Goal: Task Accomplishment & Management: Complete application form

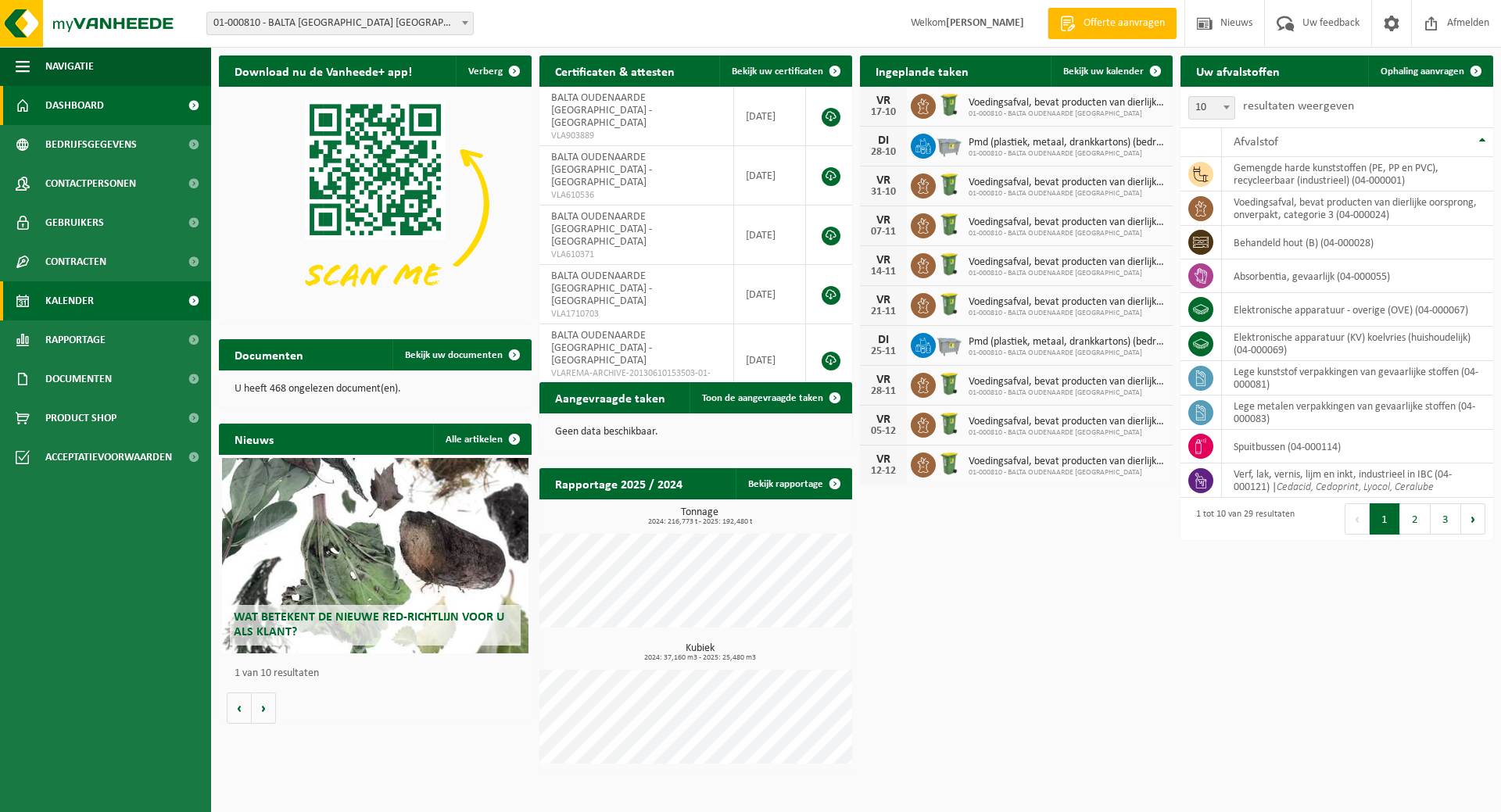
click at [102, 302] on link "Kalender" at bounding box center [105, 300] width 211 height 39
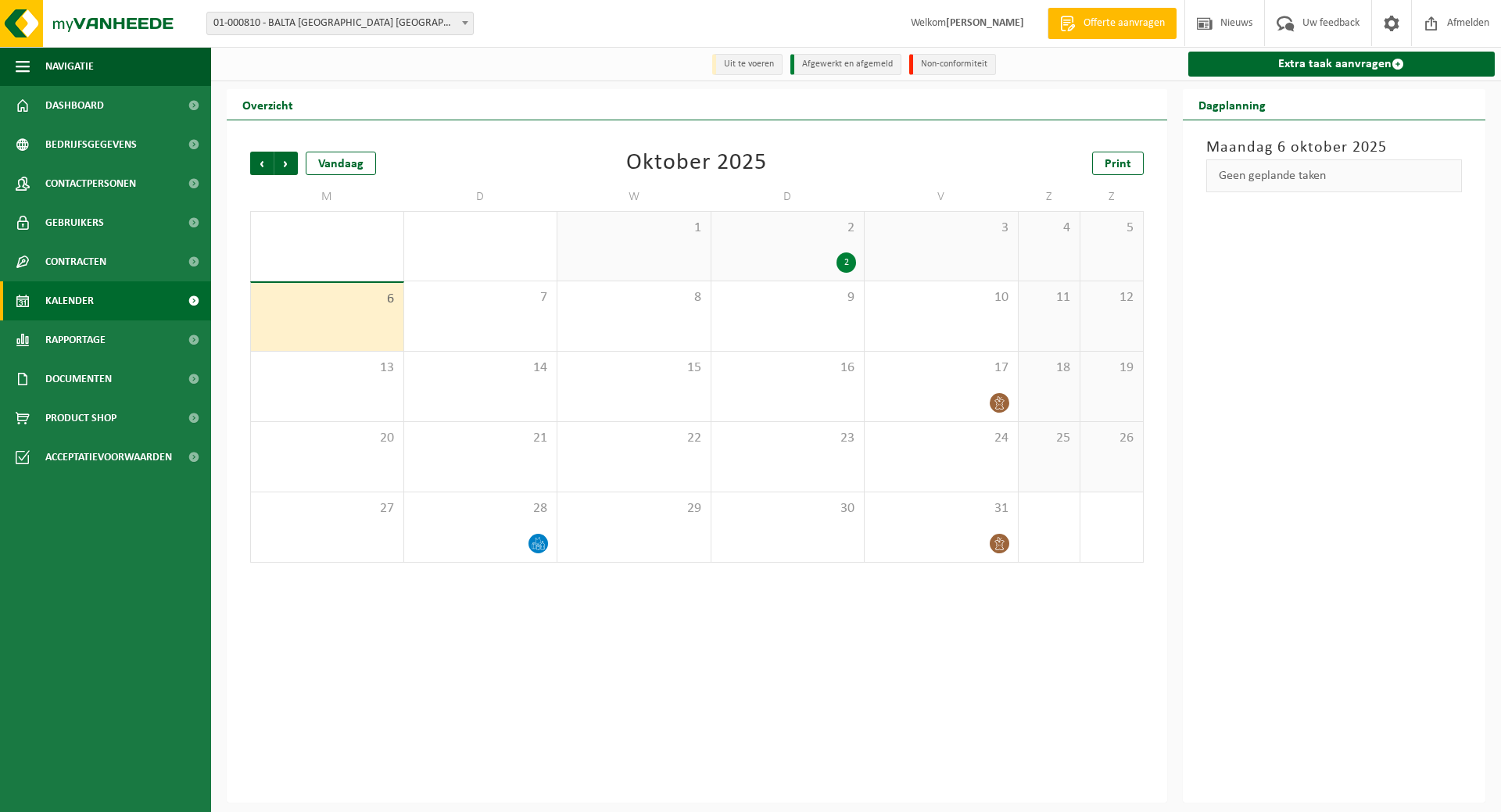
click at [799, 249] on div "2 2" at bounding box center [787, 246] width 153 height 69
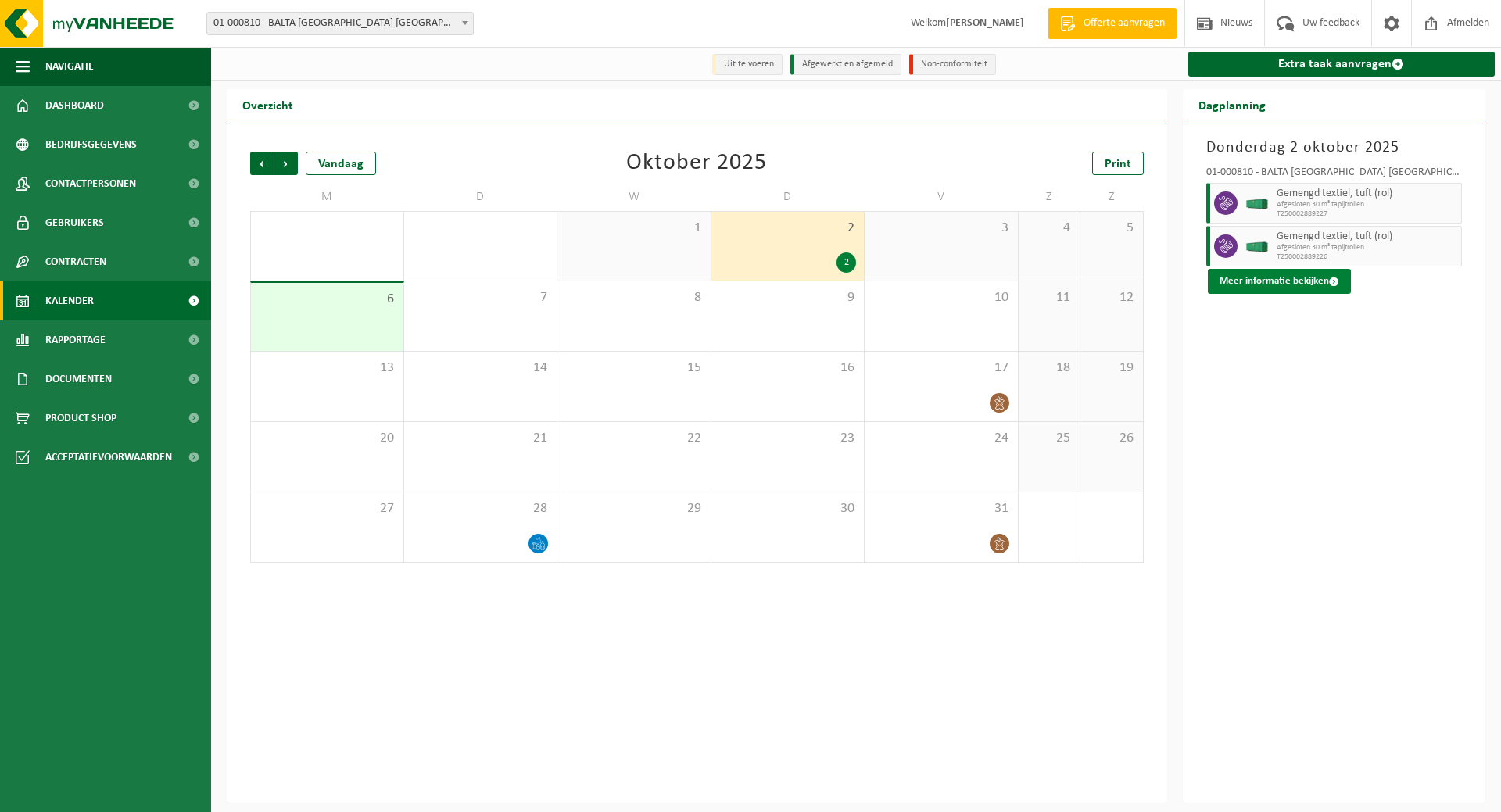
click at [1302, 276] on button "Meer informatie bekijken" at bounding box center [1279, 281] width 143 height 25
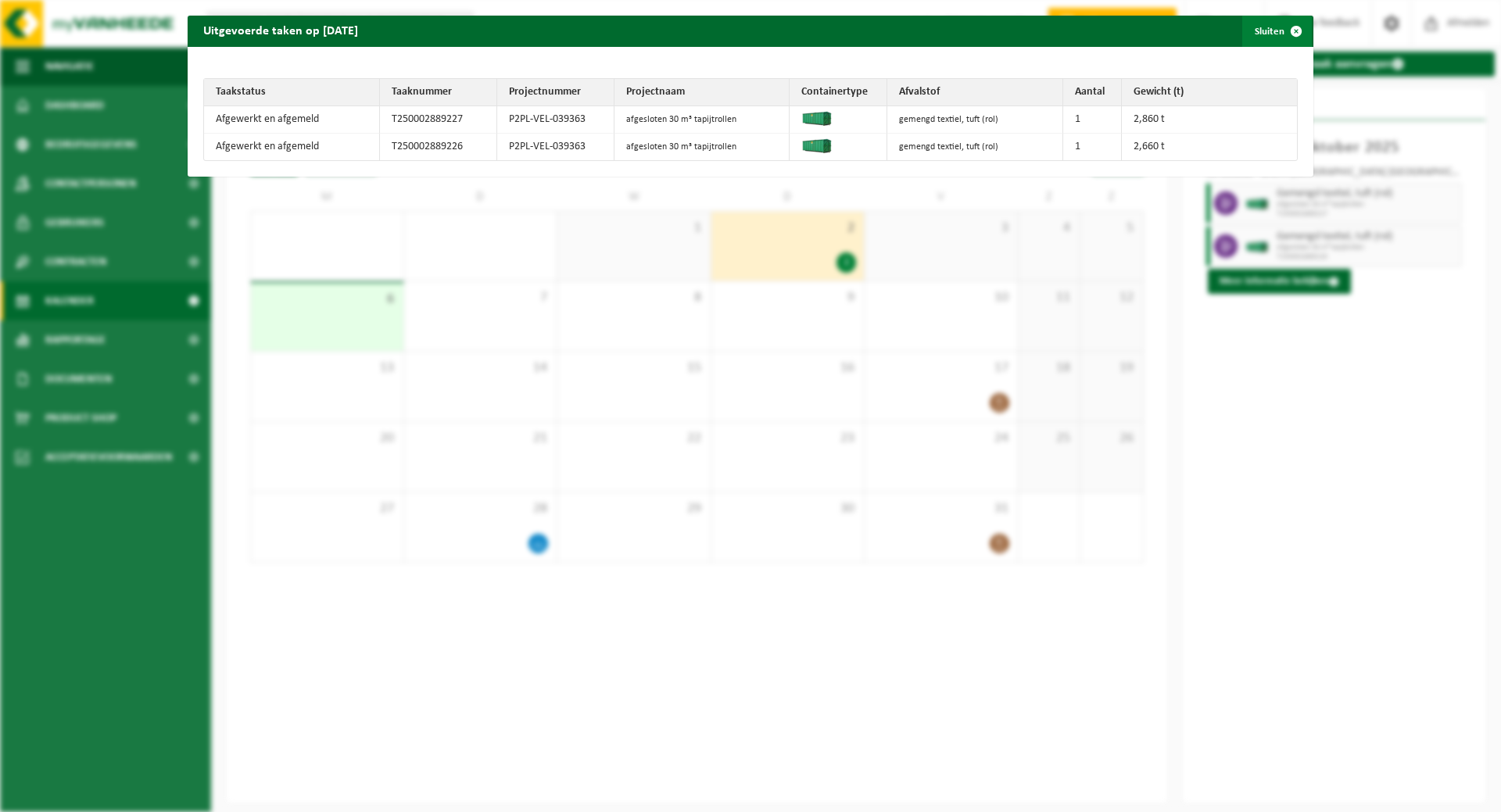
click at [1265, 27] on button "Sluiten" at bounding box center [1276, 30] width 70 height 31
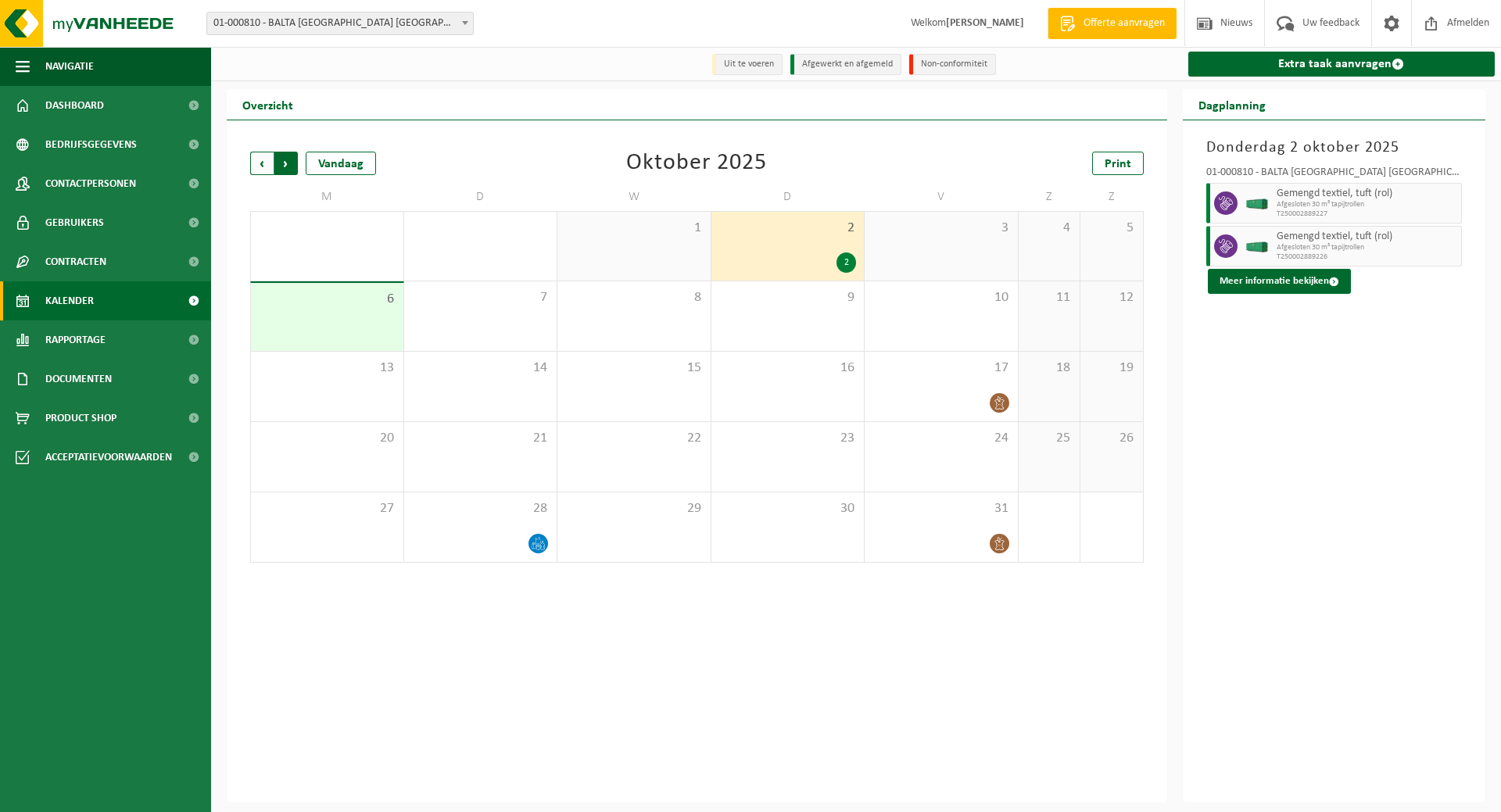
click at [257, 158] on span "Vorige" at bounding box center [261, 163] width 24 height 24
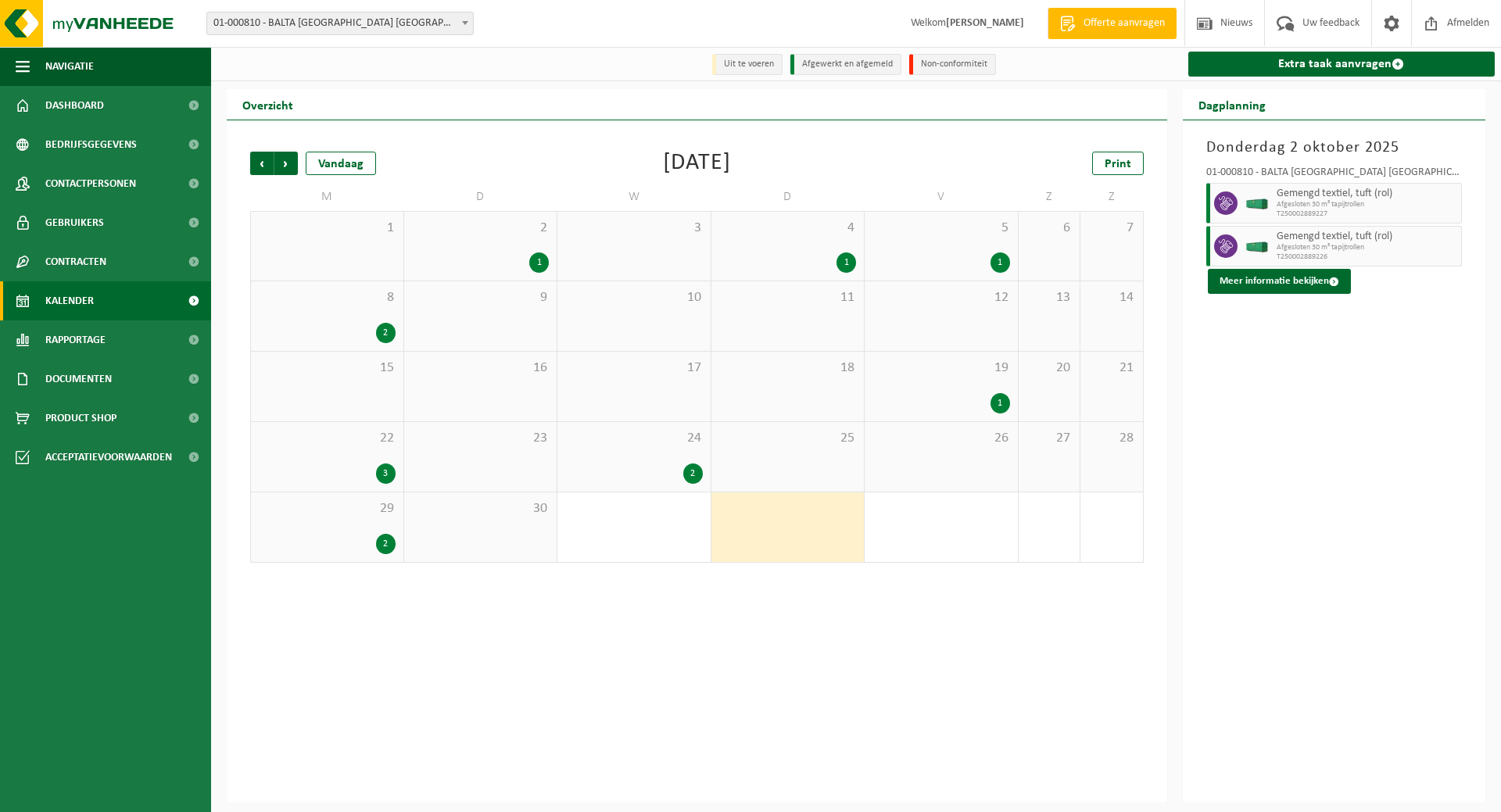
click at [354, 303] on span "8" at bounding box center [327, 297] width 137 height 17
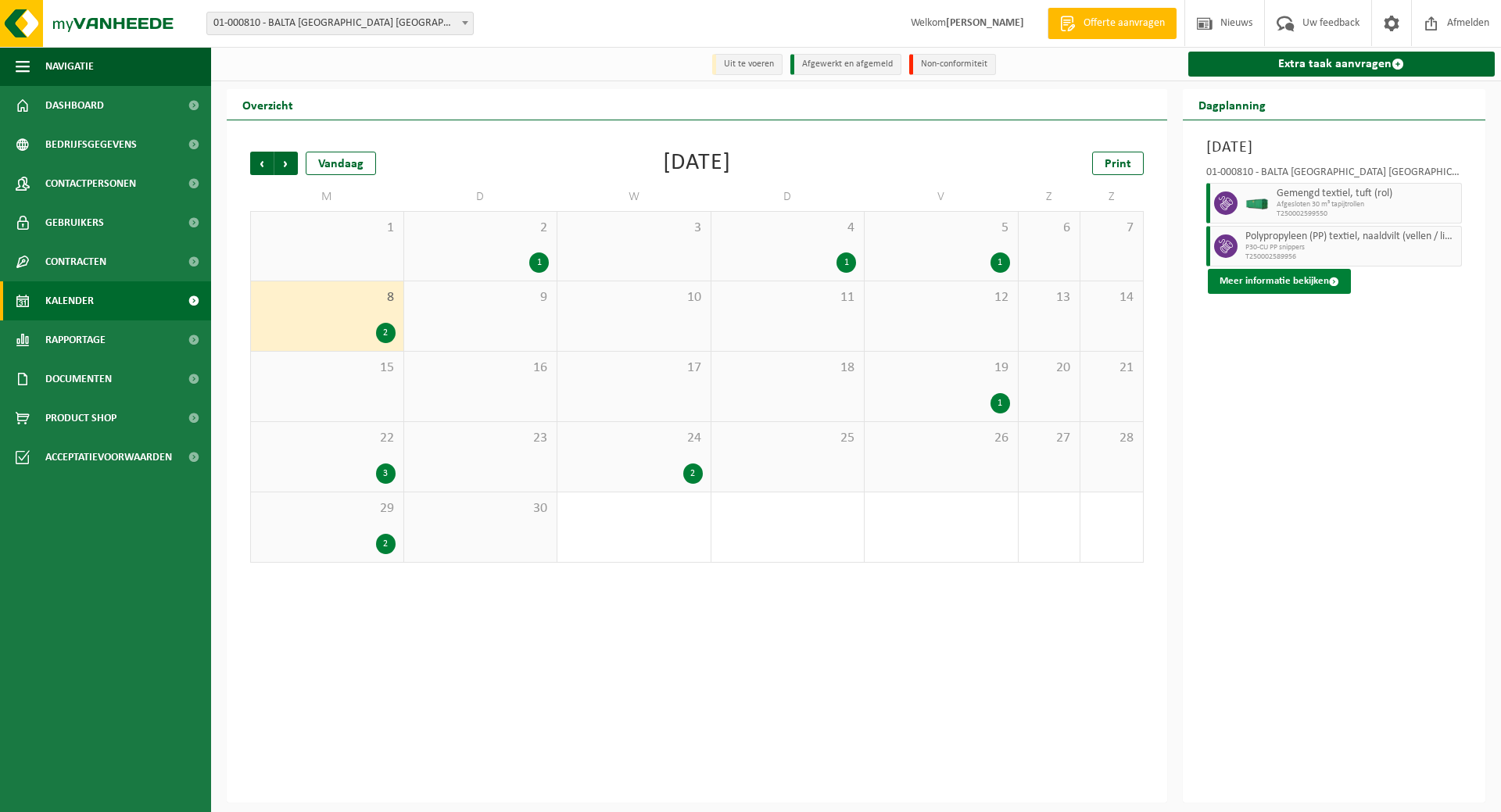
click at [1260, 280] on button "Meer informatie bekijken" at bounding box center [1279, 281] width 143 height 25
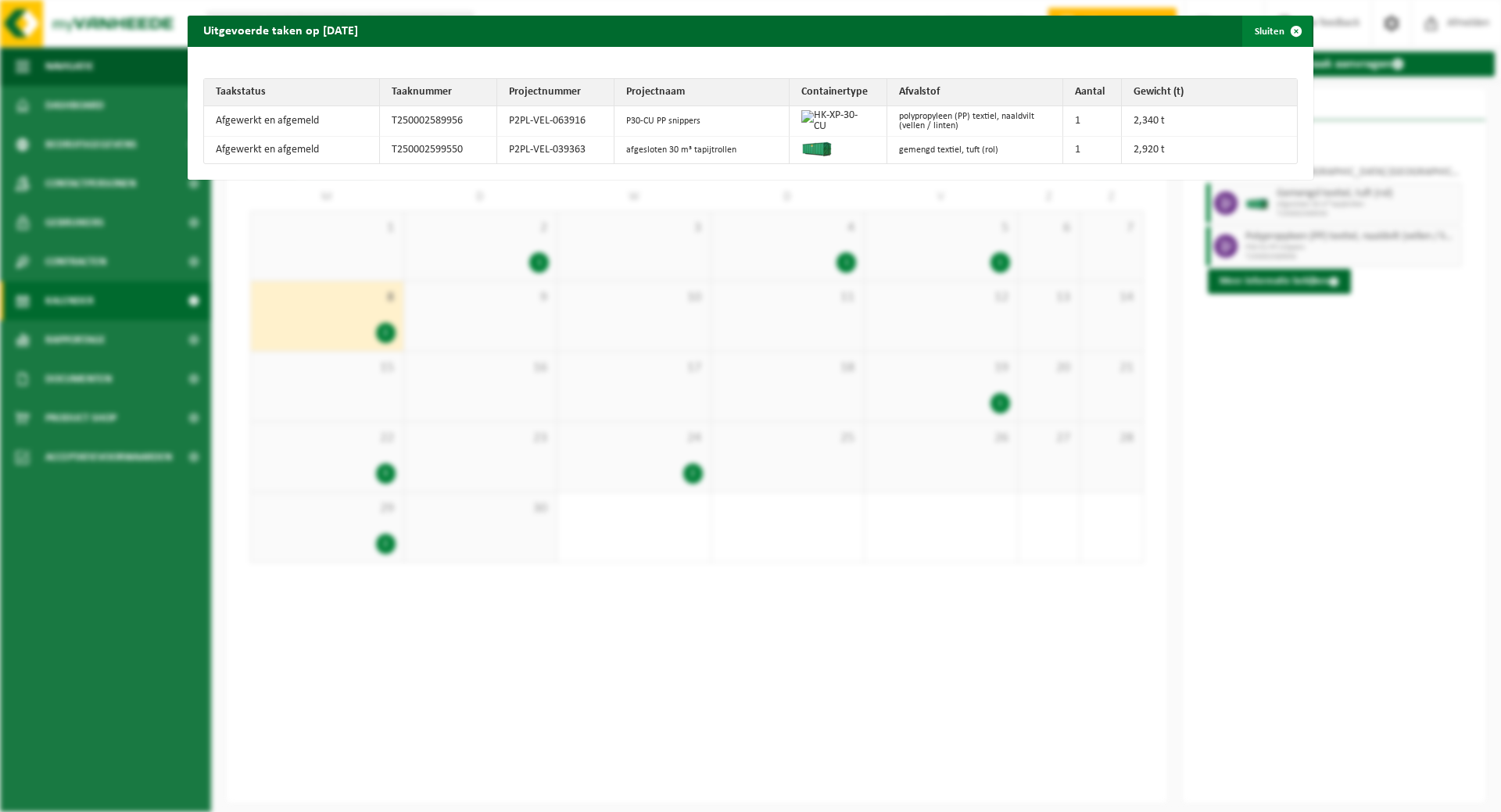
click at [1263, 29] on button "Sluiten" at bounding box center [1276, 30] width 70 height 31
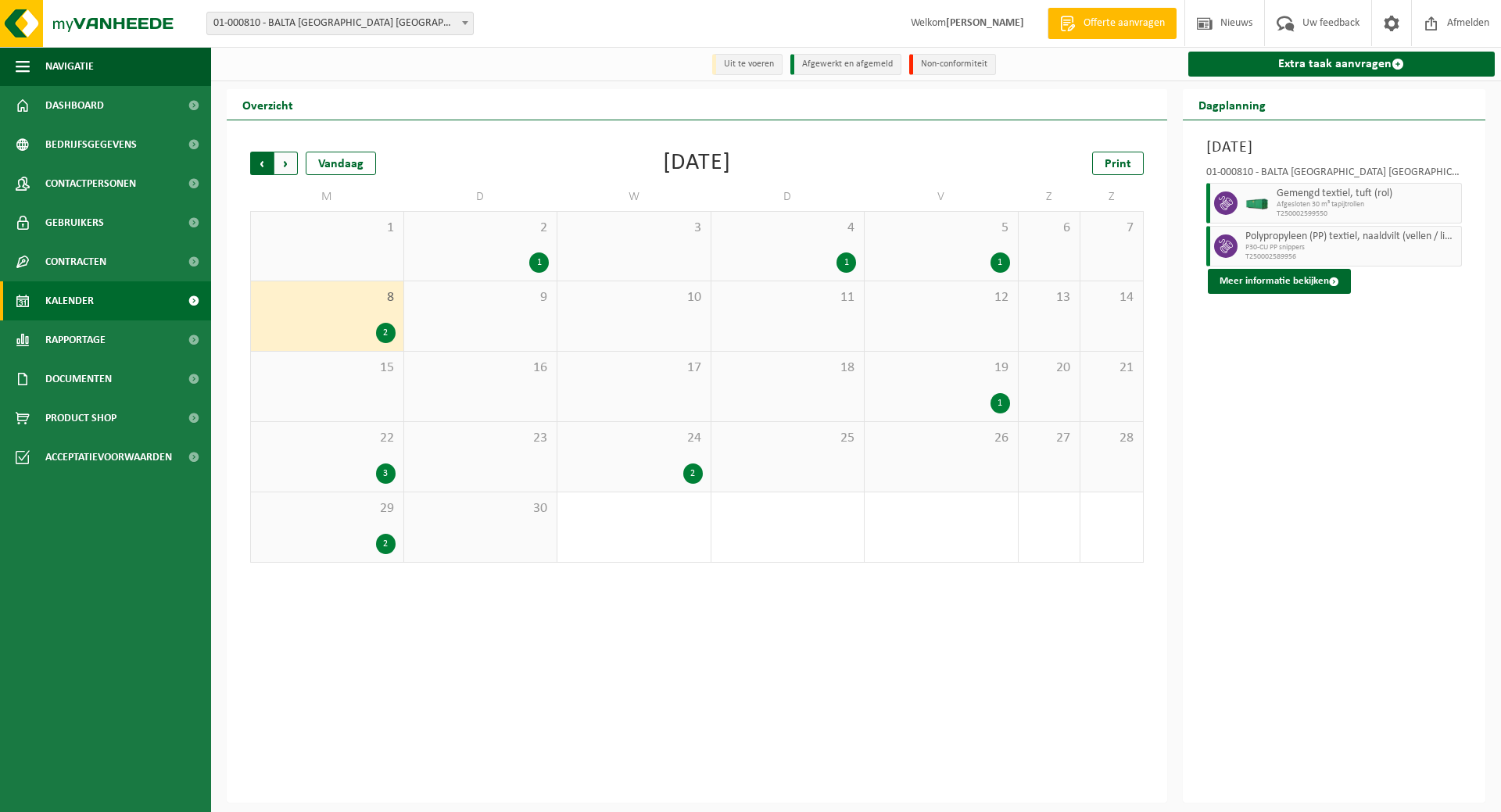
click at [282, 164] on span "Volgende" at bounding box center [286, 163] width 24 height 24
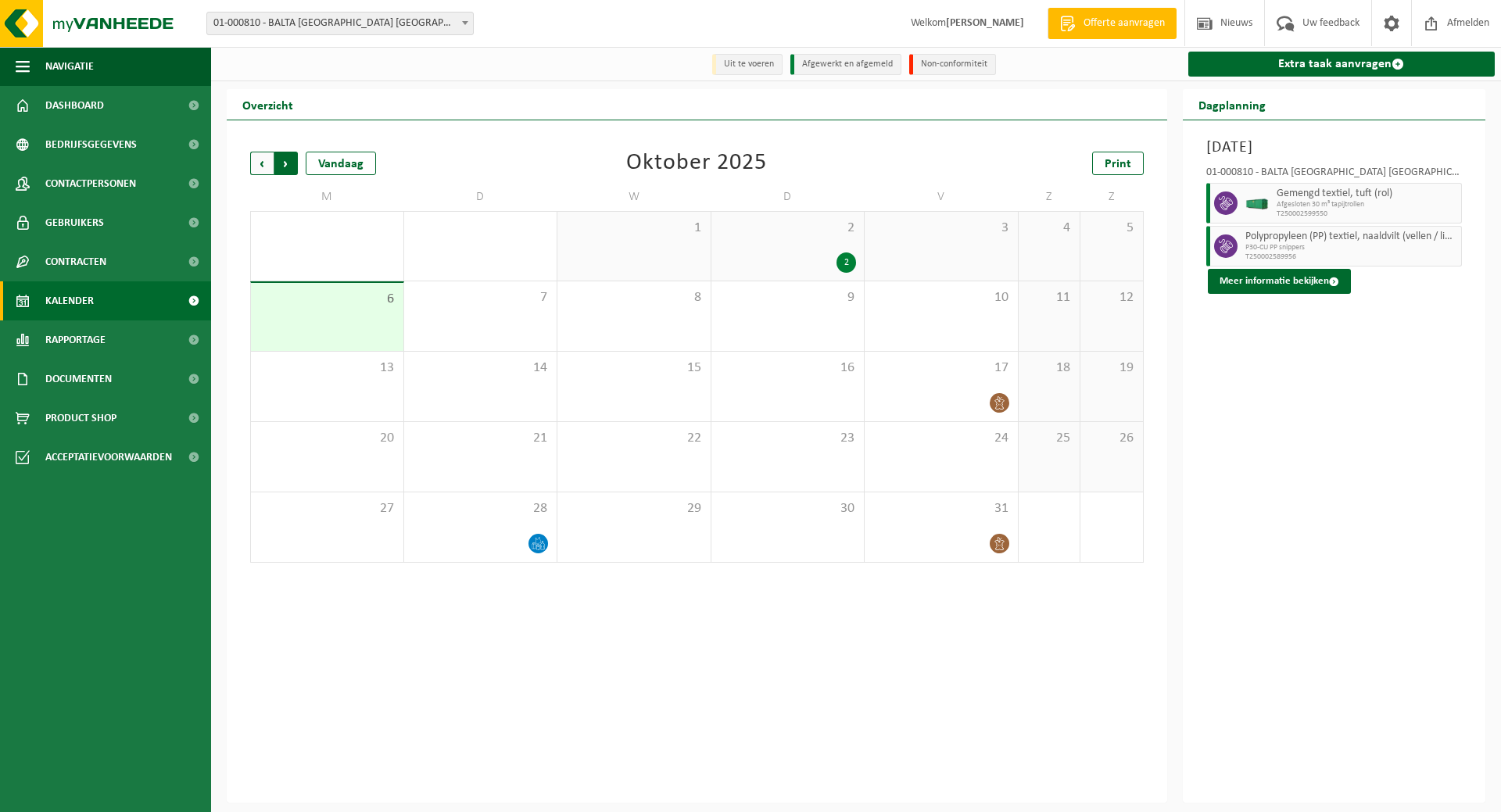
click at [258, 162] on span "Vorige" at bounding box center [261, 163] width 24 height 24
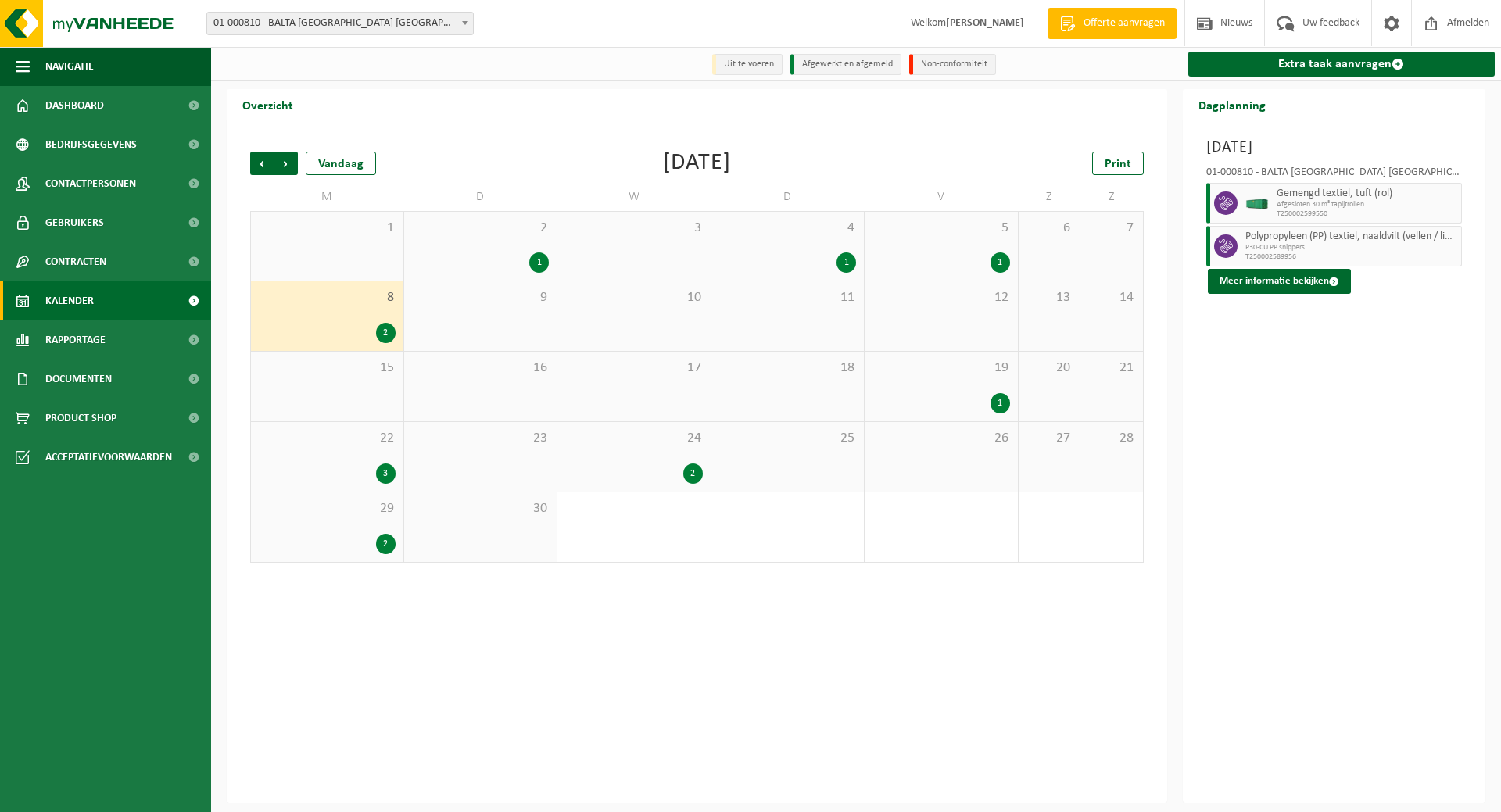
click at [526, 241] on div "2 1" at bounding box center [480, 246] width 153 height 69
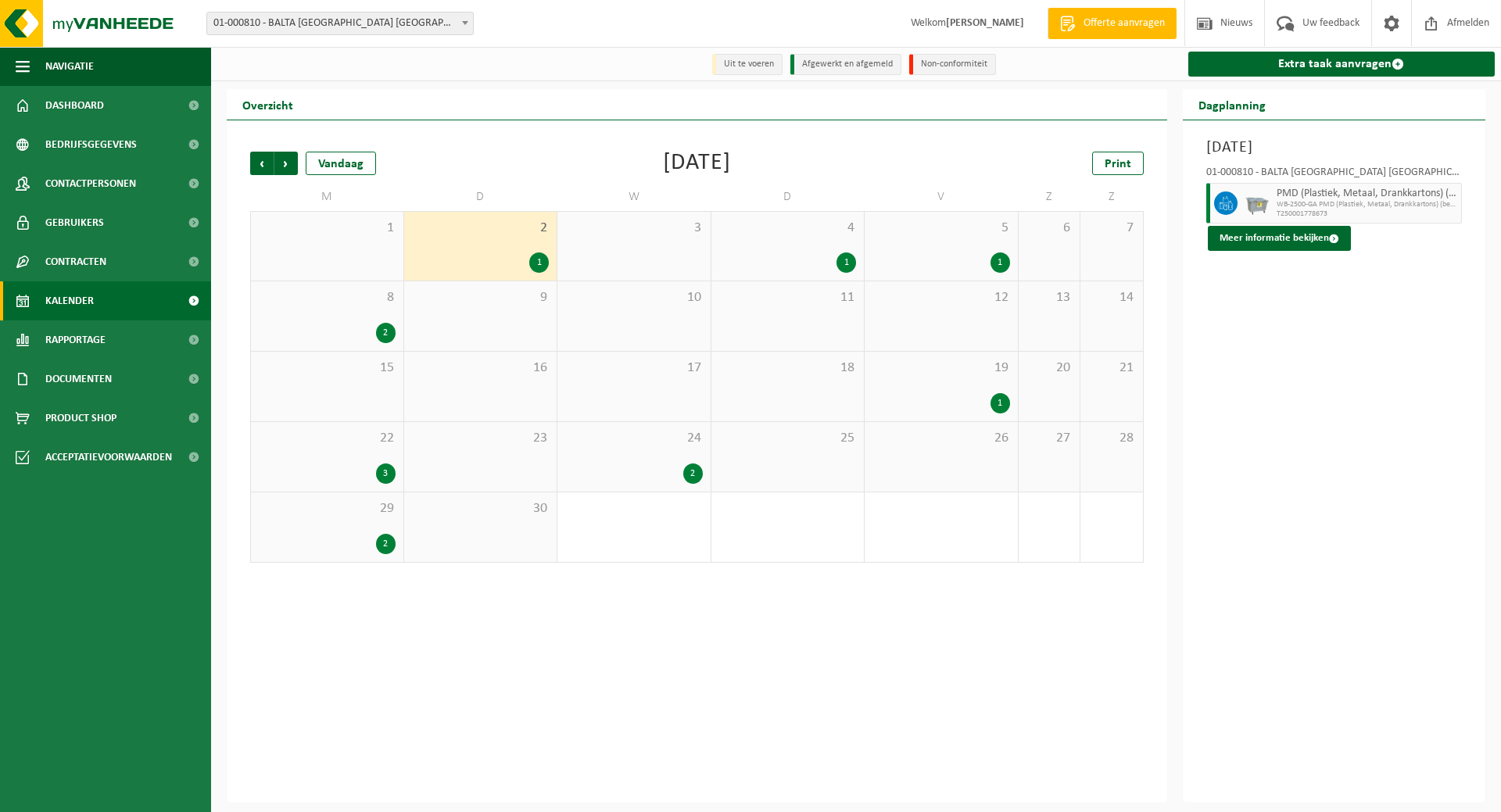
click at [825, 242] on div "4 1" at bounding box center [787, 246] width 153 height 69
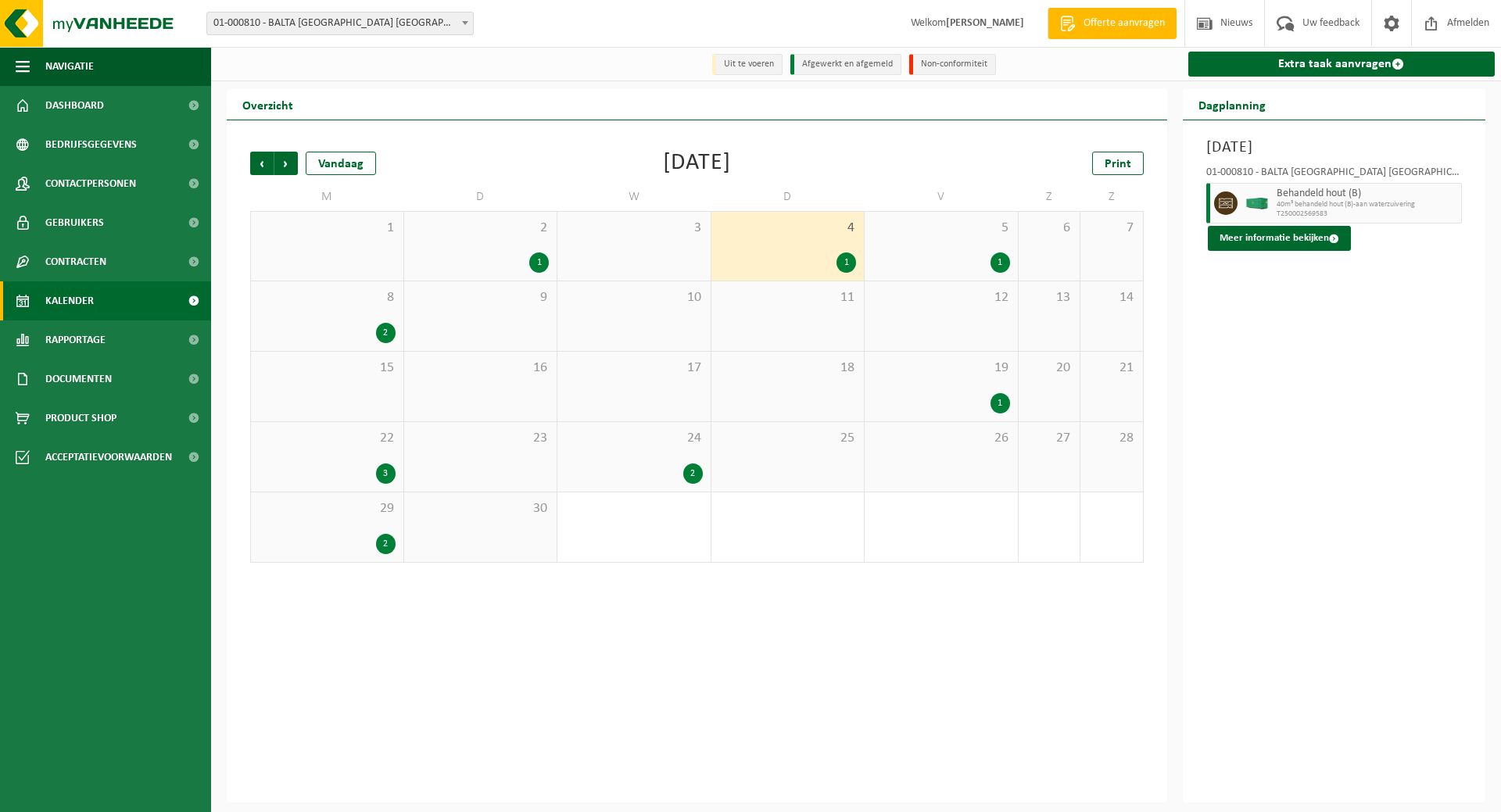
click at [967, 252] on div "5 1" at bounding box center [941, 246] width 153 height 69
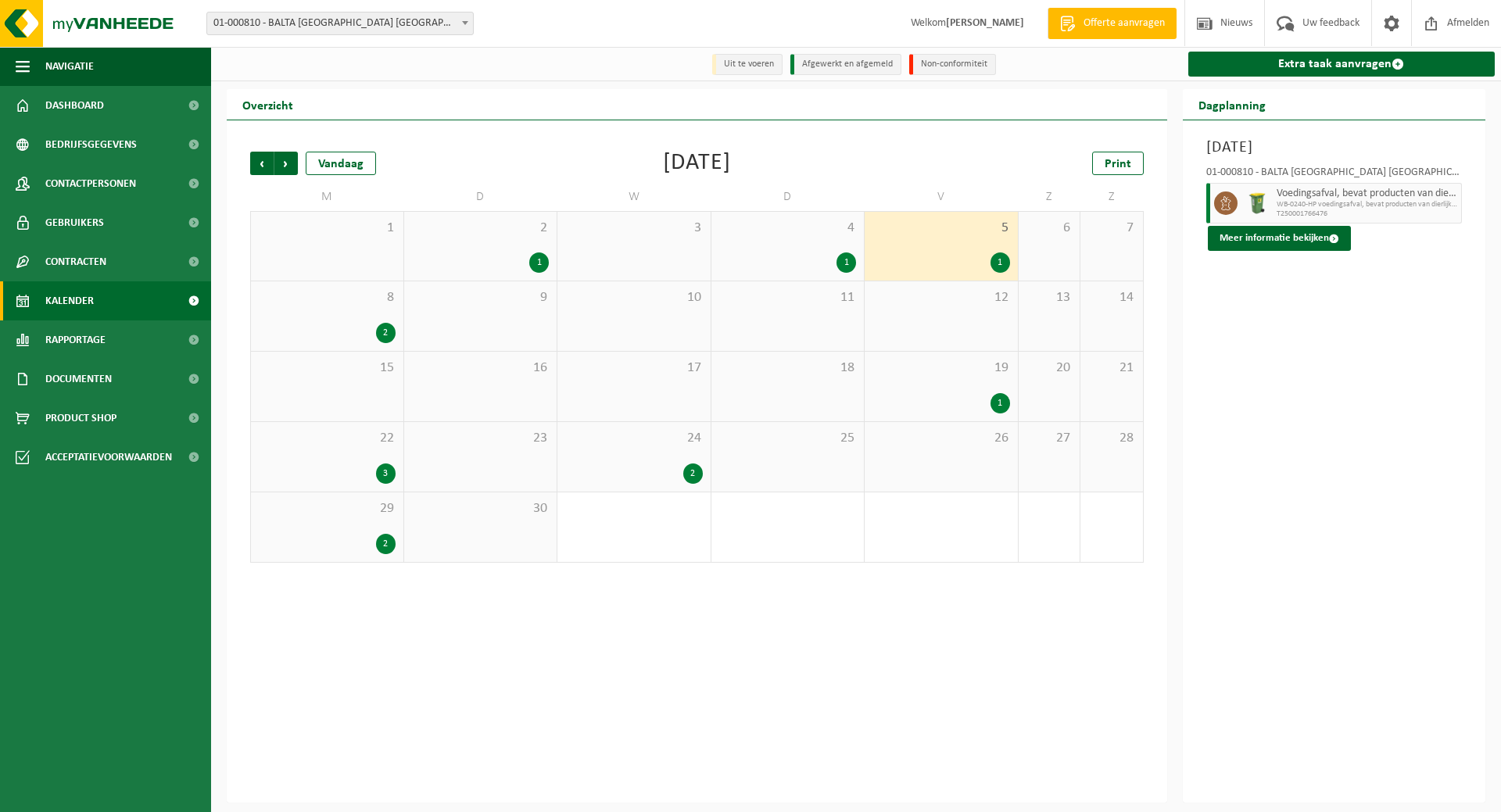
click at [811, 253] on div "4 1" at bounding box center [787, 246] width 153 height 69
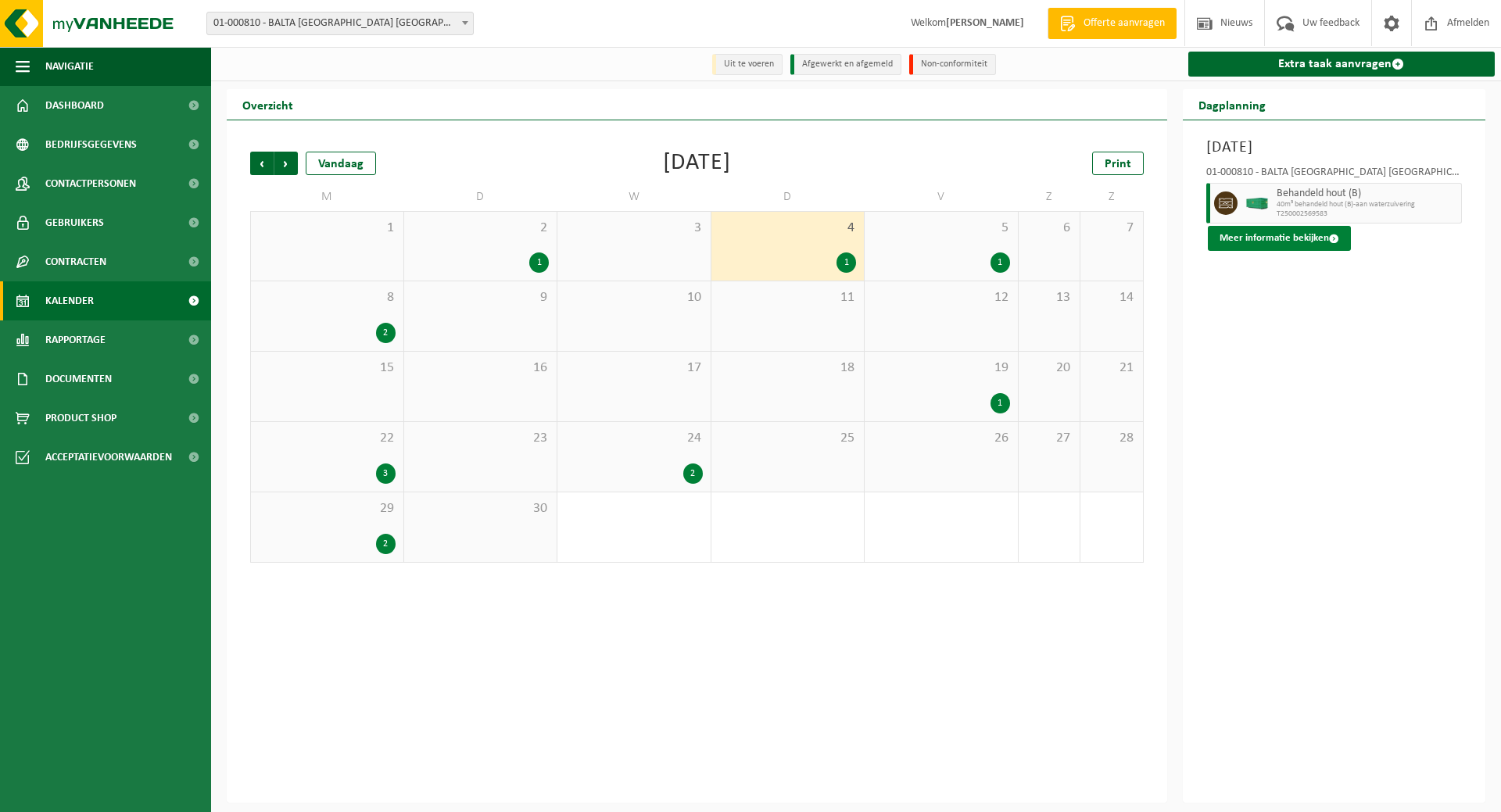
click at [1276, 238] on button "Meer informatie bekijken" at bounding box center [1279, 238] width 143 height 25
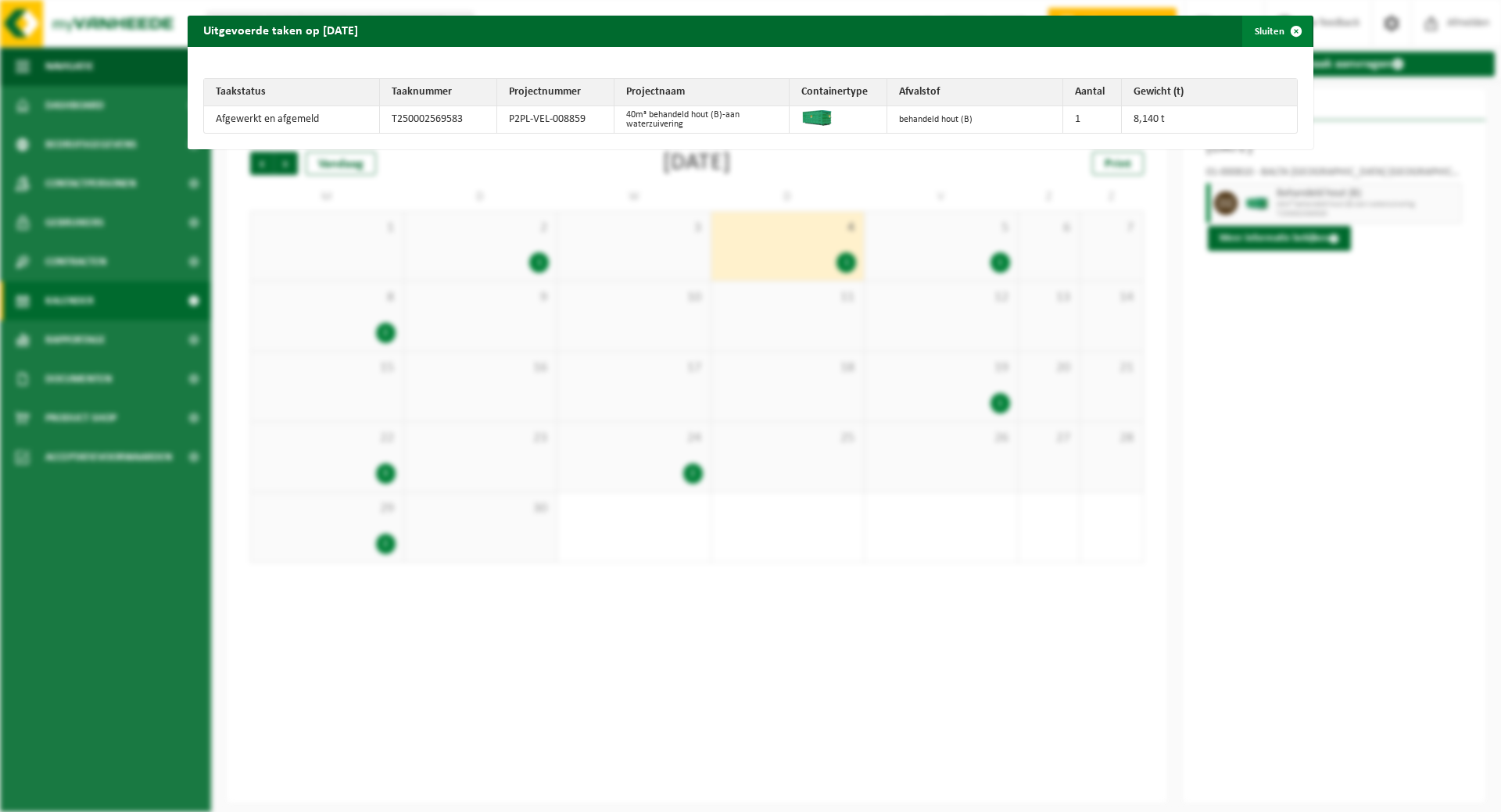
click at [1252, 30] on button "Sluiten" at bounding box center [1276, 30] width 70 height 31
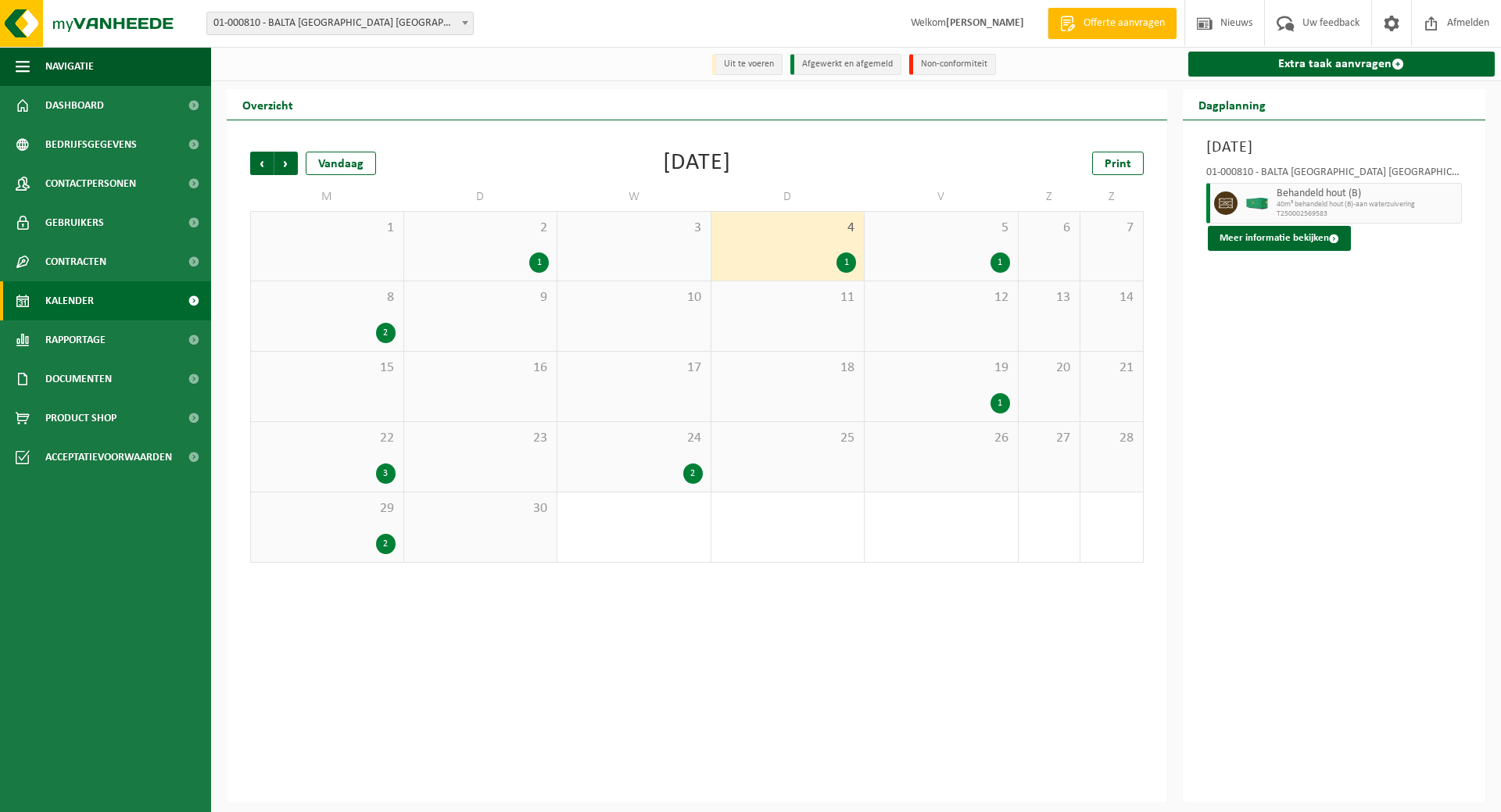
click at [375, 315] on div "8 2" at bounding box center [327, 315] width 152 height 70
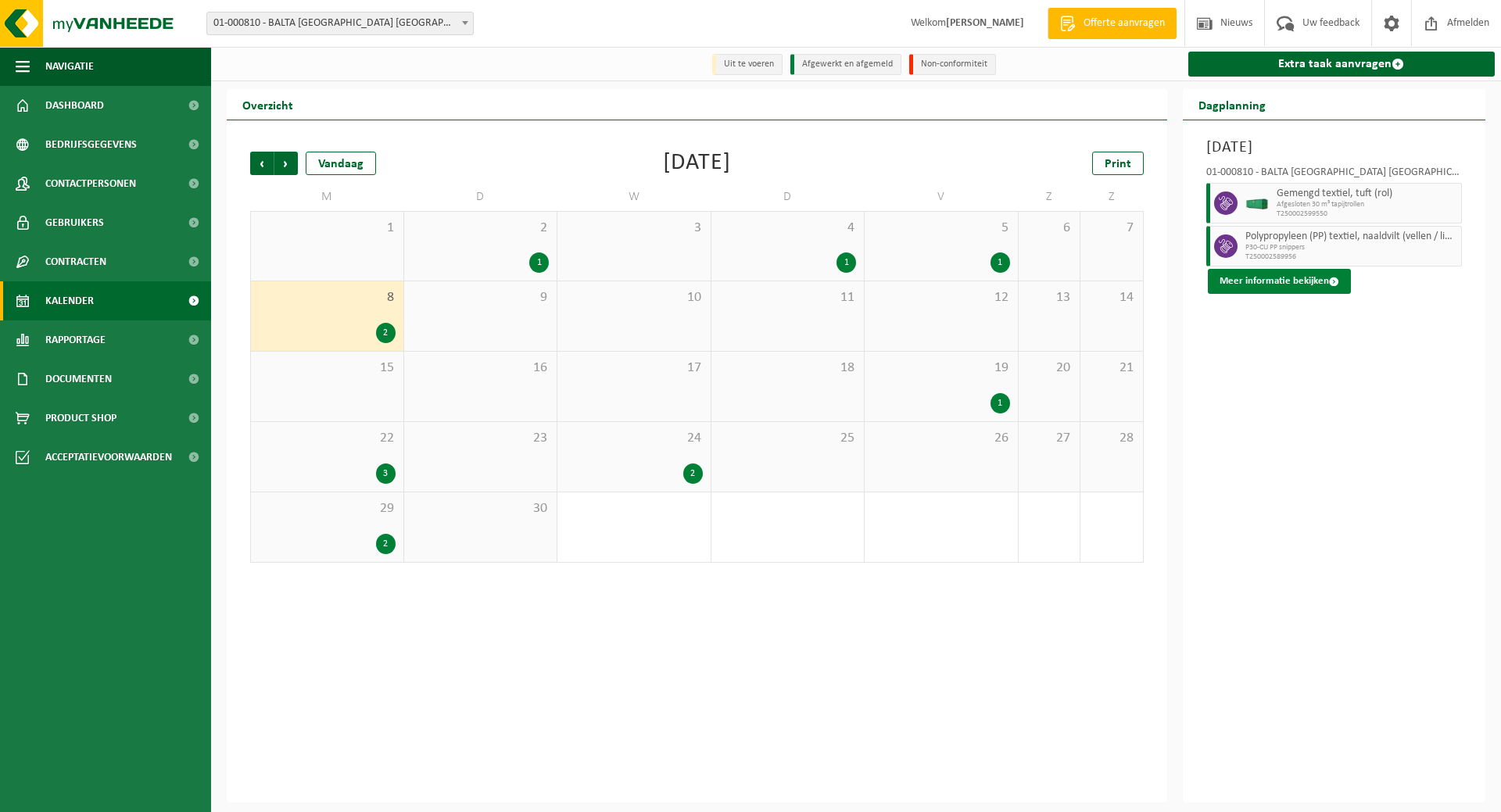
click at [1261, 282] on button "Meer informatie bekijken" at bounding box center [1279, 281] width 143 height 25
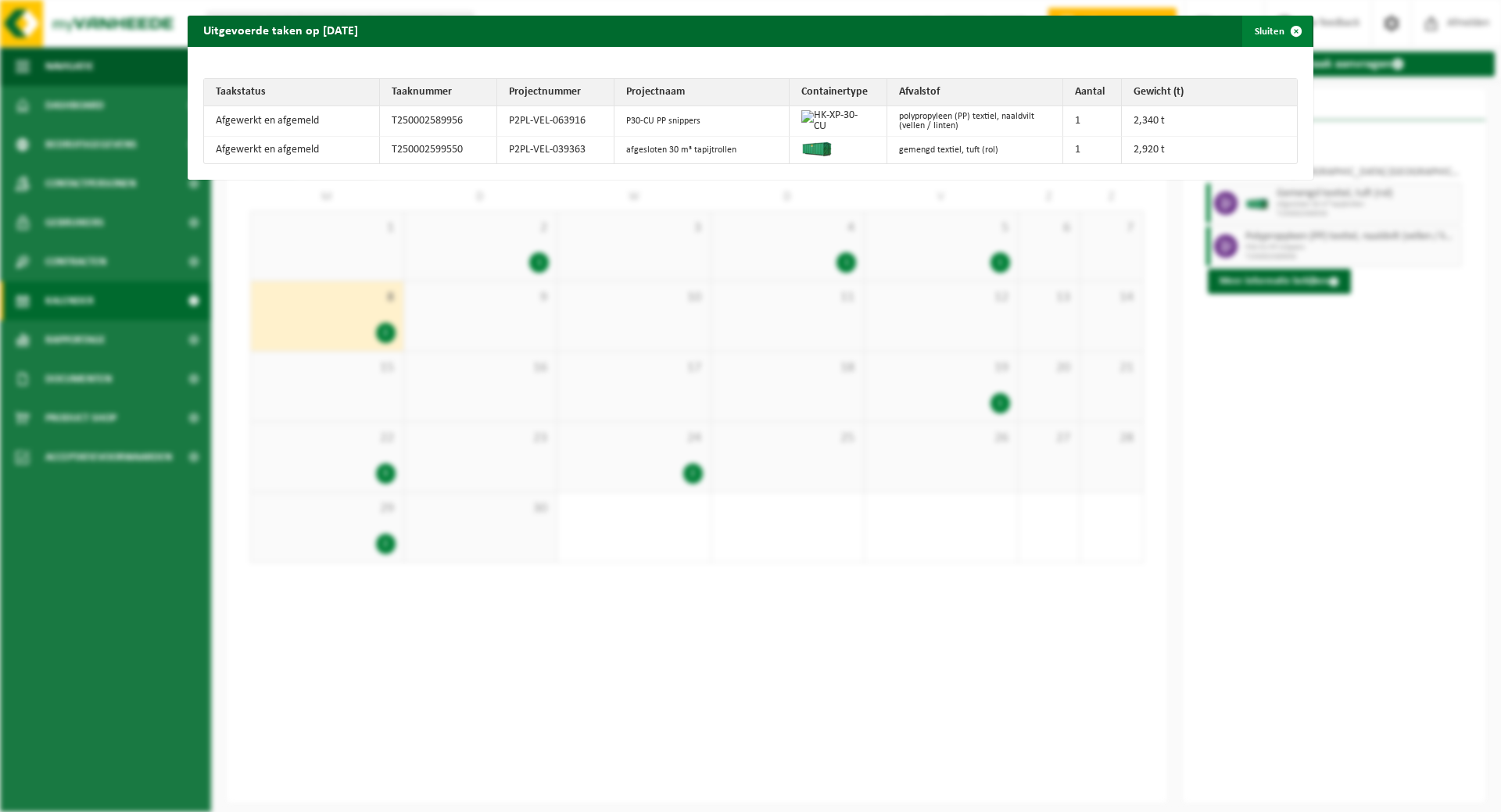
click at [1257, 30] on button "Sluiten" at bounding box center [1276, 30] width 70 height 31
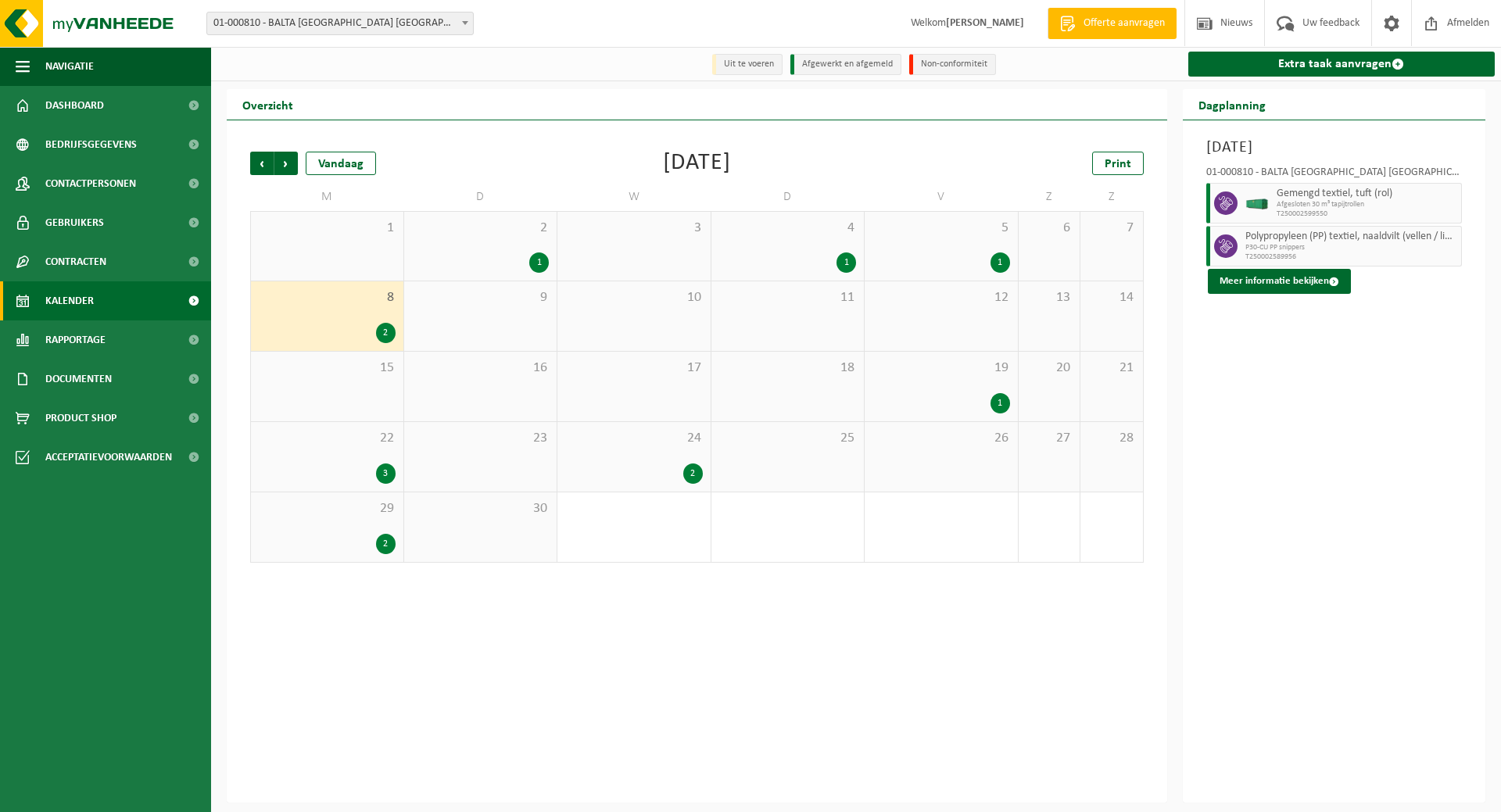
click at [950, 384] on div "19 1" at bounding box center [941, 386] width 153 height 70
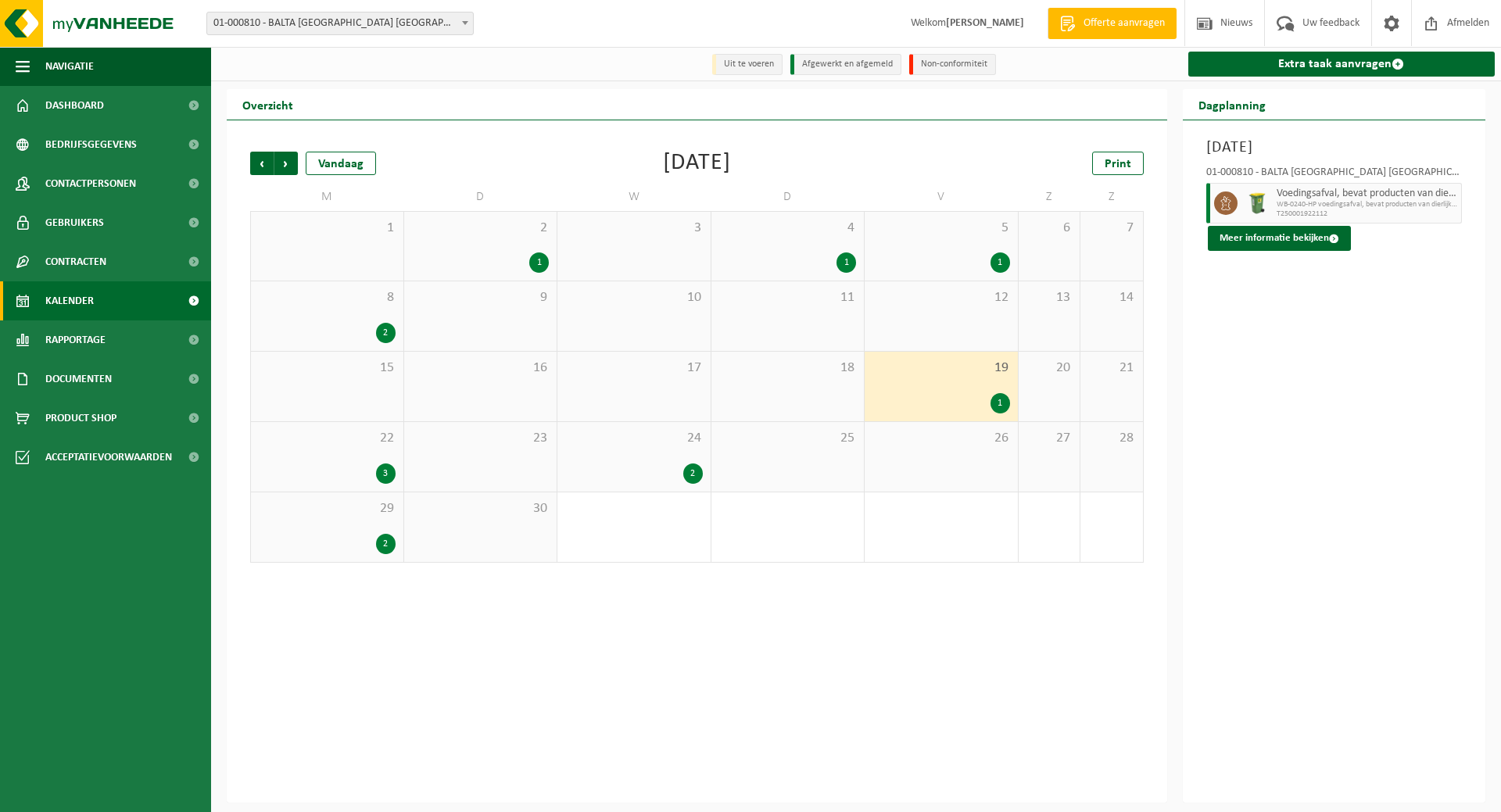
click at [966, 237] on span "5" at bounding box center [941, 228] width 137 height 17
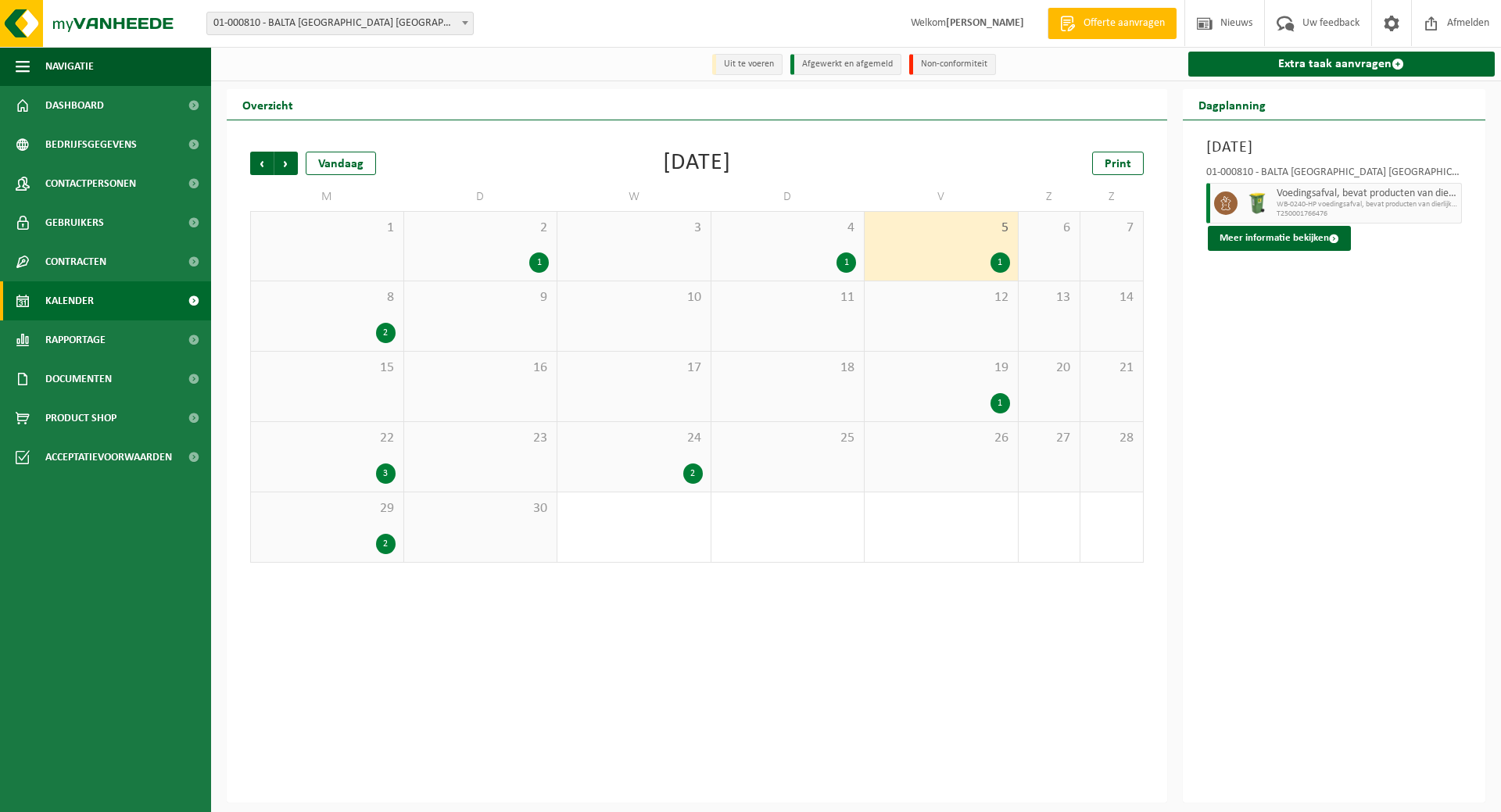
click at [980, 380] on div "19 1" at bounding box center [941, 386] width 153 height 70
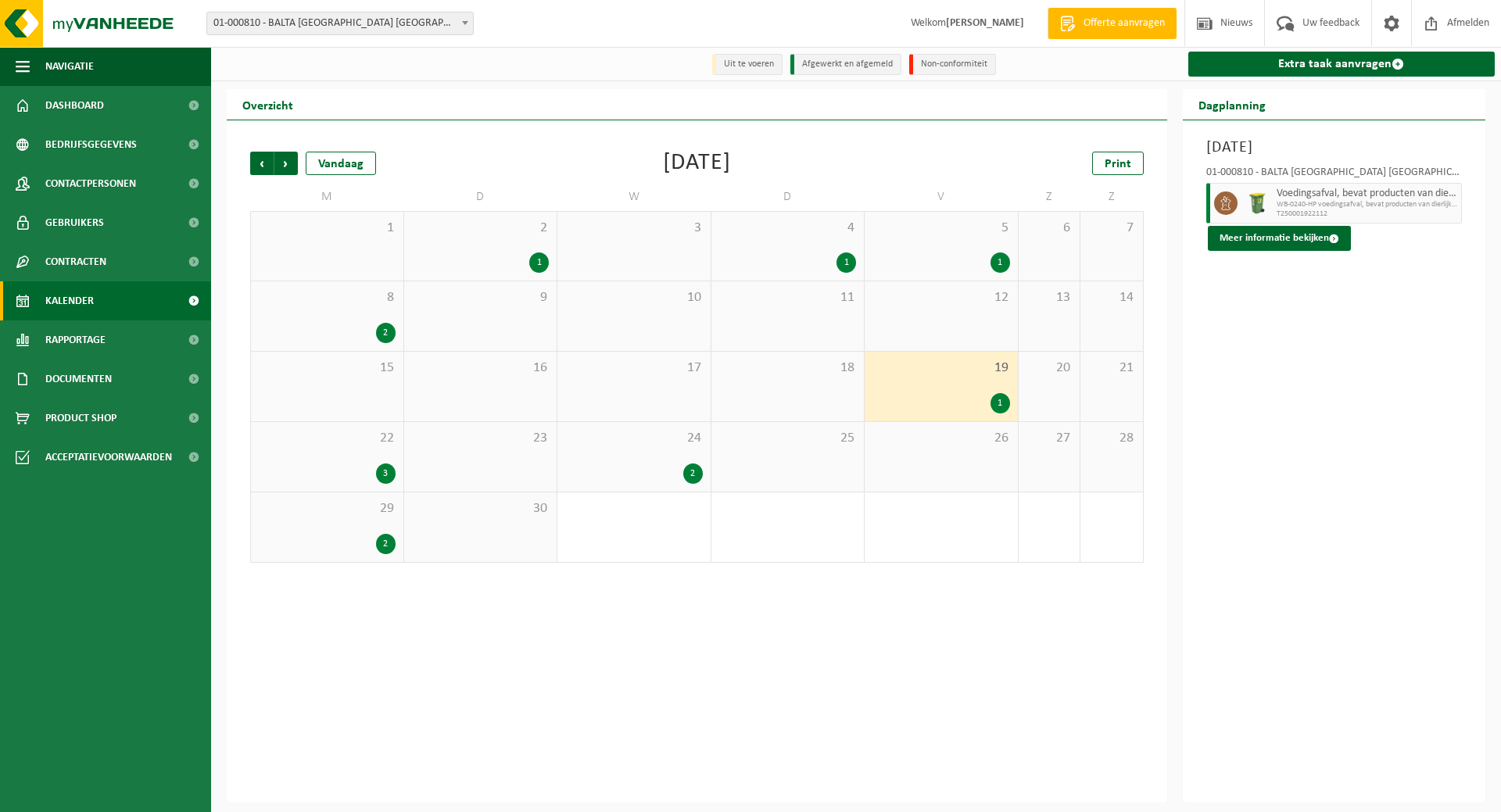
click at [355, 452] on div "22 3" at bounding box center [327, 457] width 152 height 70
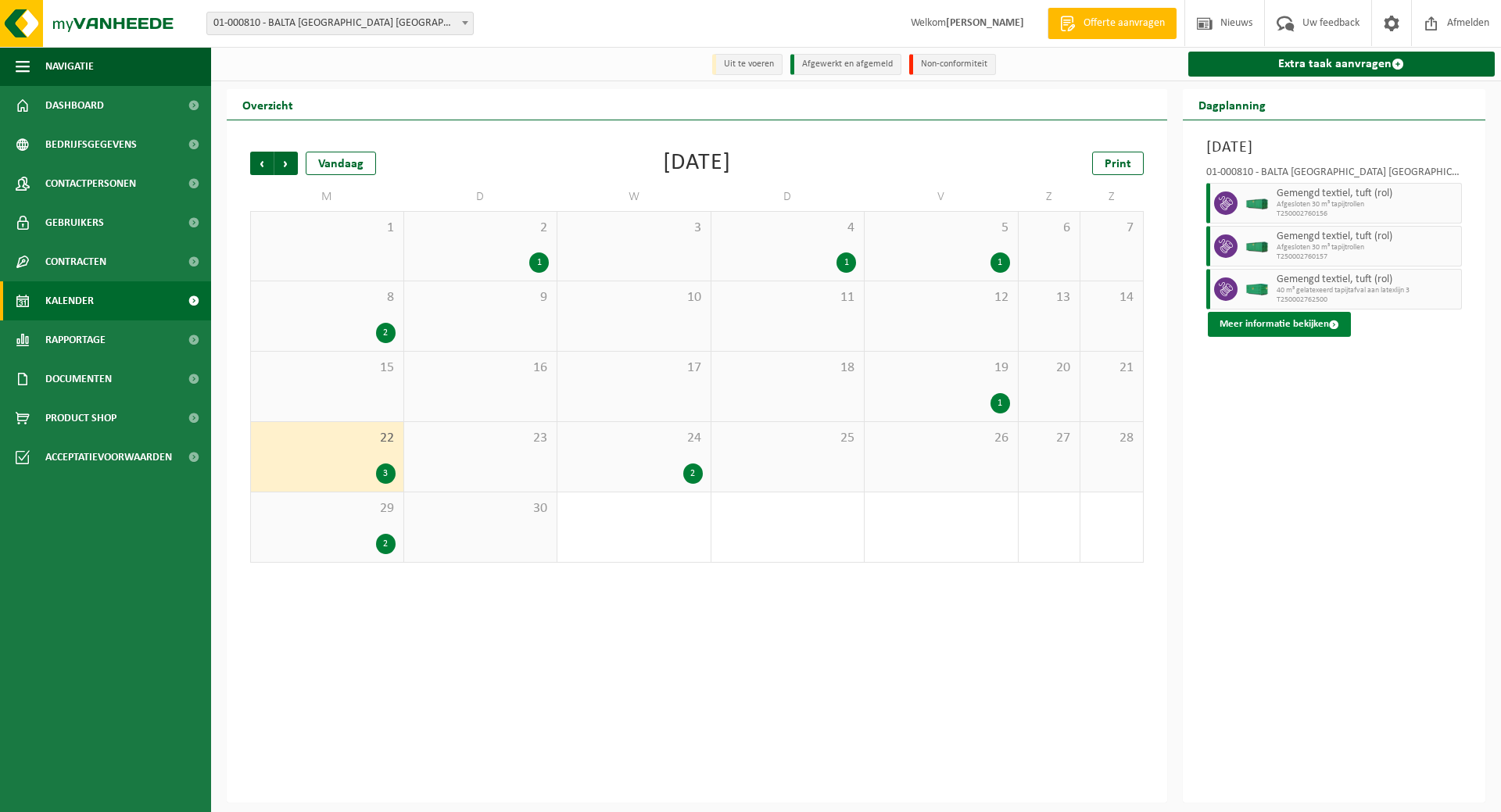
click at [1266, 321] on button "Meer informatie bekijken" at bounding box center [1279, 324] width 143 height 25
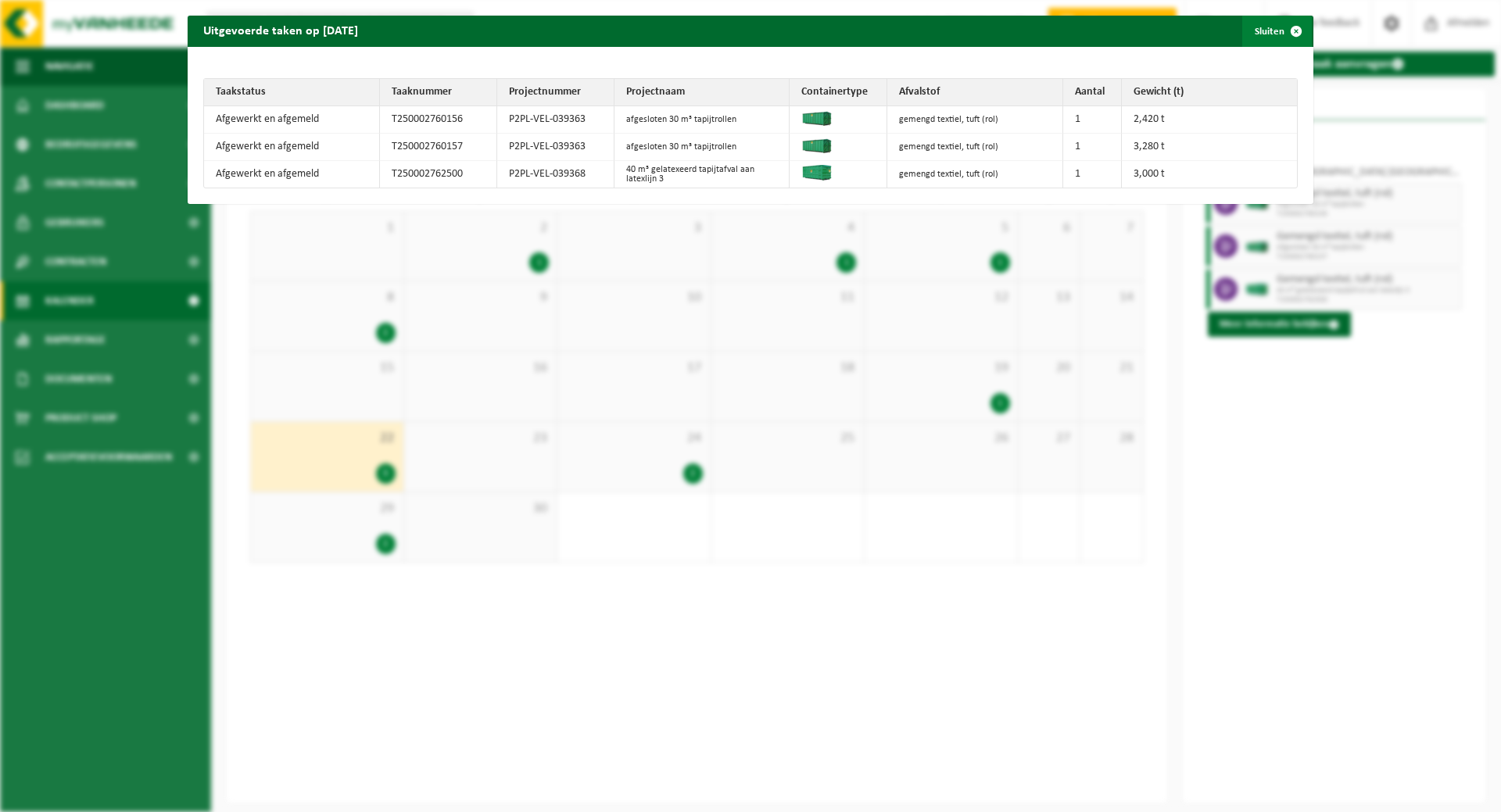
click at [1258, 25] on button "Sluiten" at bounding box center [1276, 30] width 70 height 31
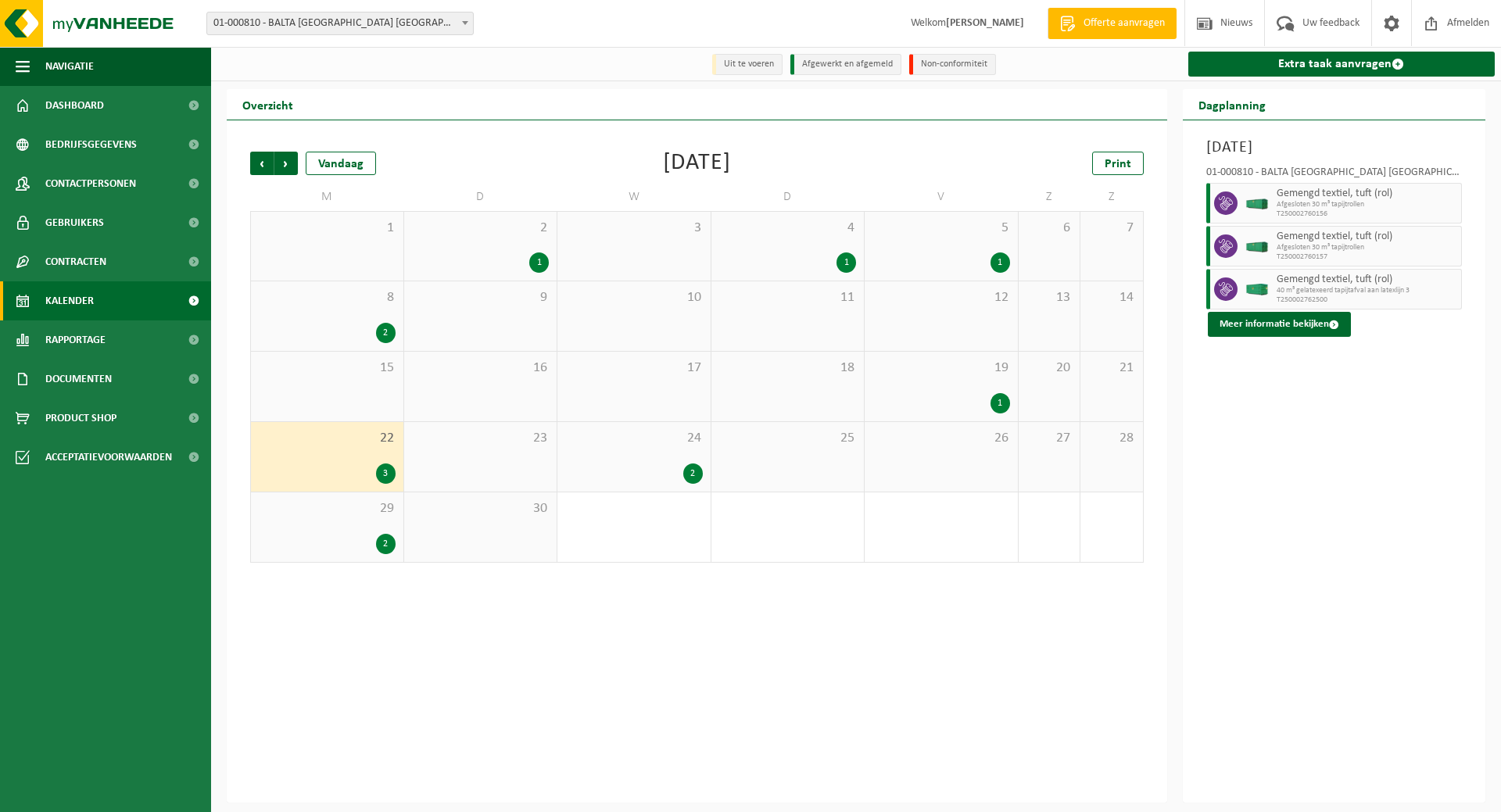
click at [621, 456] on div "24 2" at bounding box center [634, 457] width 153 height 70
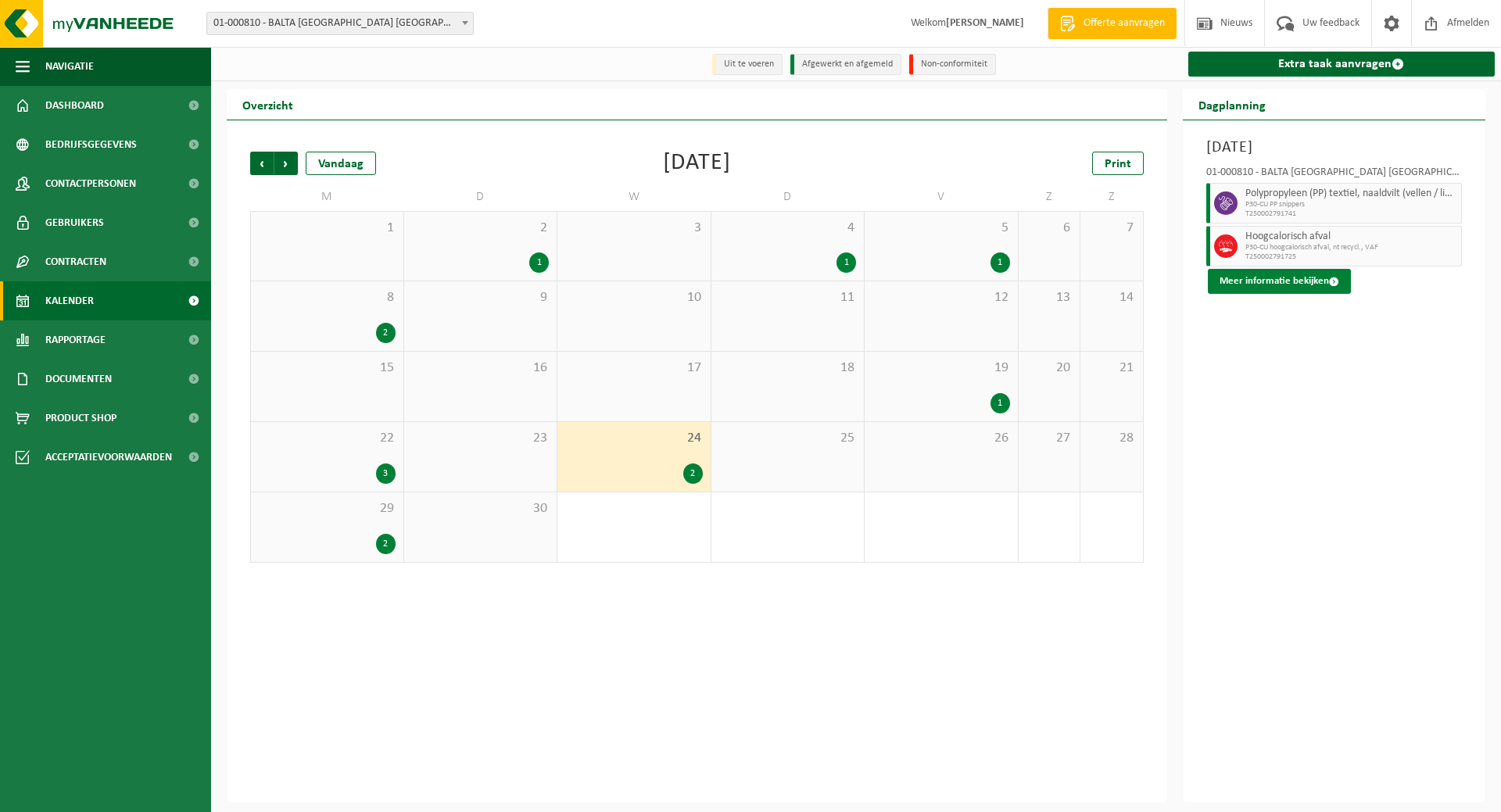
click at [1257, 278] on button "Meer informatie bekijken" at bounding box center [1279, 281] width 143 height 25
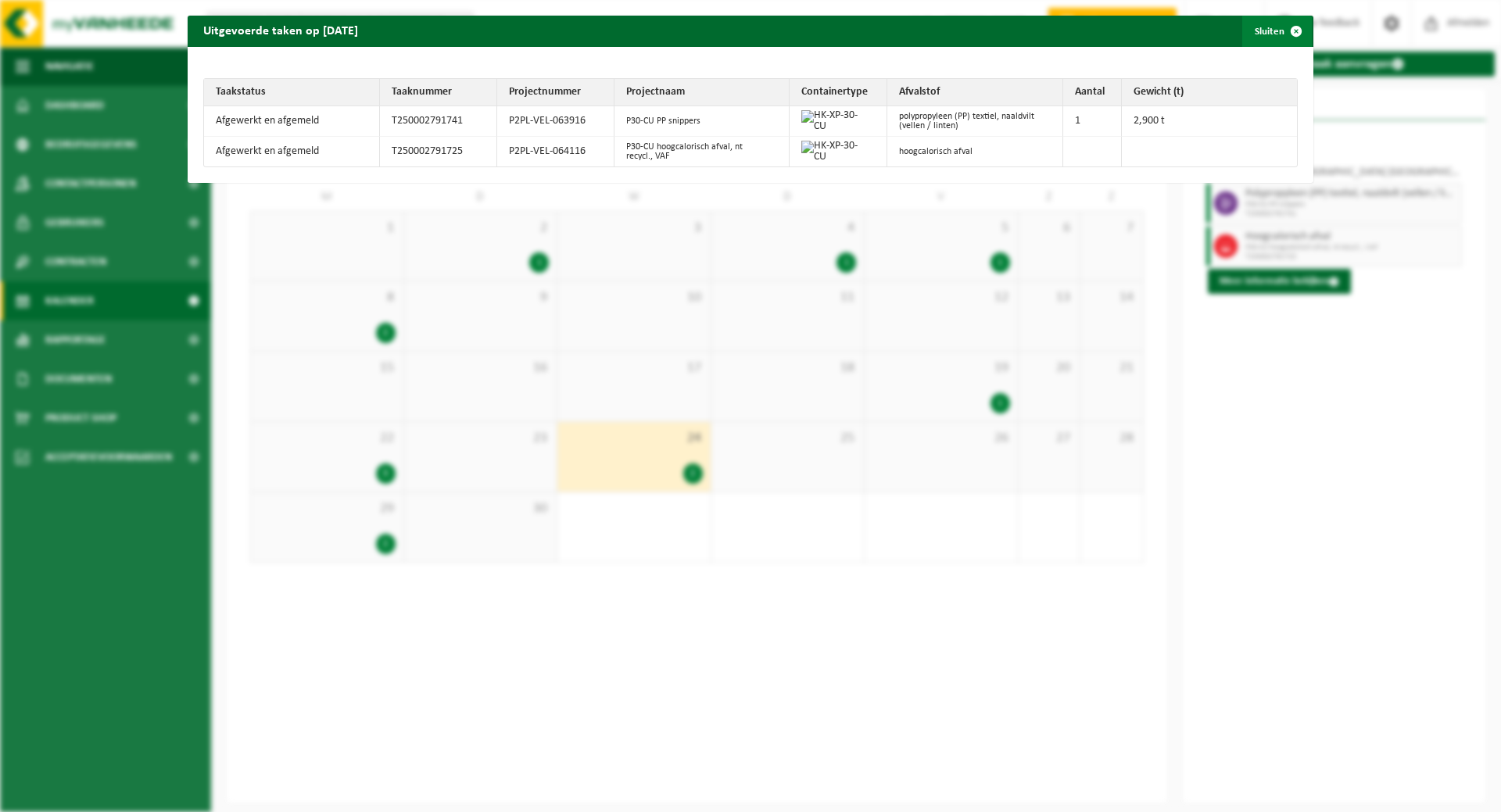
click at [1251, 28] on button "Sluiten" at bounding box center [1276, 30] width 70 height 31
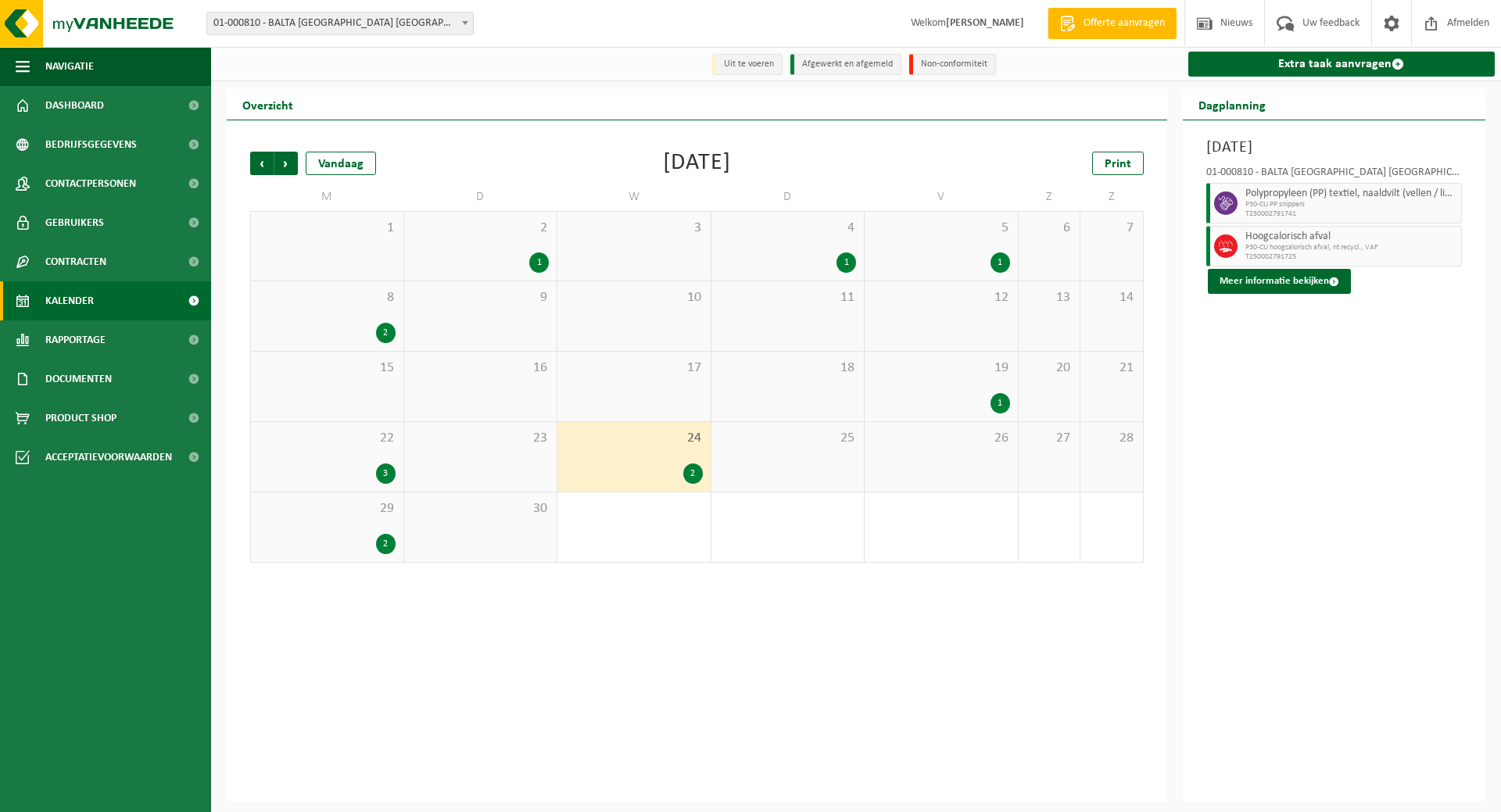
click at [357, 522] on div "29 2" at bounding box center [327, 527] width 152 height 70
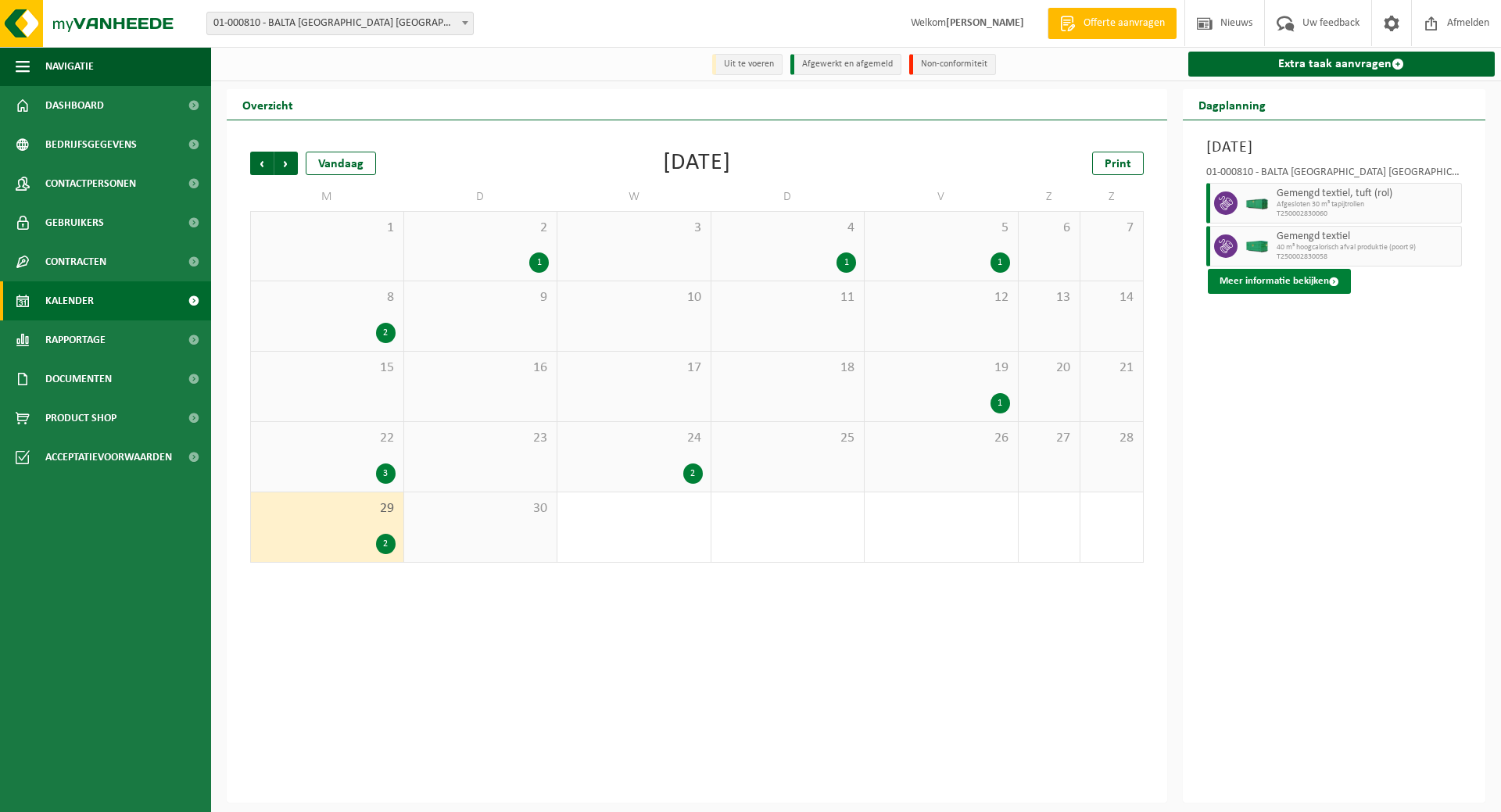
click at [1295, 280] on button "Meer informatie bekijken" at bounding box center [1279, 281] width 143 height 25
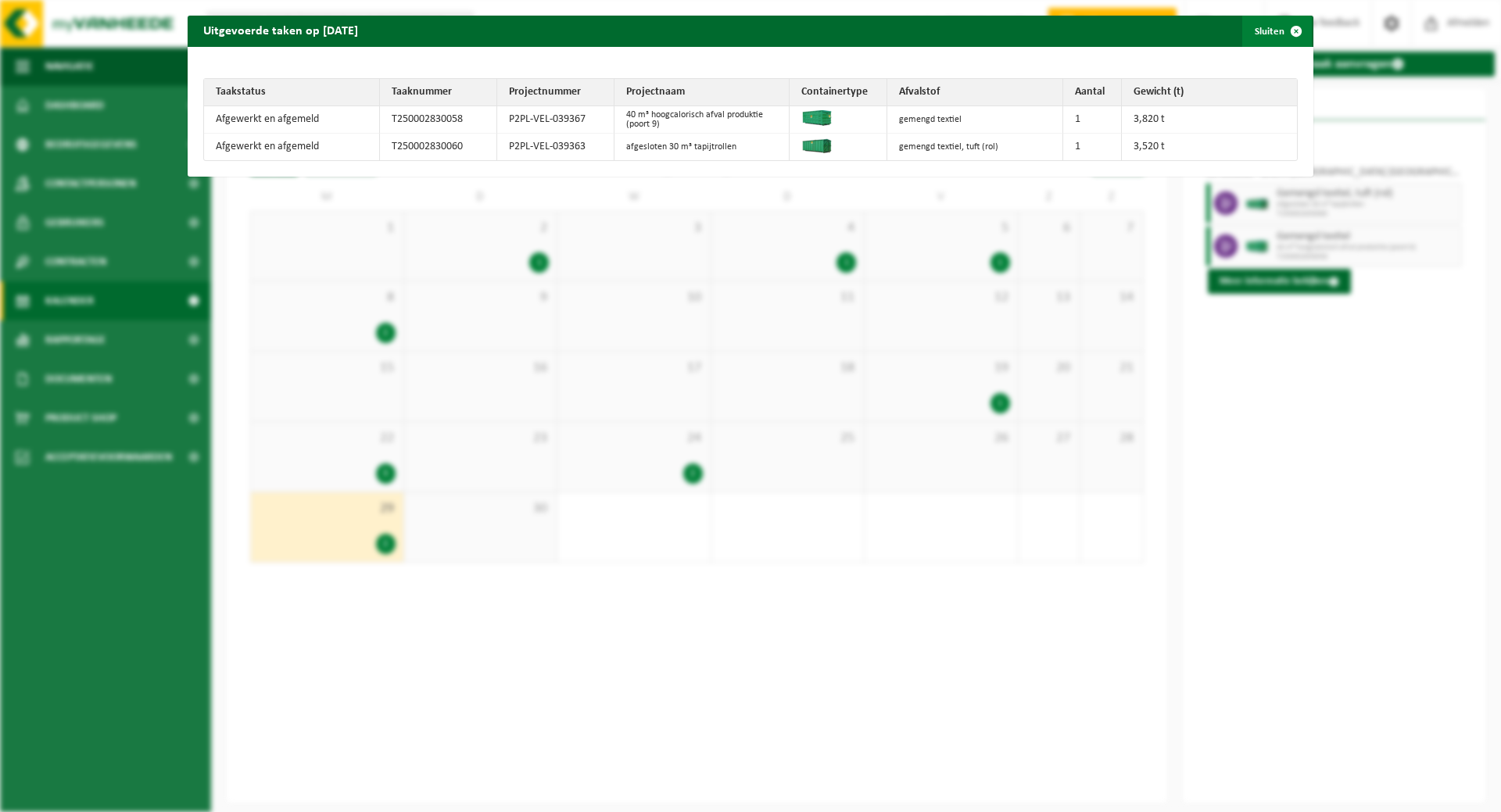
click at [1257, 32] on button "Sluiten" at bounding box center [1276, 30] width 70 height 31
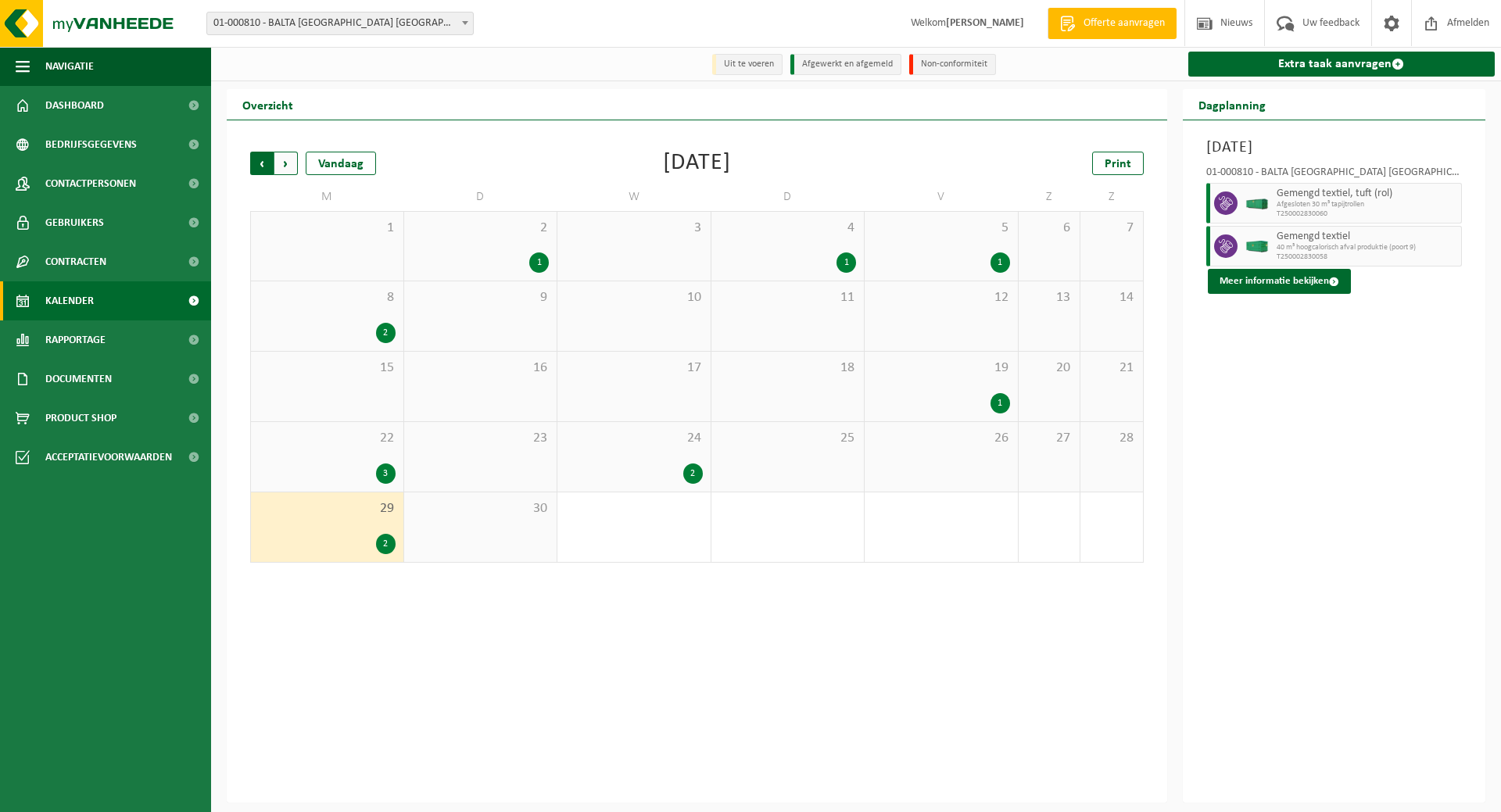
click at [286, 162] on span "Volgende" at bounding box center [286, 163] width 24 height 24
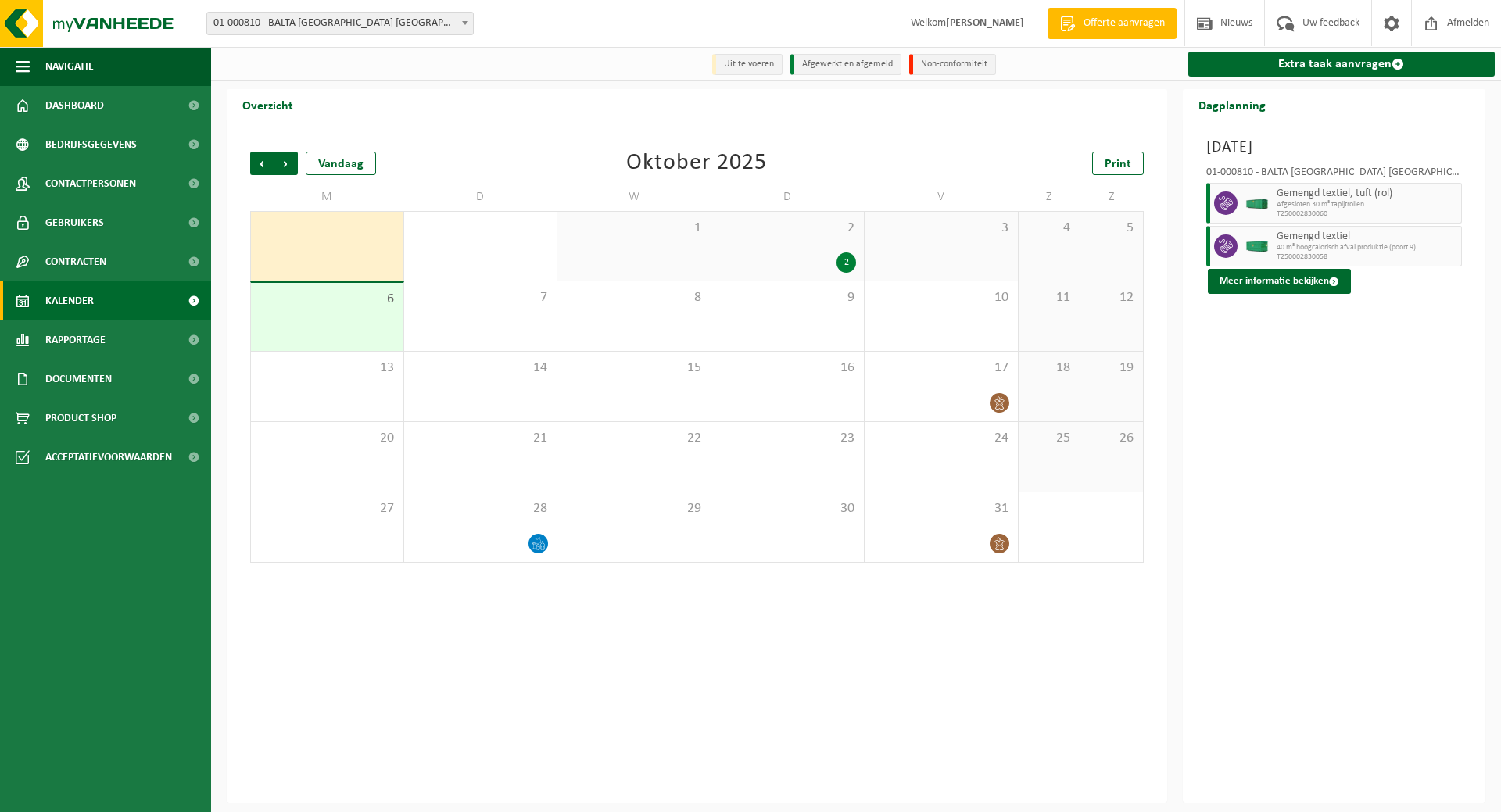
click at [801, 256] on div "2" at bounding box center [788, 262] width 137 height 20
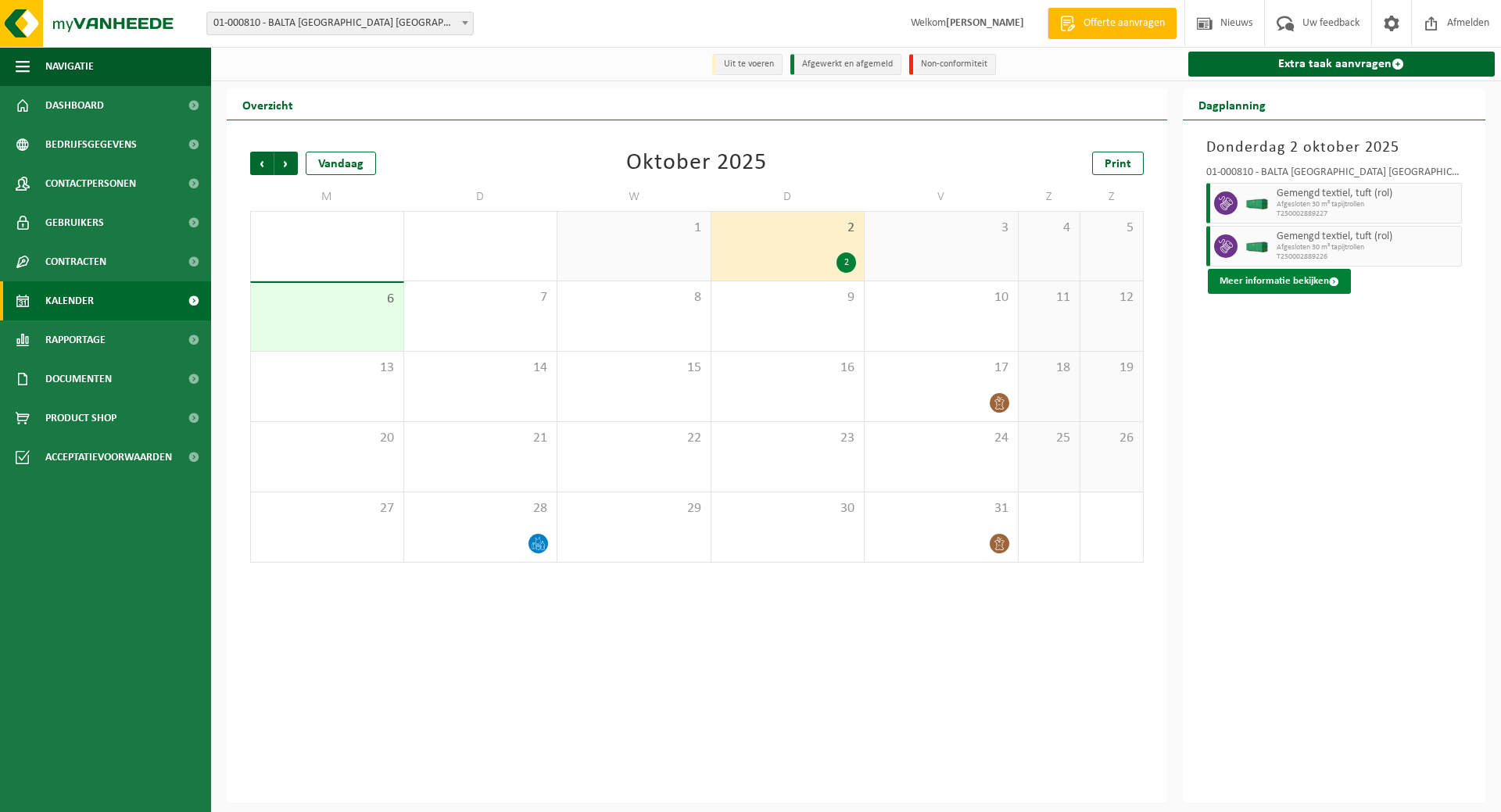
click at [1293, 278] on button "Meer informatie bekijken" at bounding box center [1279, 281] width 143 height 25
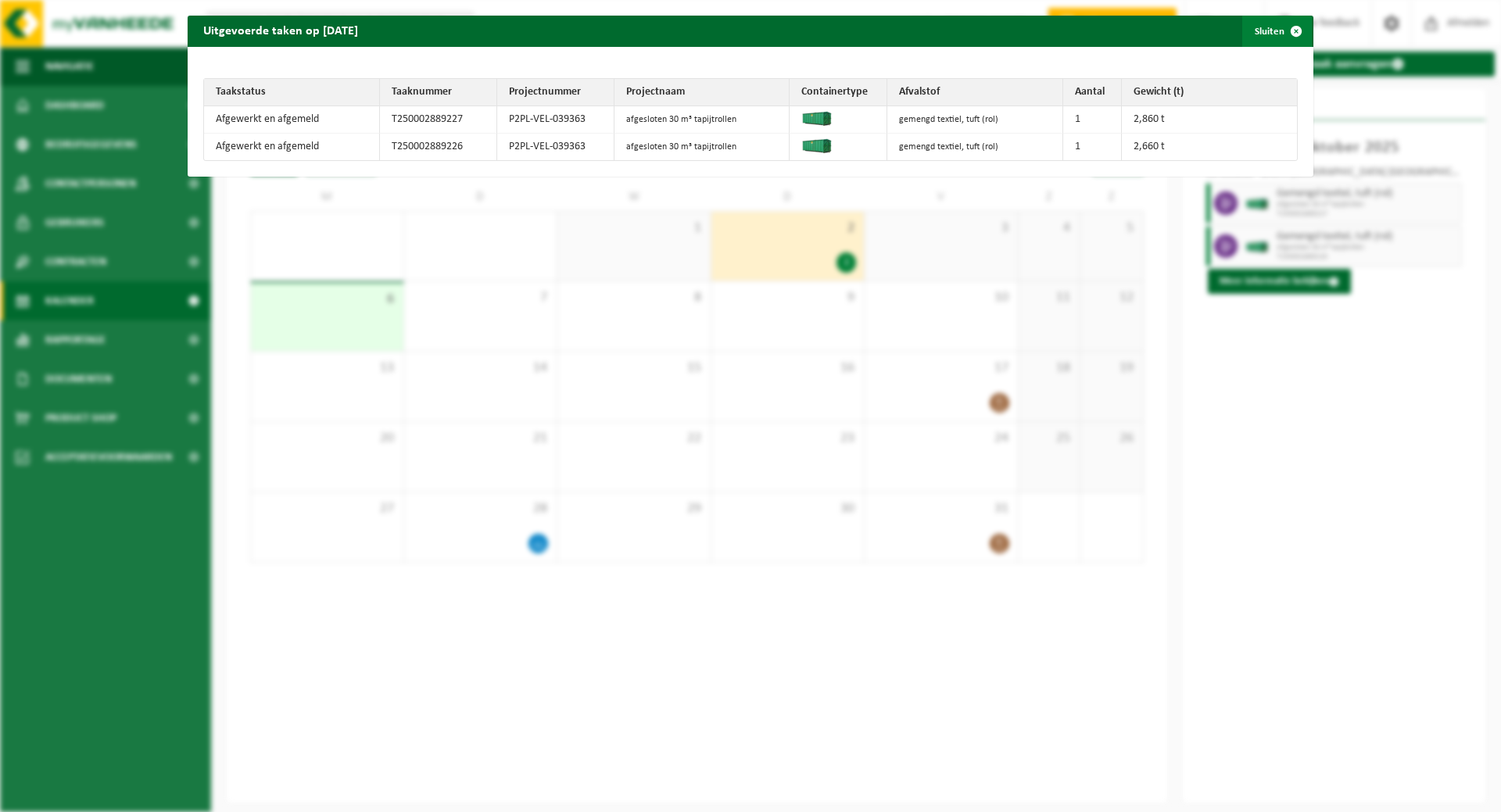
click at [1258, 26] on button "Sluiten" at bounding box center [1276, 30] width 70 height 31
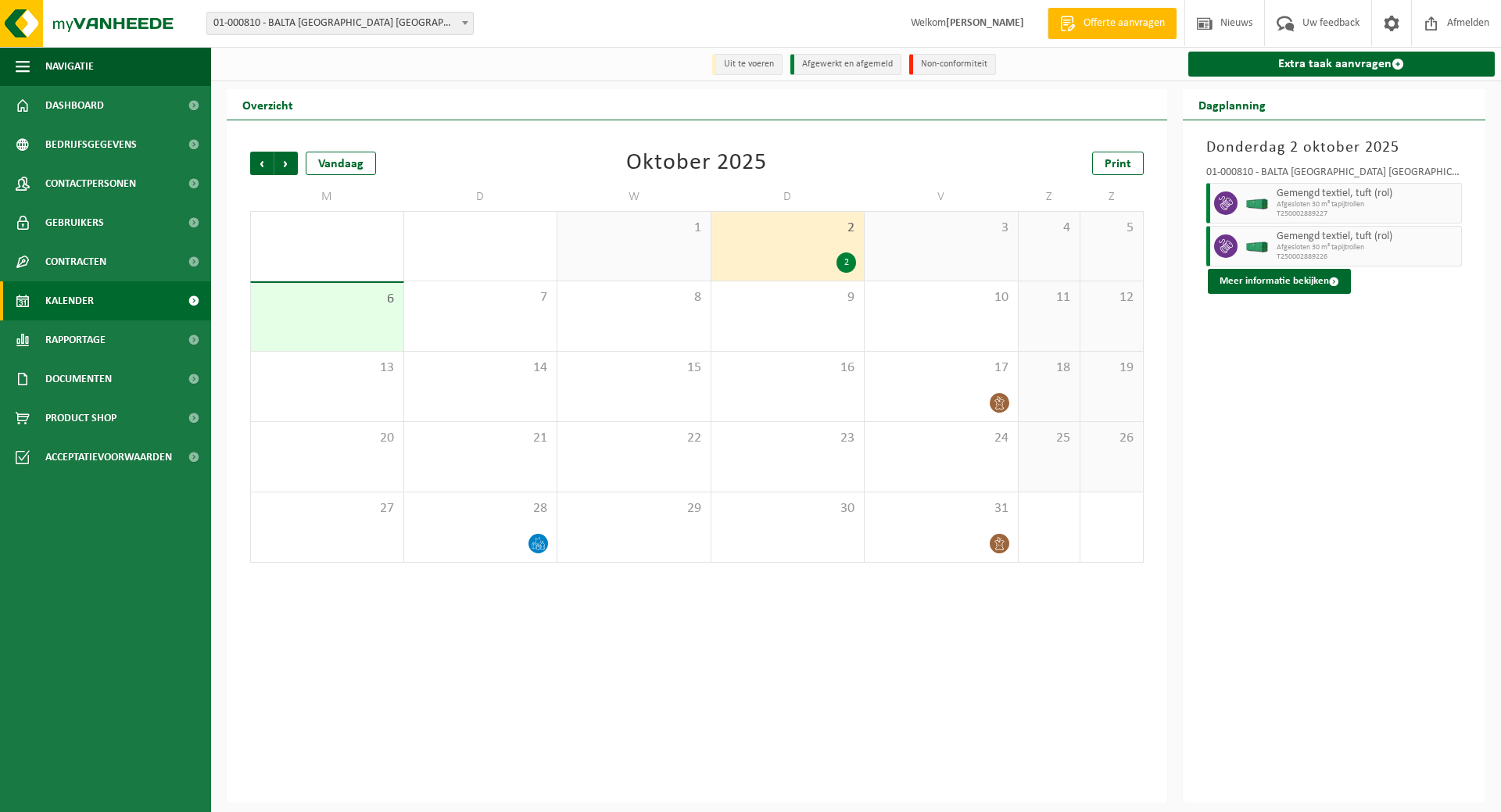
click at [806, 241] on div "2 2" at bounding box center [787, 246] width 153 height 69
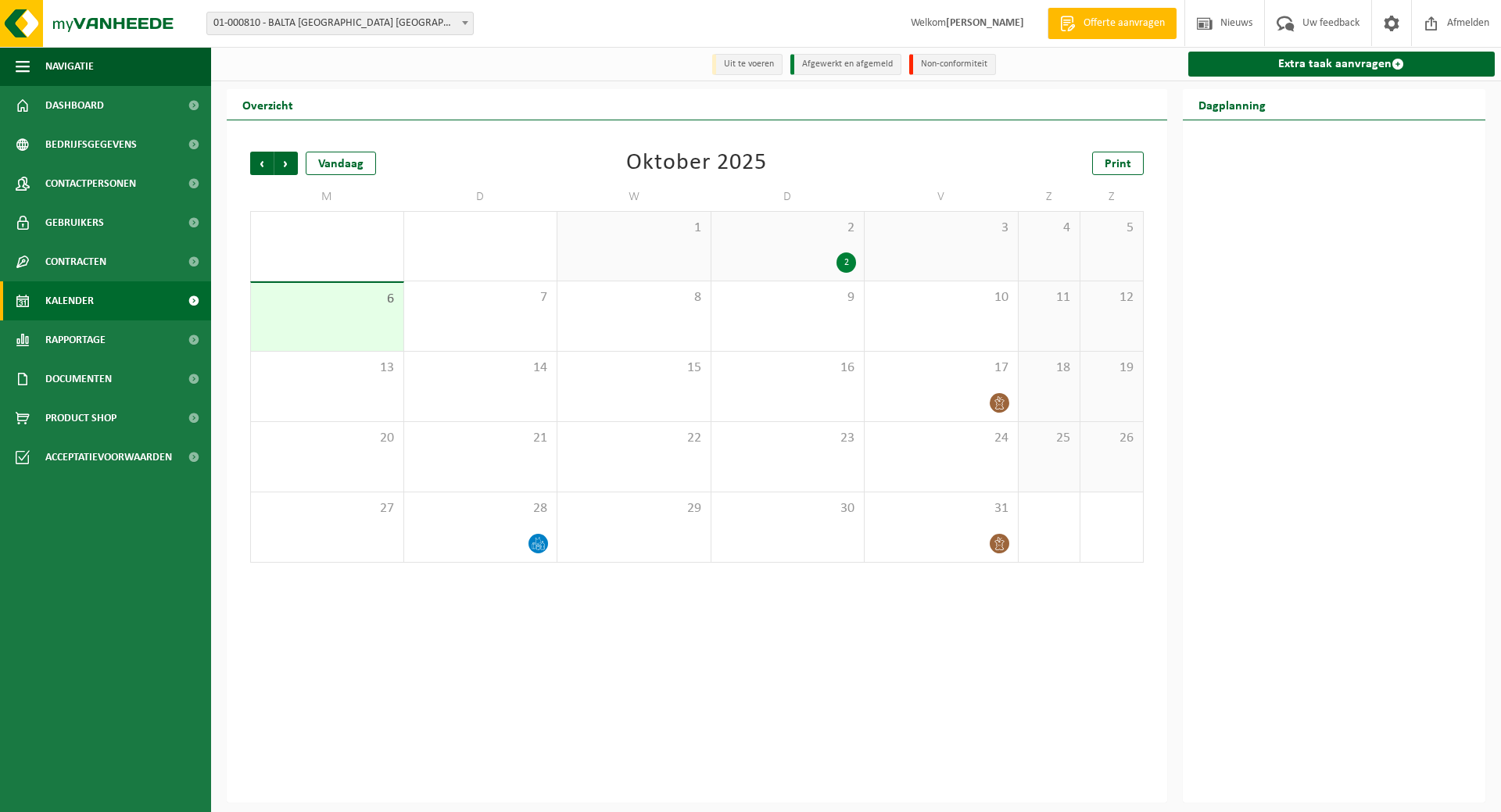
click at [820, 238] on div "2 2" at bounding box center [787, 246] width 153 height 69
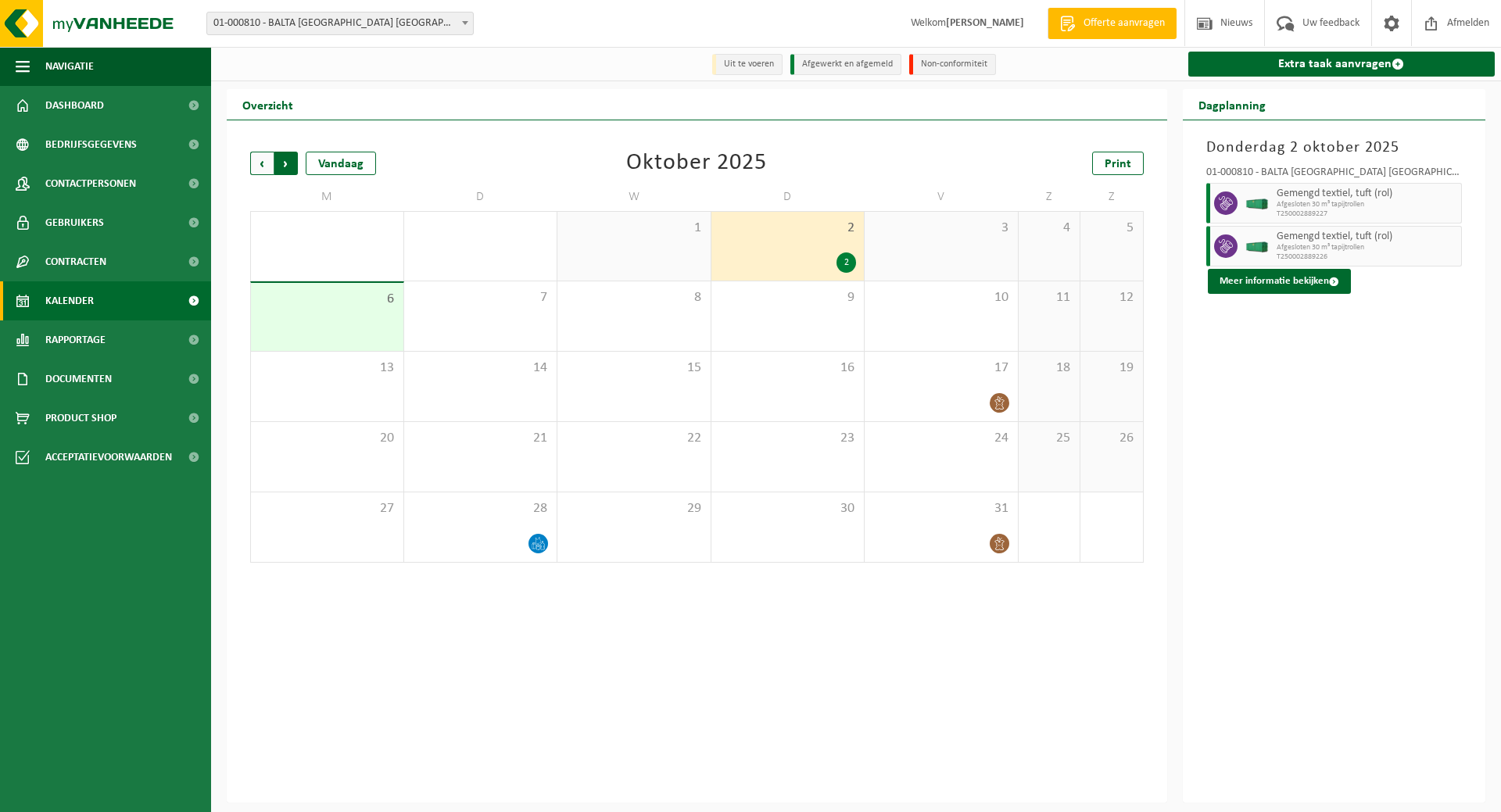
click at [261, 158] on span "Vorige" at bounding box center [261, 163] width 24 height 24
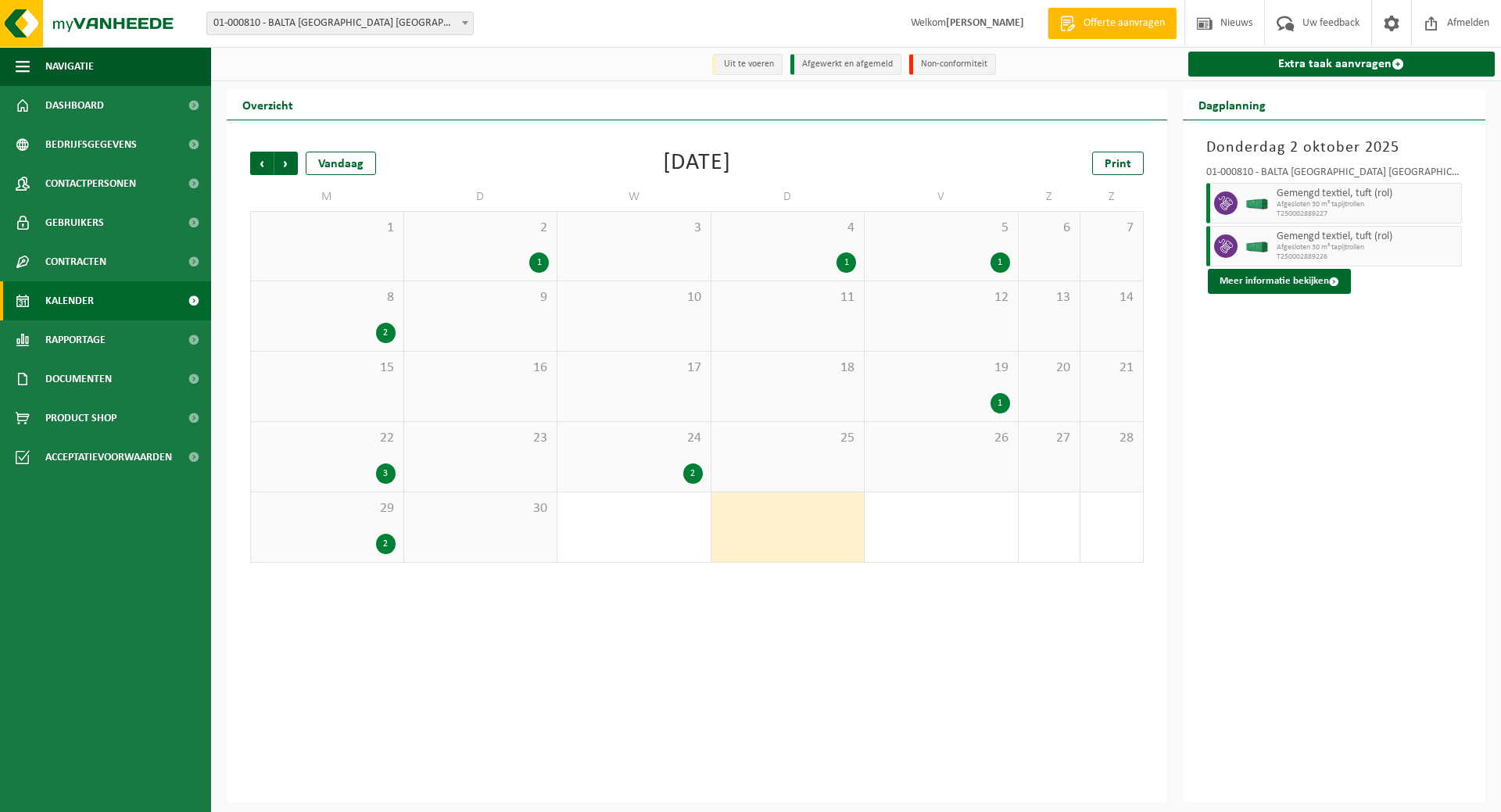
click at [386, 526] on div "29 2" at bounding box center [327, 527] width 152 height 70
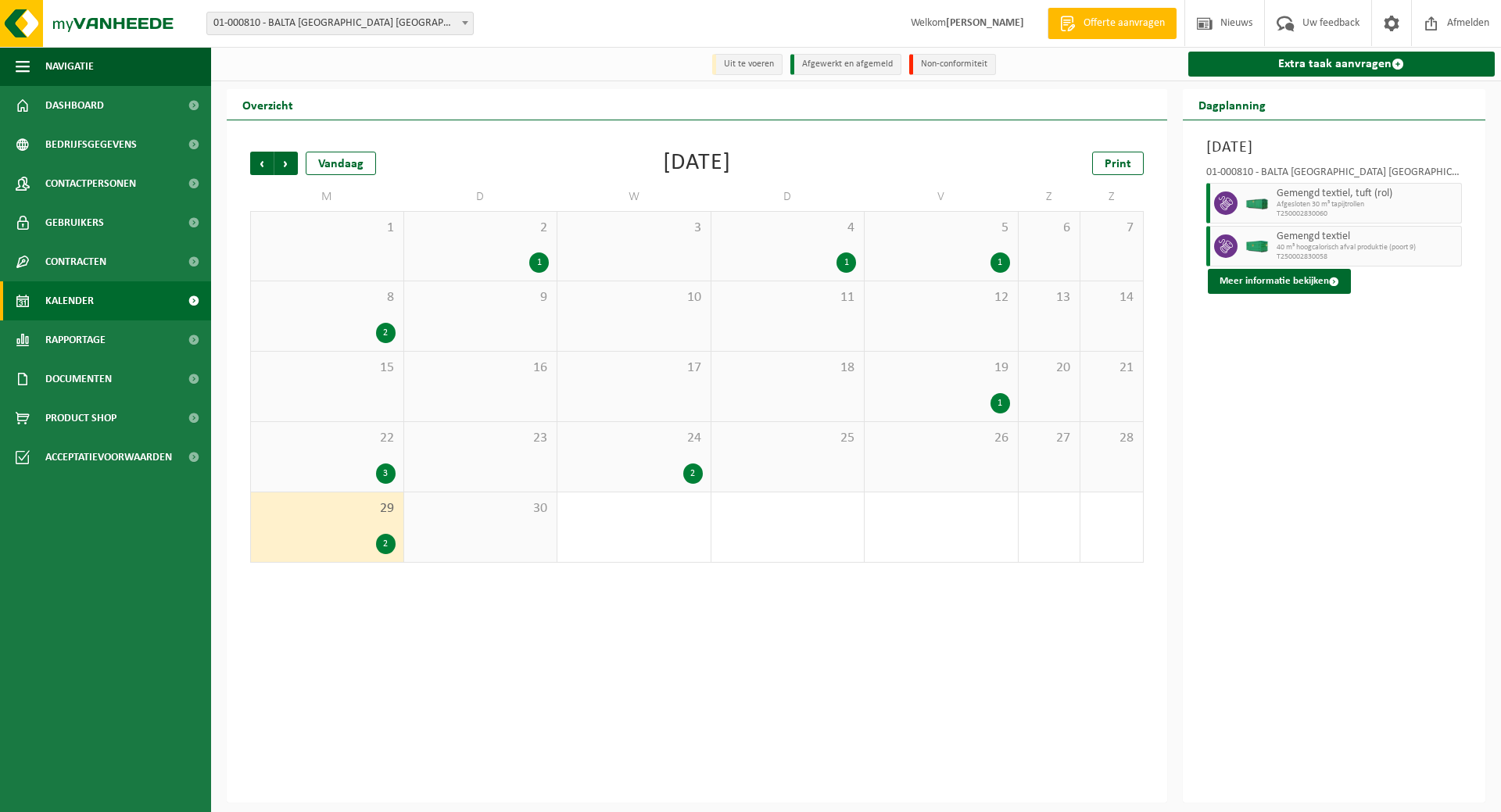
click at [688, 451] on div "24 2" at bounding box center [634, 457] width 153 height 70
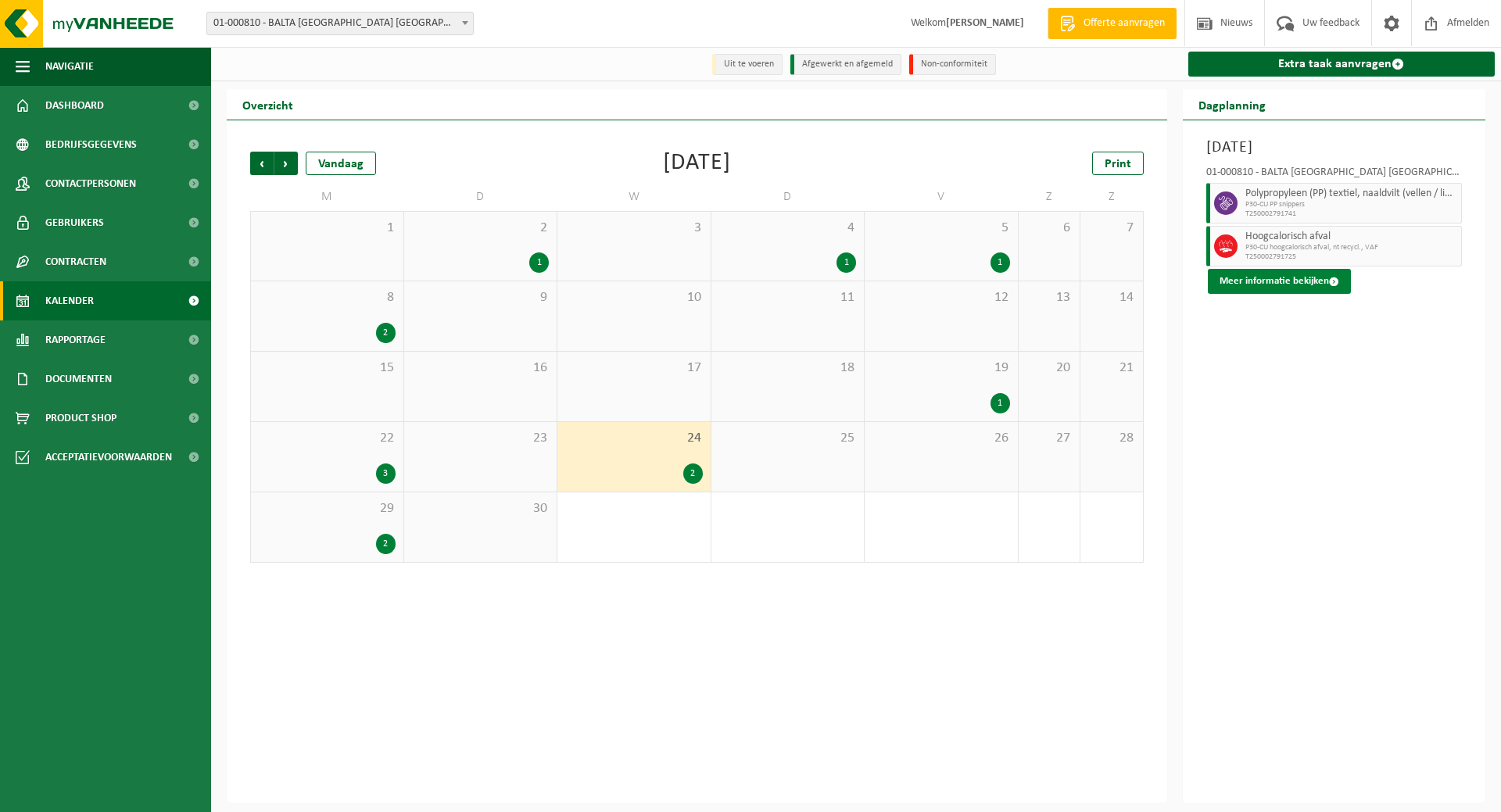
click at [1296, 280] on button "Meer informatie bekijken" at bounding box center [1279, 281] width 143 height 25
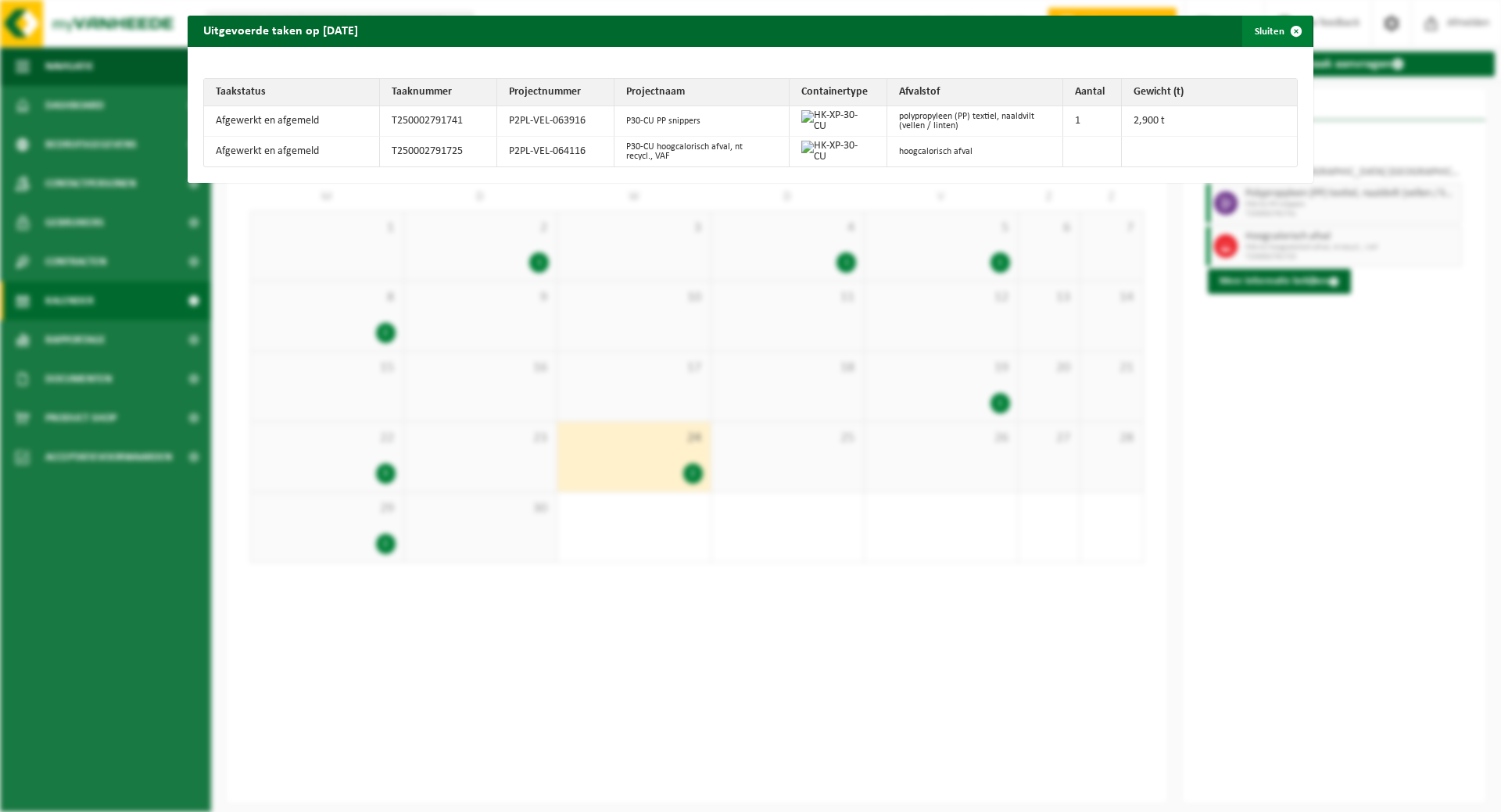
click at [1249, 29] on button "Sluiten" at bounding box center [1276, 30] width 70 height 31
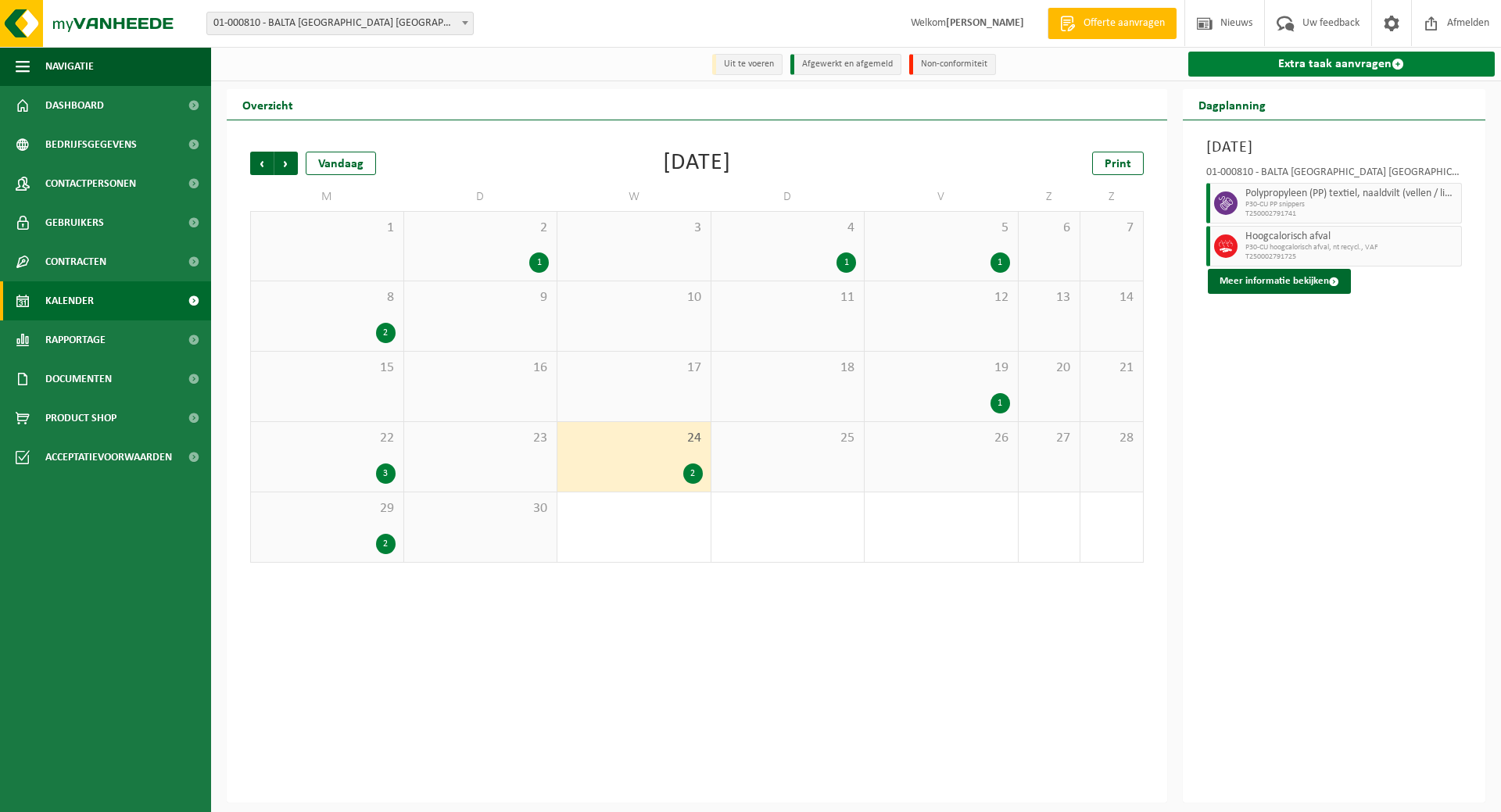
click at [1346, 68] on link "Extra taak aanvragen" at bounding box center [1342, 64] width 307 height 25
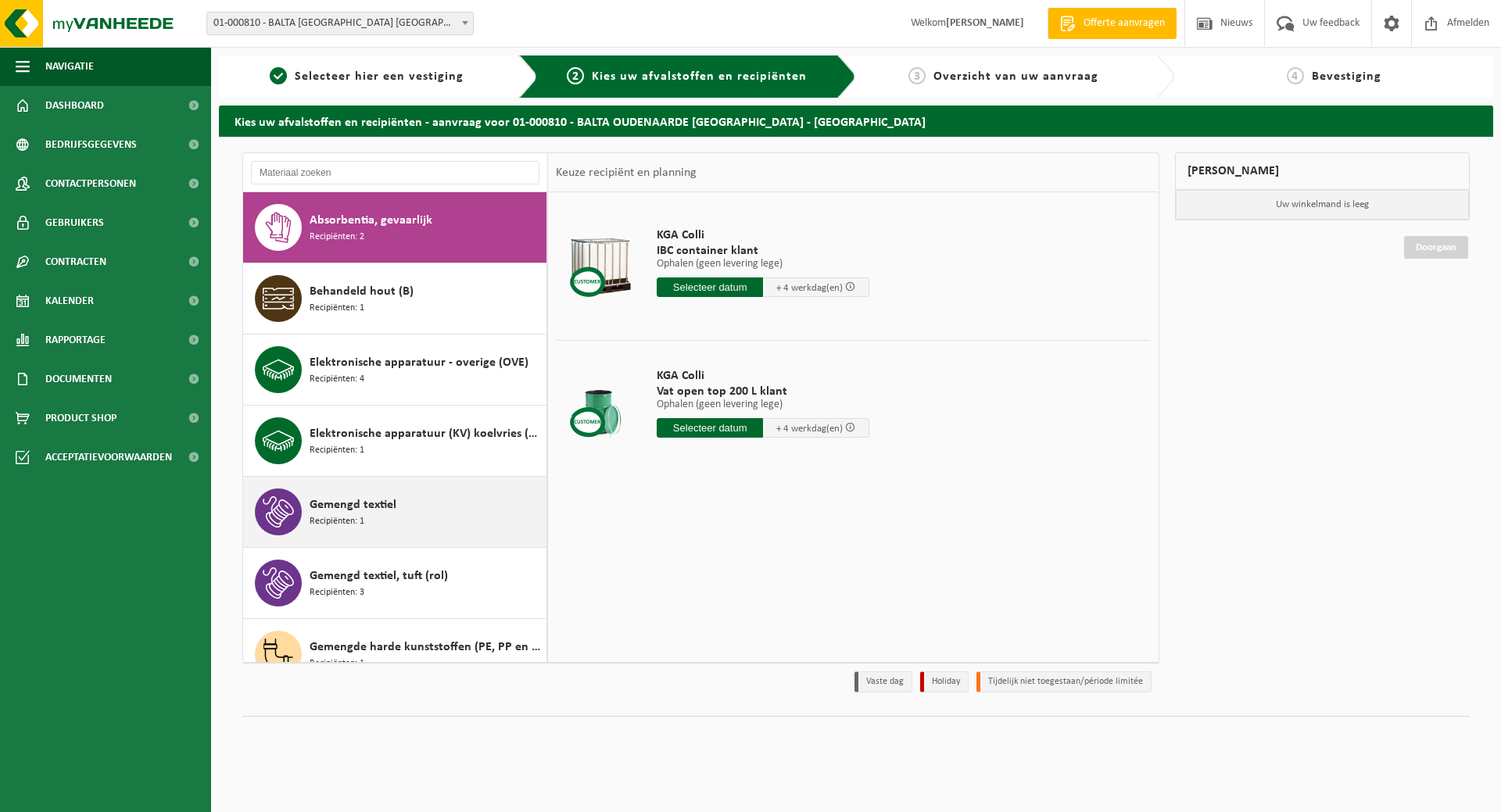
click at [349, 515] on span "Recipiënten: 1" at bounding box center [336, 522] width 54 height 15
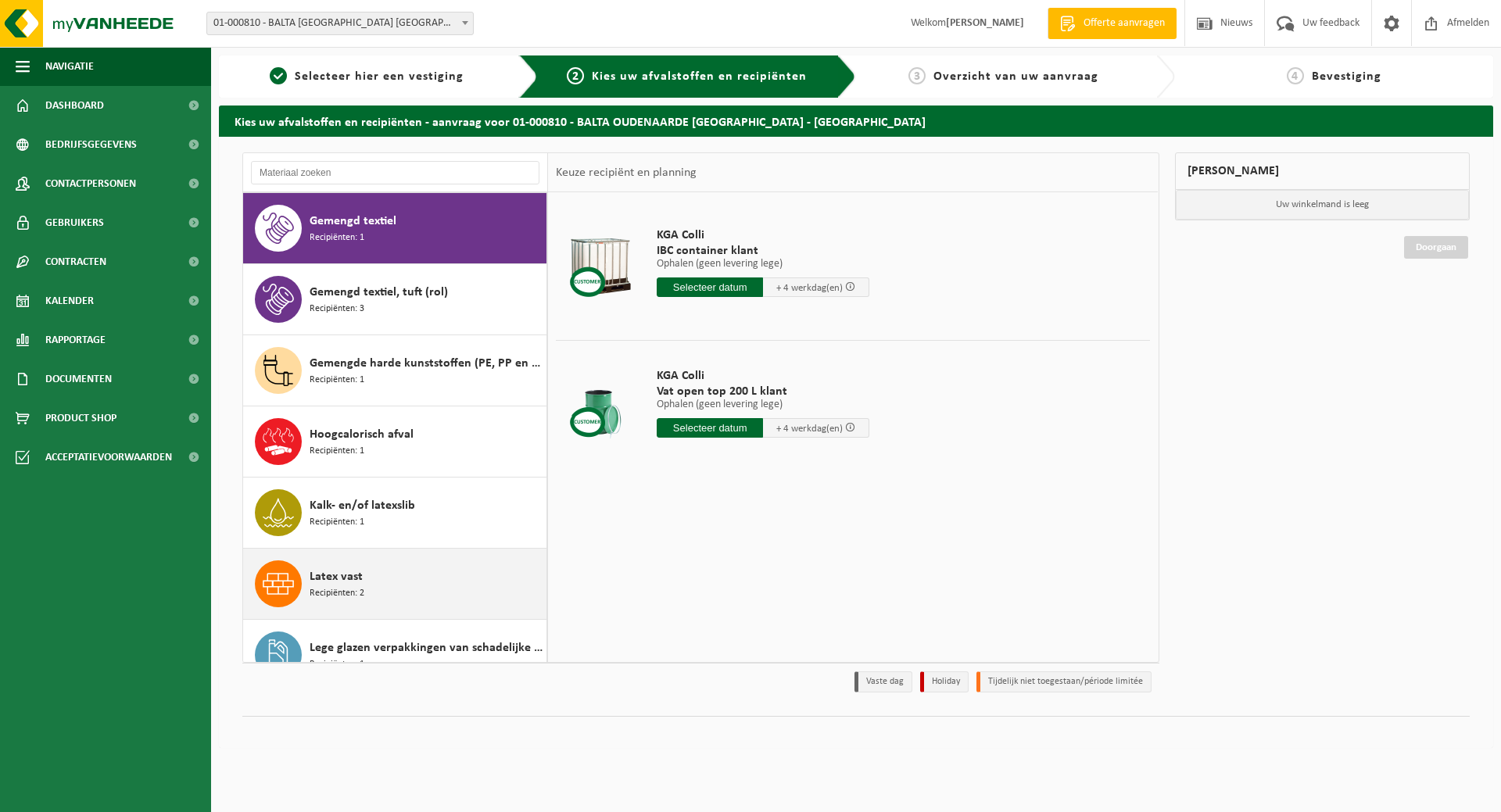
scroll to position [285, 0]
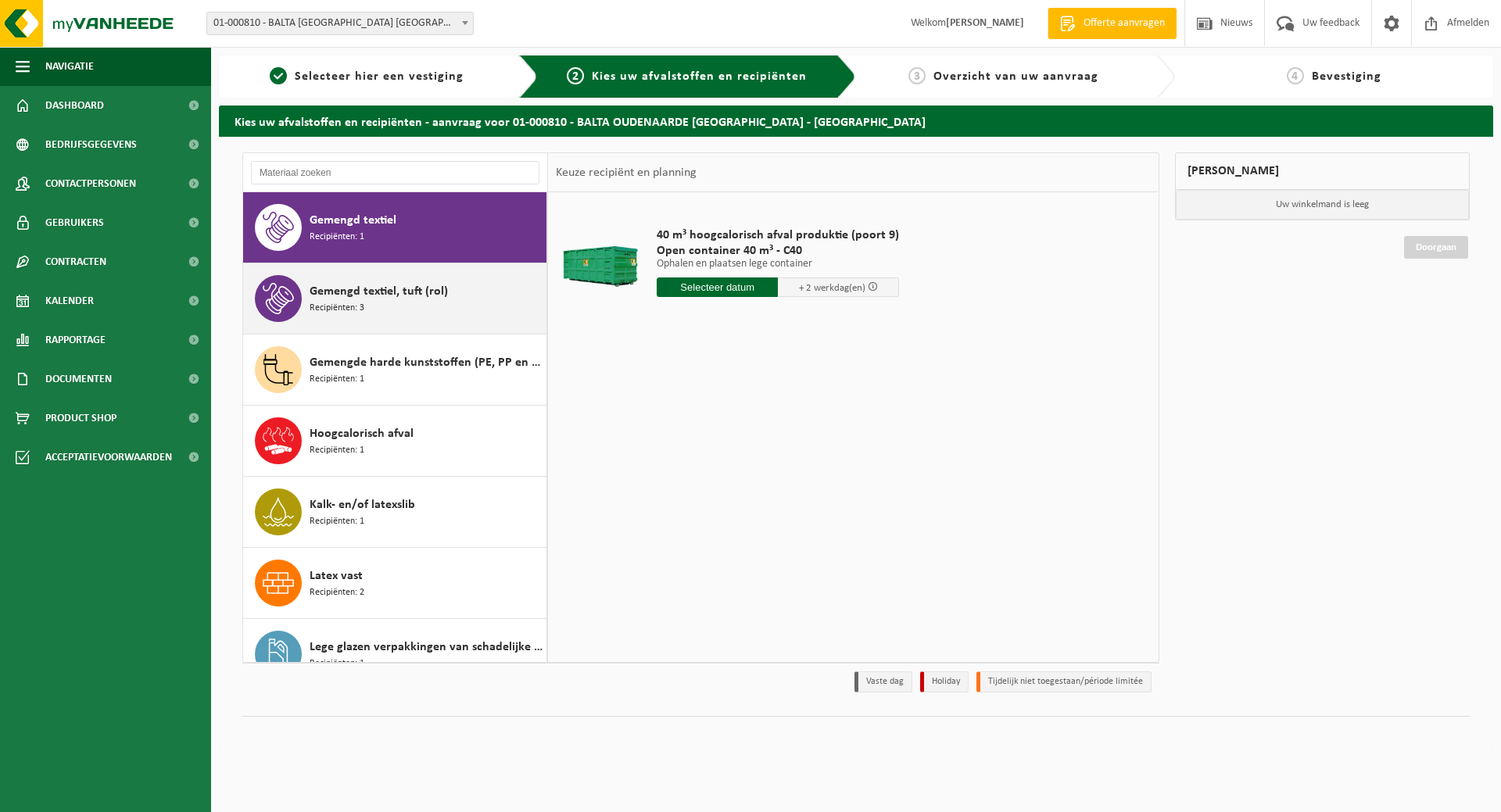
click at [353, 283] on span "Gemengd textiel, tuft (rol)" at bounding box center [378, 292] width 138 height 19
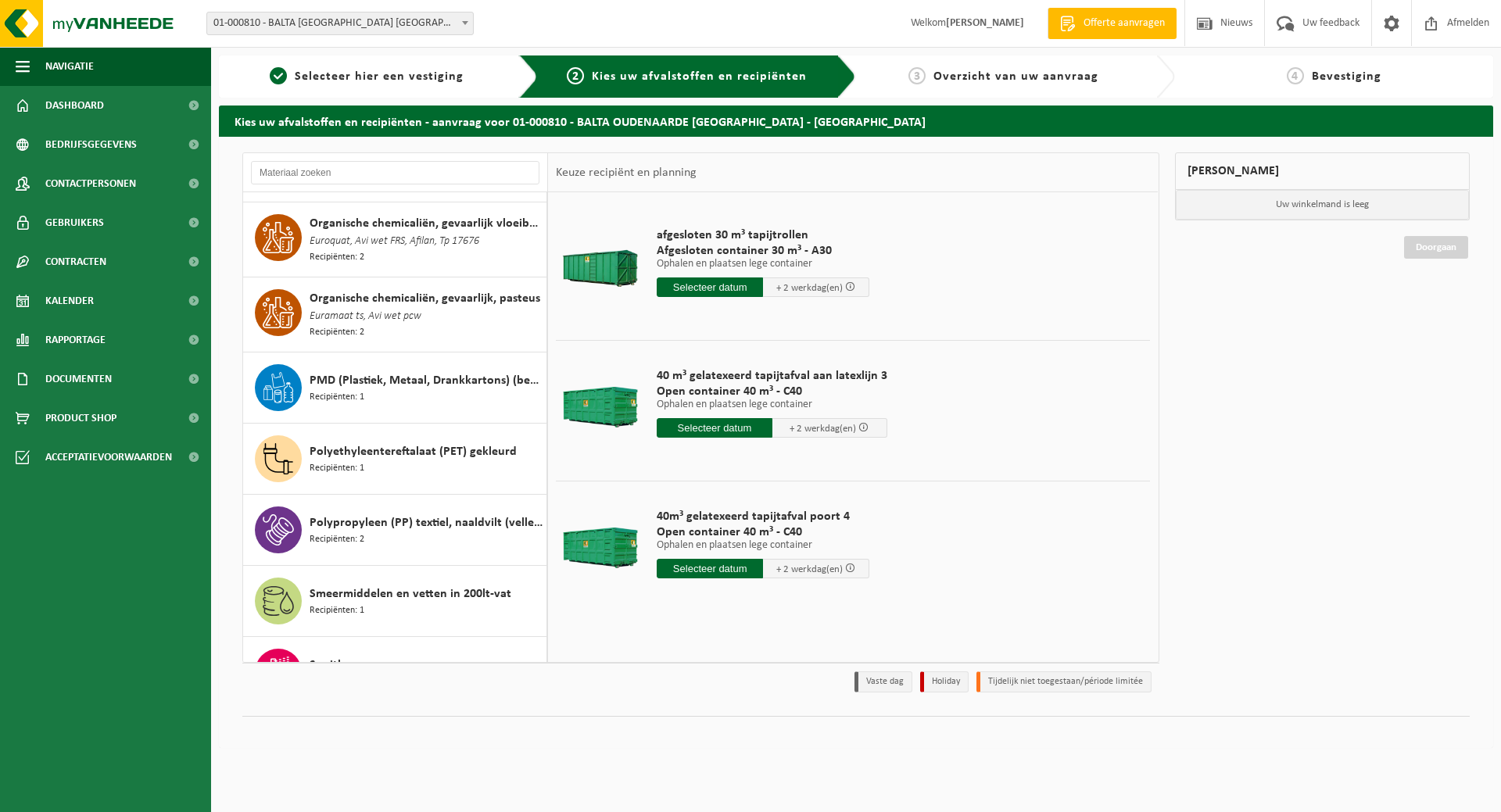
scroll to position [1215, 0]
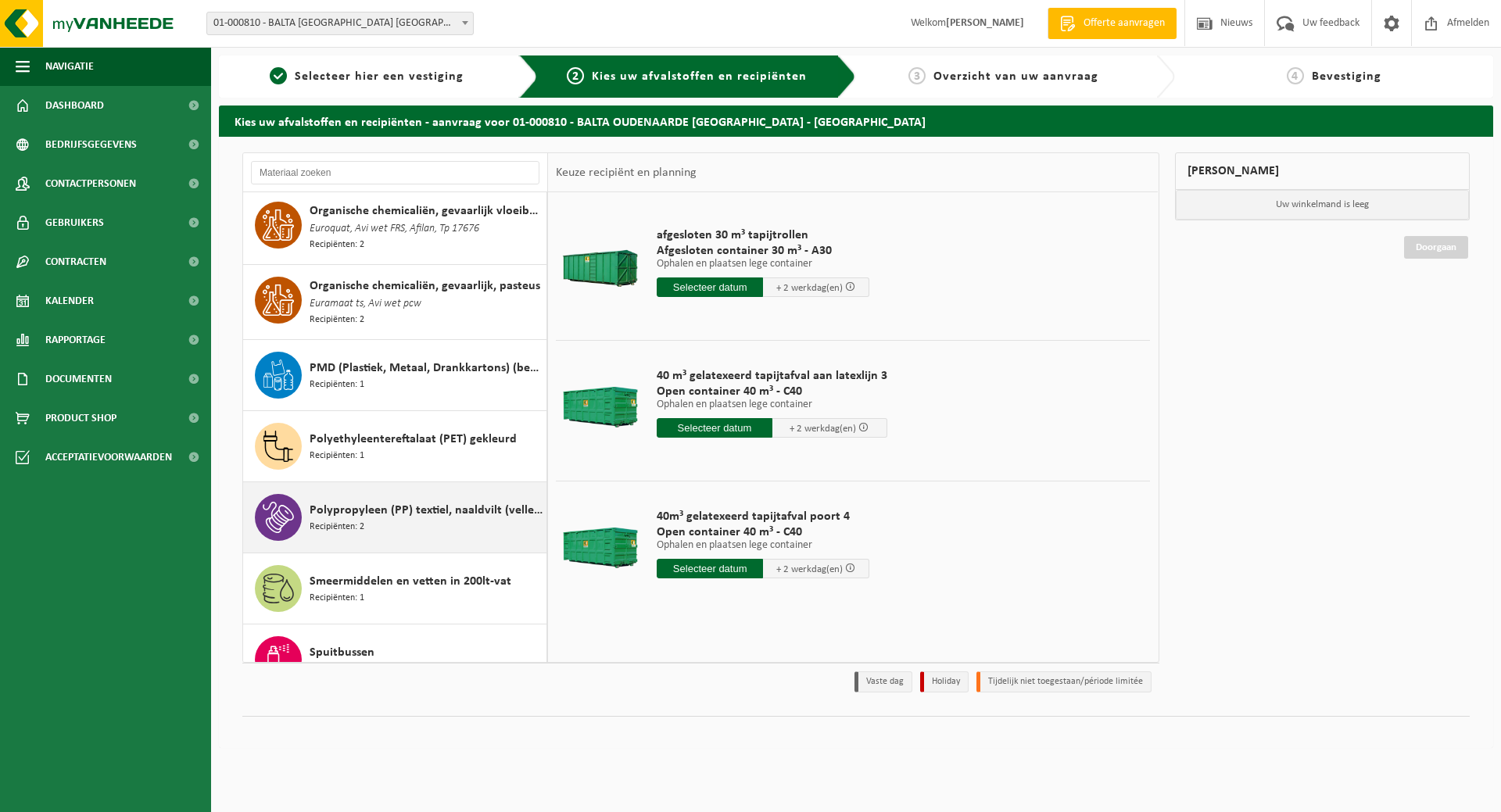
click at [355, 494] on div "Polypropyleen (PP) textiel, naaldvilt (vellen / linten) Recipiënten: 2" at bounding box center [426, 517] width 233 height 47
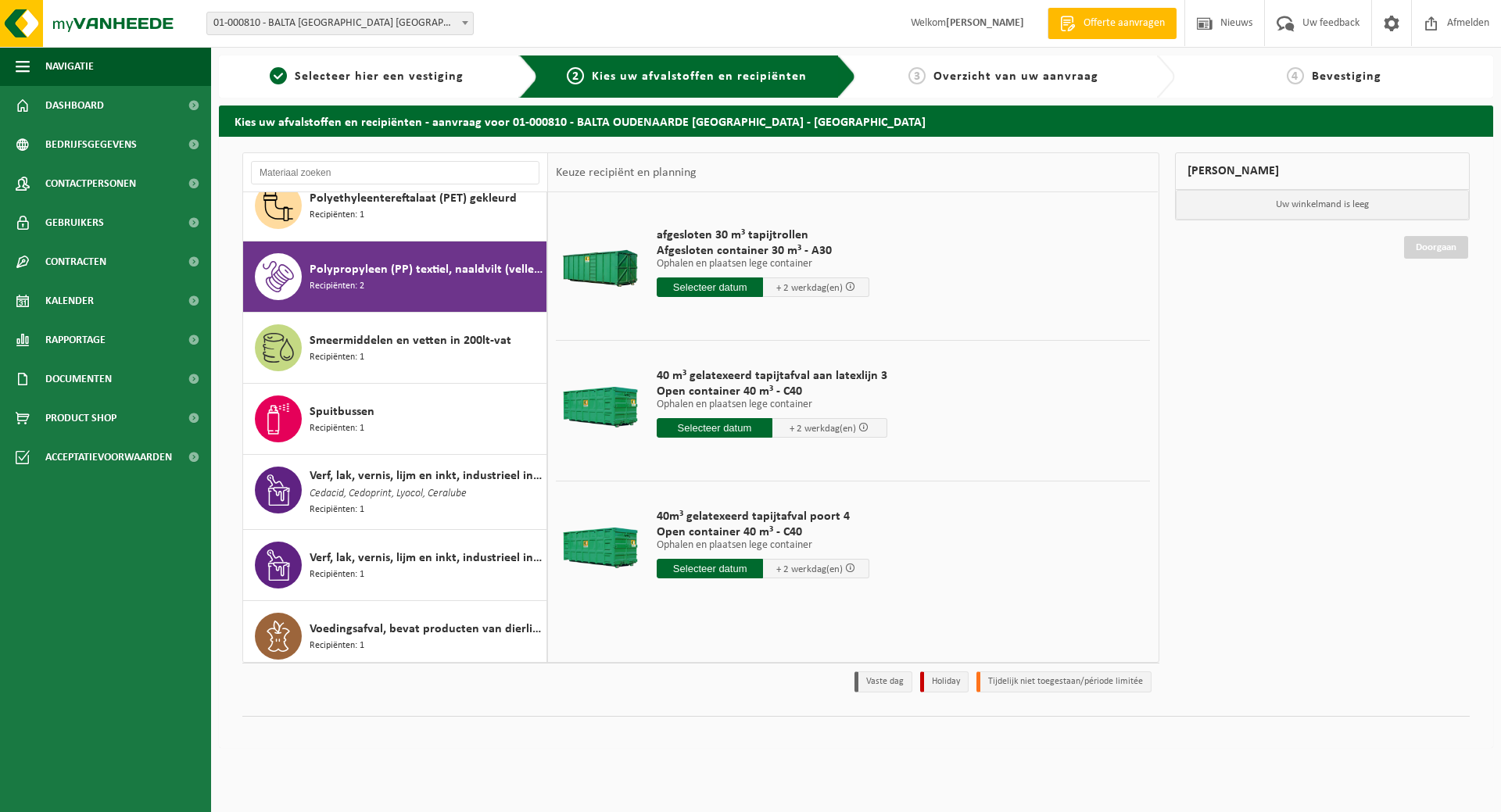
scroll to position [1456, 0]
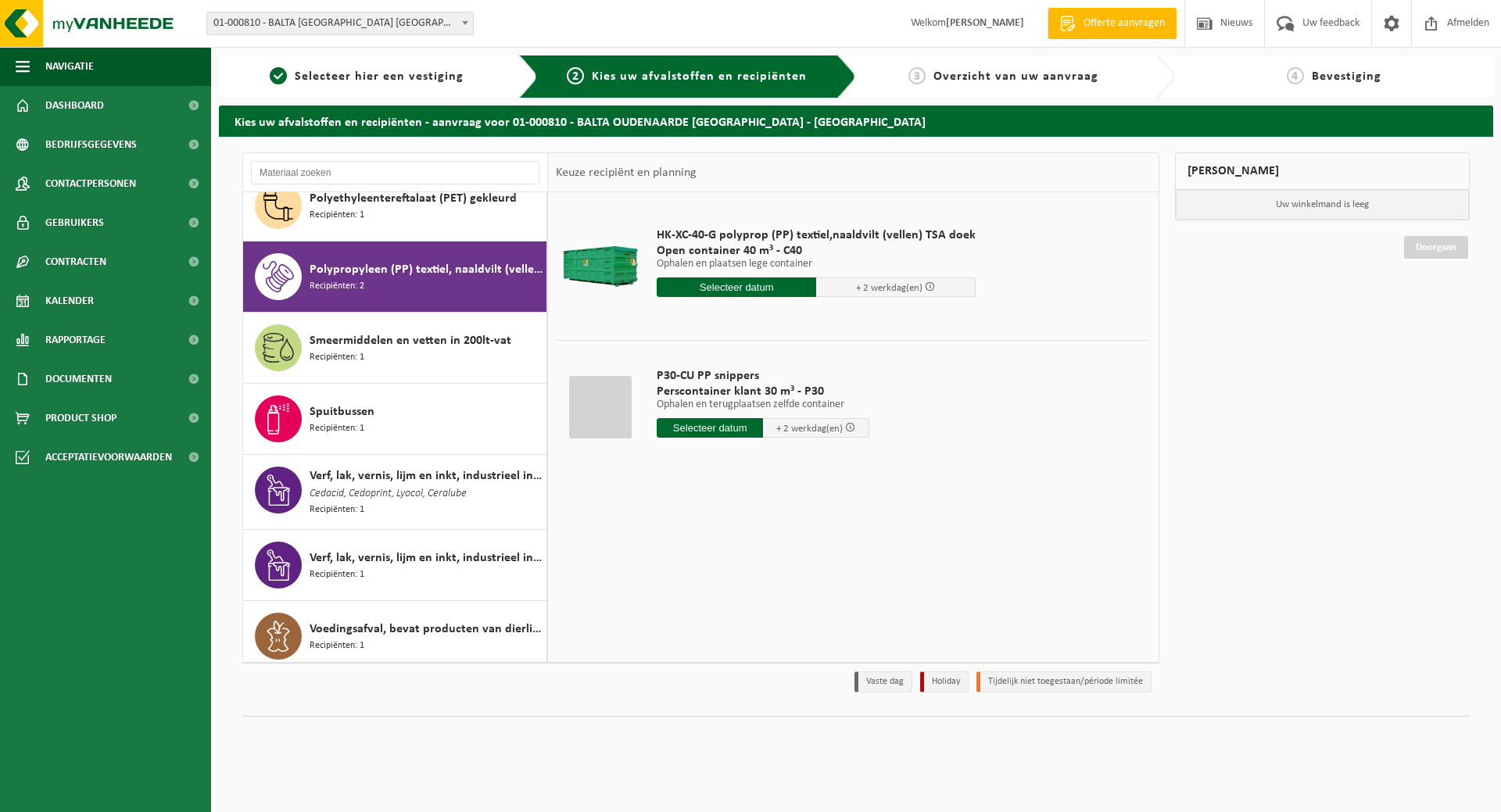
click at [687, 428] on input "text" at bounding box center [710, 428] width 107 height 20
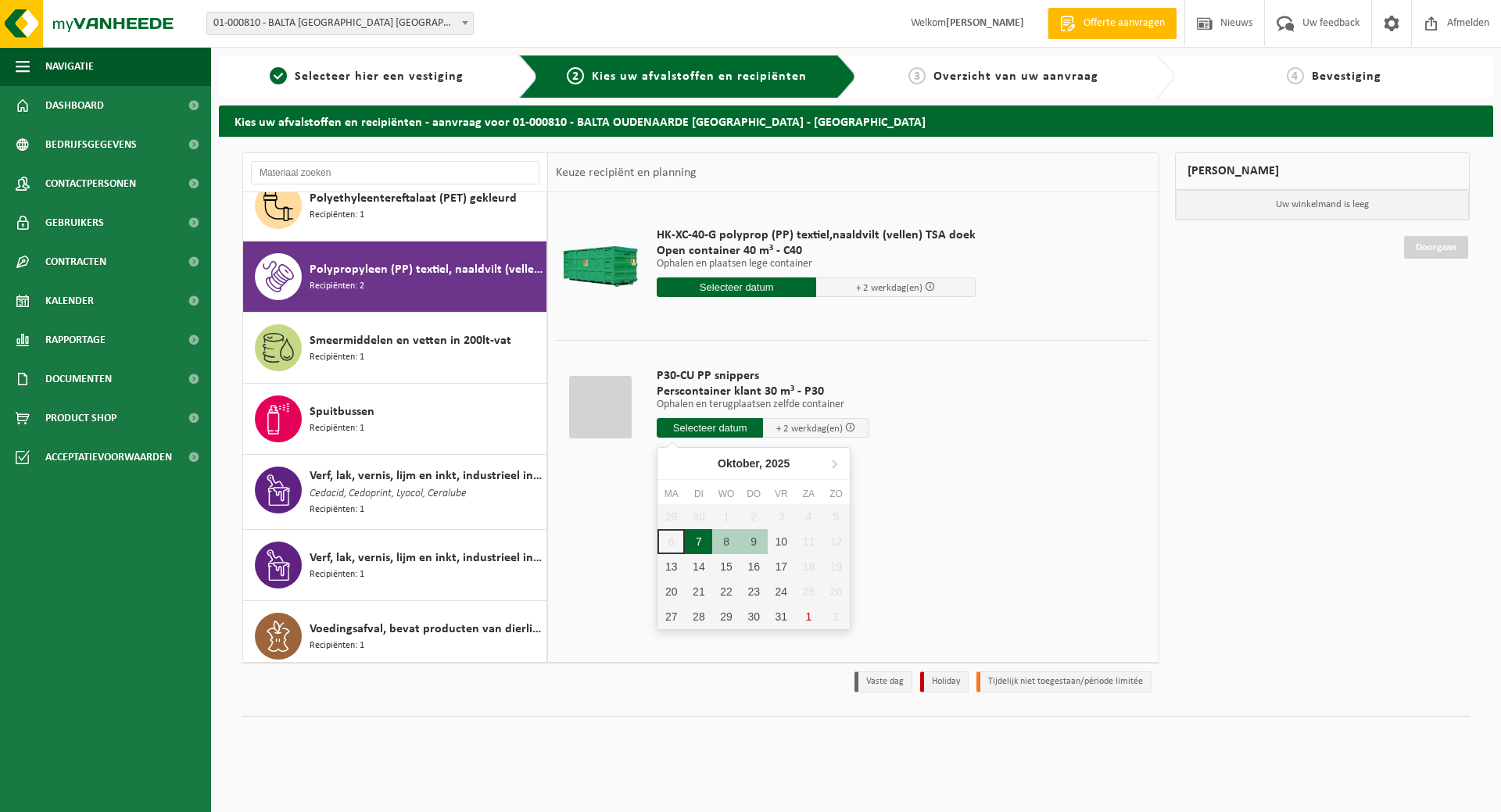
click at [698, 537] on div "7" at bounding box center [698, 541] width 28 height 25
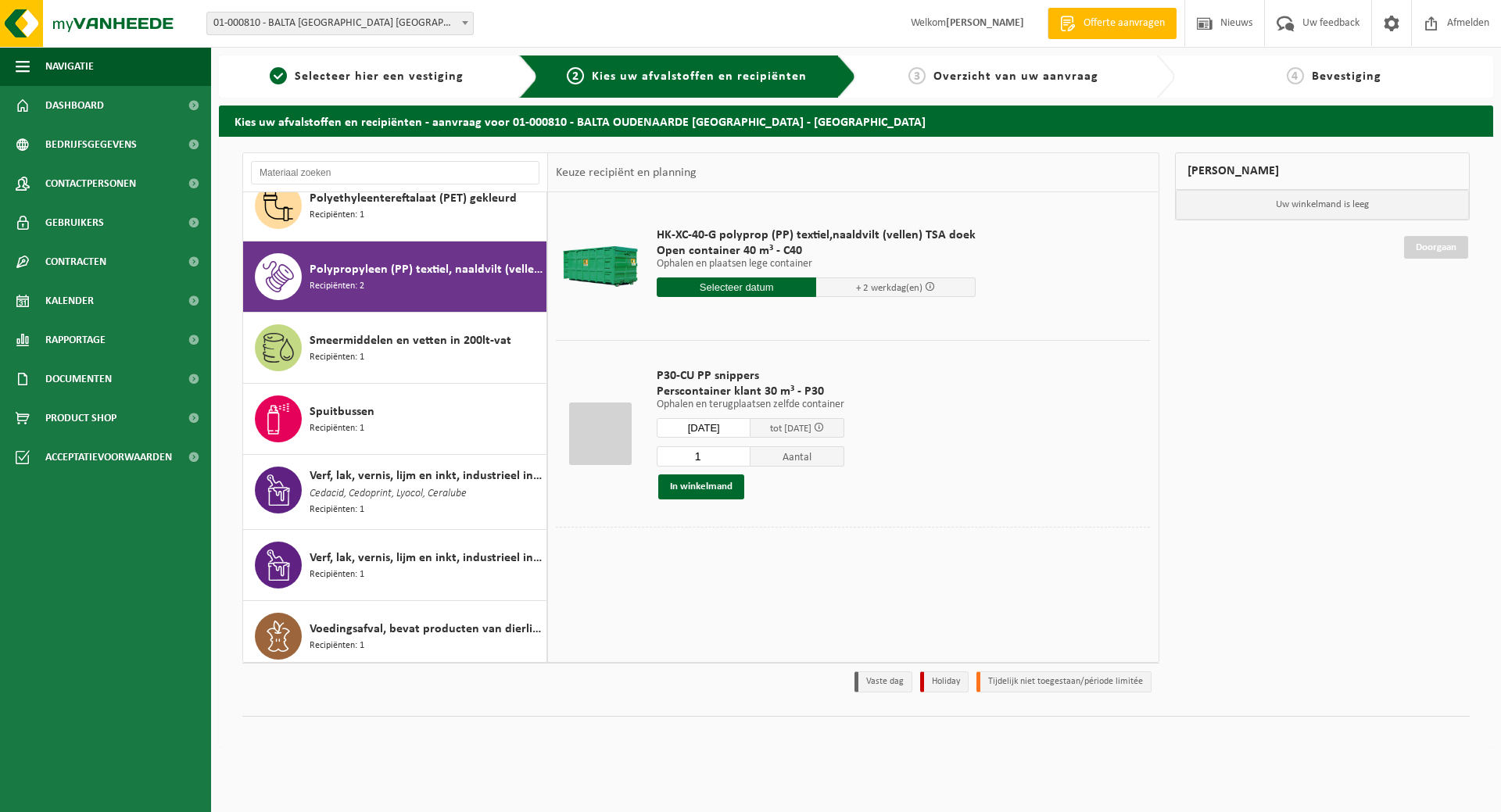
type input "Van 2025-10-07"
click at [703, 484] on button "In winkelmand" at bounding box center [701, 487] width 86 height 25
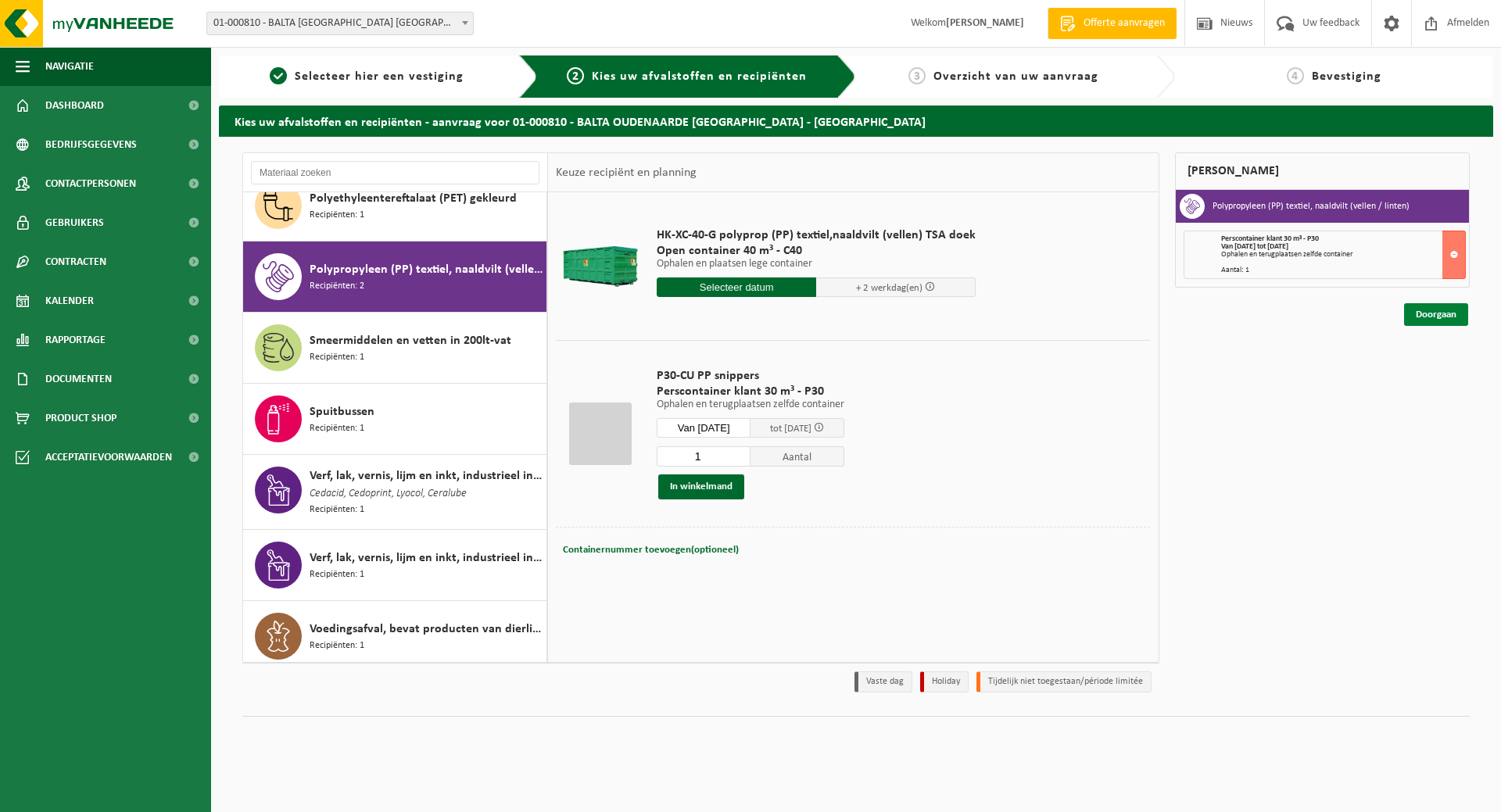
click at [1429, 317] on link "Doorgaan" at bounding box center [1435, 315] width 64 height 23
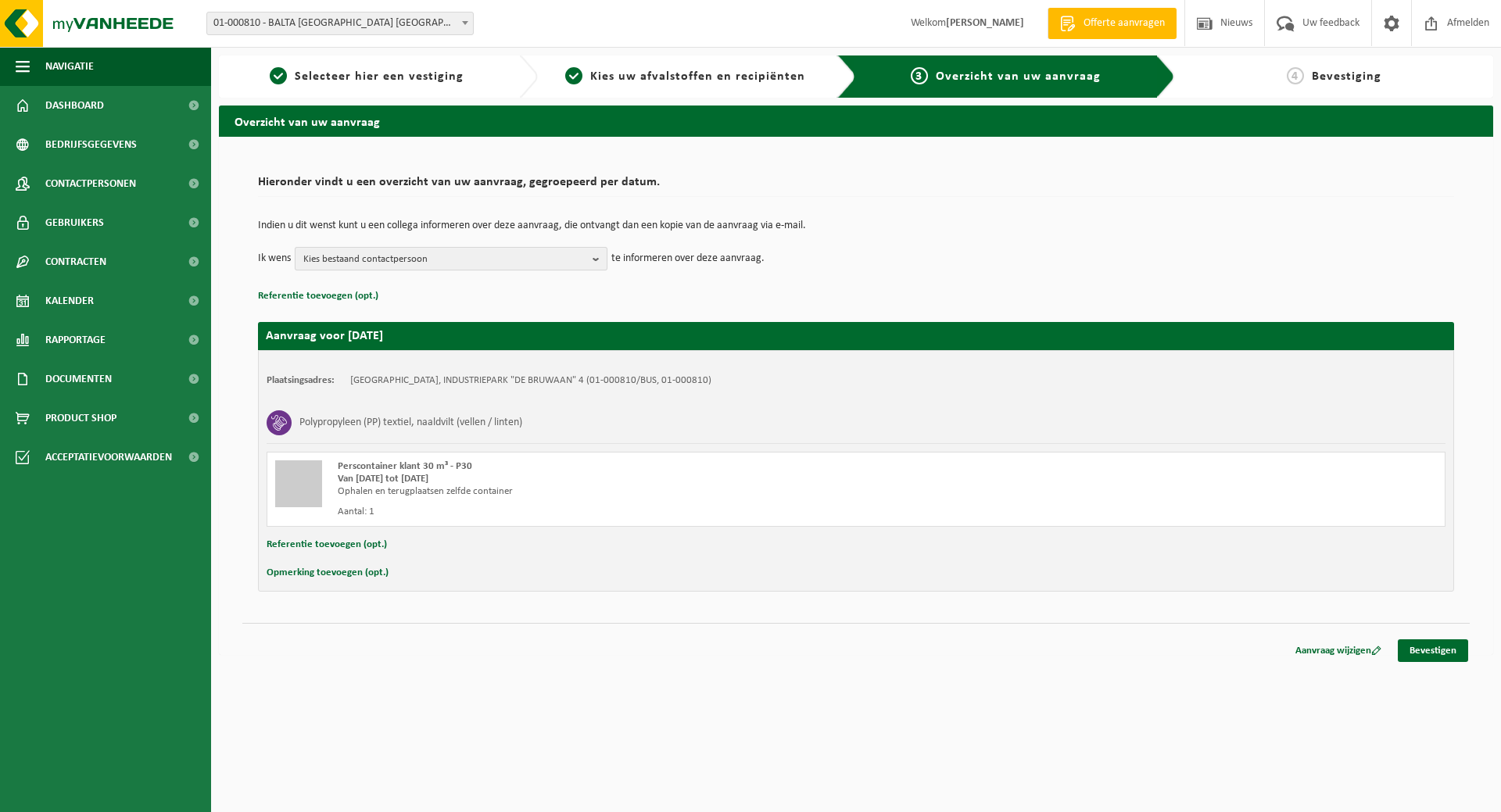
click at [591, 251] on button "Kies bestaand contactpersoon" at bounding box center [451, 258] width 313 height 24
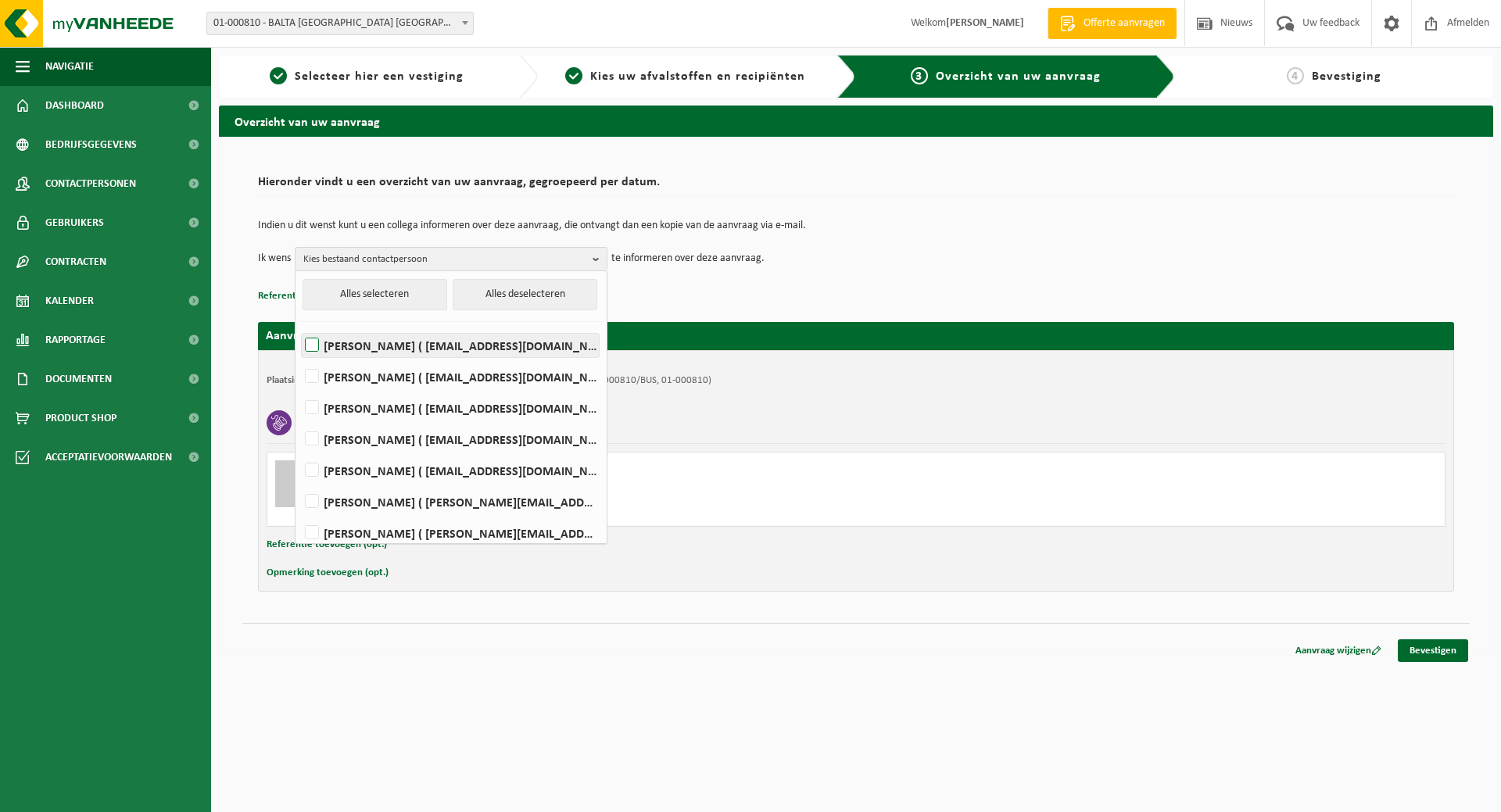
click at [461, 335] on label "Dary Cnockaert ( dary.cnockaert@baltagroup.com )" at bounding box center [451, 345] width 297 height 24
click at [299, 326] on input "Dary Cnockaert ( dary.cnockaert@baltagroup.com )" at bounding box center [298, 325] width 1 height 1
checkbox input "true"
click at [432, 399] on label "MARGA DUJARDIN ( marga.dujardin@baltagroup.com )" at bounding box center [451, 408] width 297 height 24
click at [299, 389] on input "MARGA DUJARDIN ( marga.dujardin@baltagroup.com )" at bounding box center [298, 388] width 1 height 1
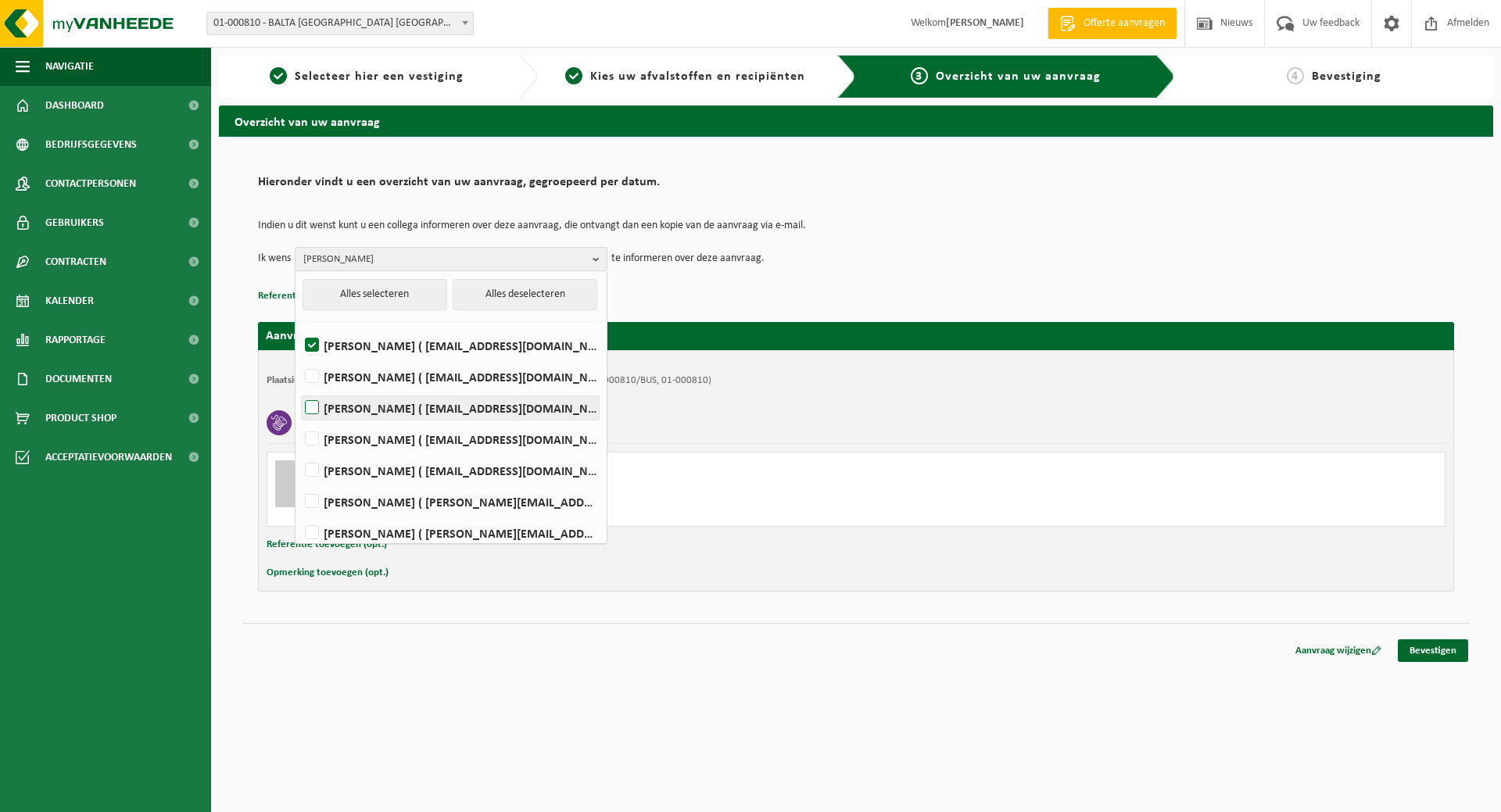
checkbox input "true"
click at [423, 437] on label "Jasmien Pieters ( jasmien.pieters@baltagroup.com )" at bounding box center [451, 439] width 297 height 24
click at [299, 419] on input "Jasmien Pieters ( jasmien.pieters@baltagroup.com )" at bounding box center [298, 419] width 1 height 1
checkbox input "true"
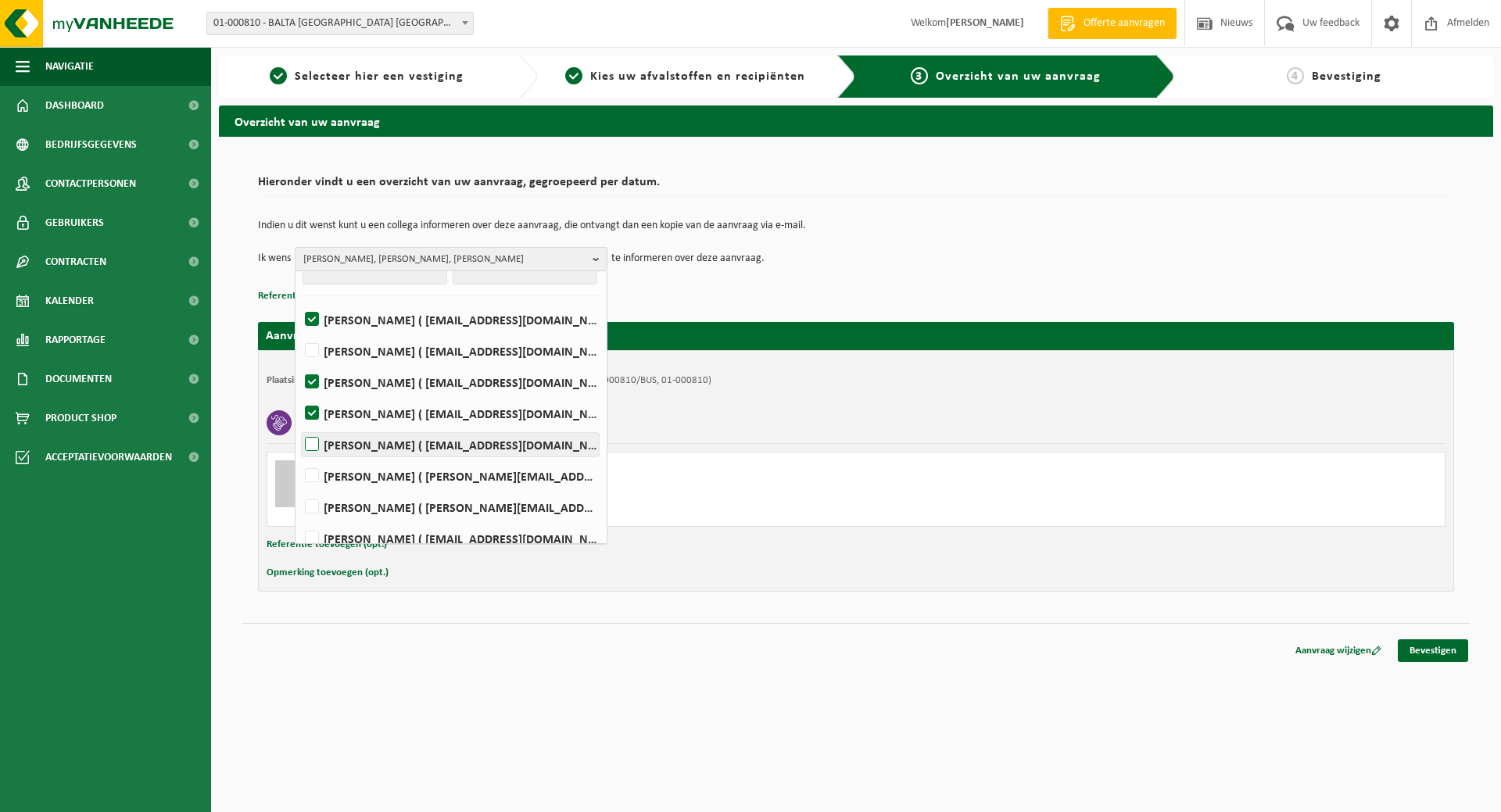
scroll to position [71, 0]
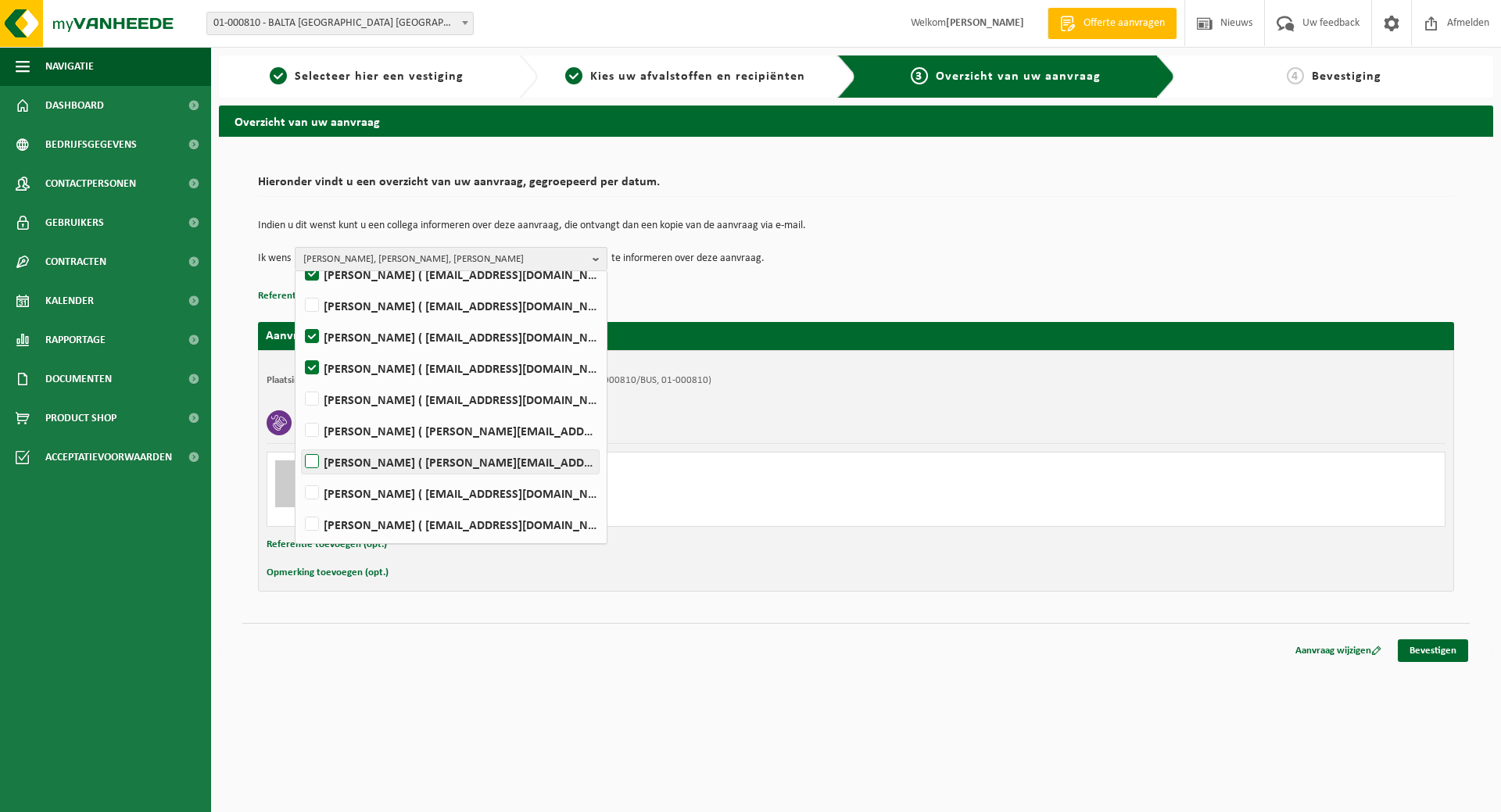
click at [428, 458] on label "Jonas Vandefonteyne ( jonas.vandefonteyne@captiqs.com )" at bounding box center [451, 461] width 297 height 24
click at [299, 442] on input "Jonas Vandefonteyne ( jonas.vandefonteyne@captiqs.com )" at bounding box center [298, 441] width 1 height 1
checkbox input "true"
click at [436, 526] on label "Koen Windels ( koen.windels@baltagroup.com )" at bounding box center [451, 524] width 297 height 24
click at [299, 505] on input "Koen Windels ( koen.windels@baltagroup.com )" at bounding box center [298, 504] width 1 height 1
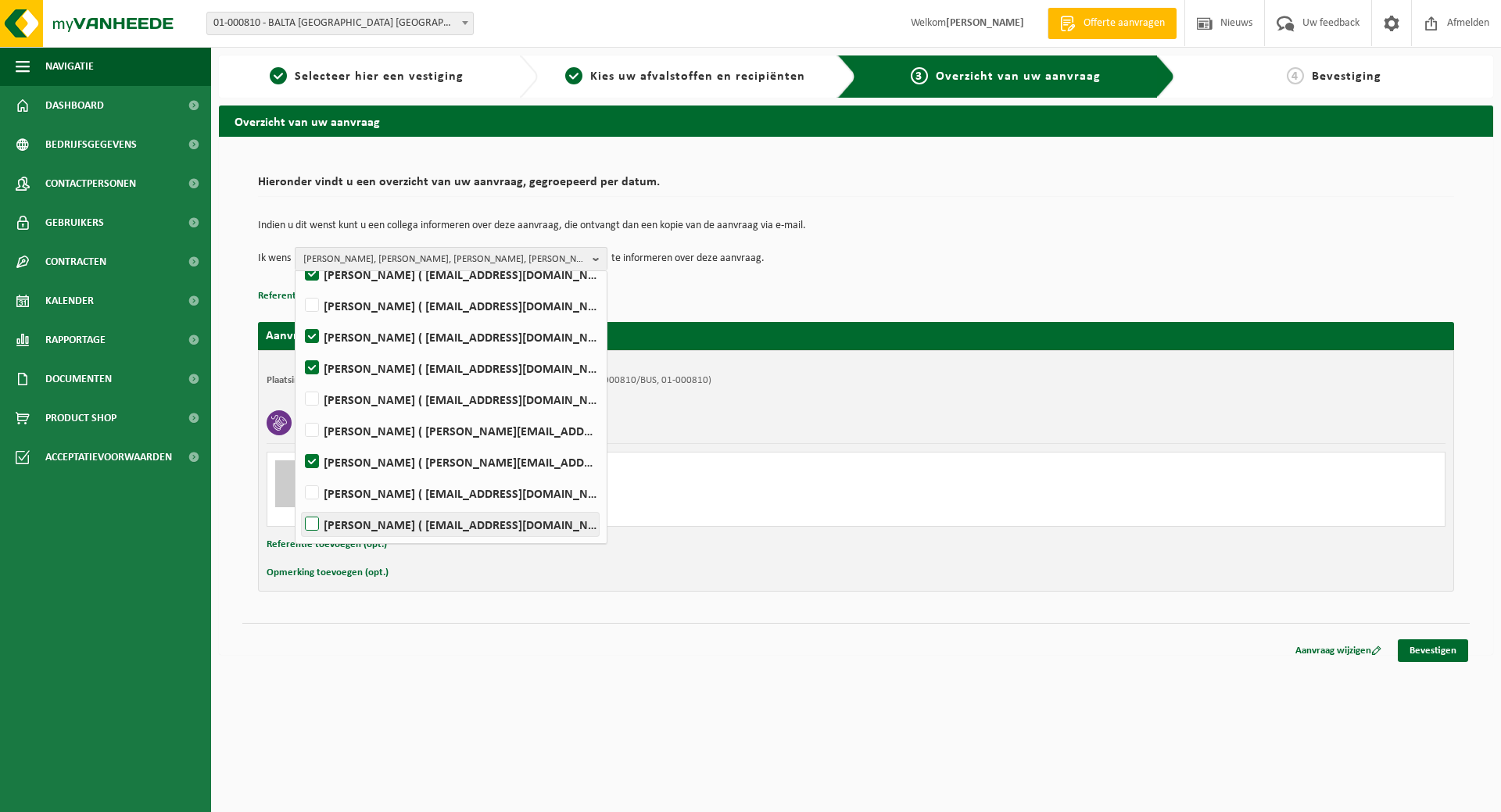
checkbox input "true"
click at [1369, 606] on div "Hieronder vindt u een overzicht van uw aanvraag, gegroepeerd per datum. Indien …" at bounding box center [856, 379] width 1227 height 455
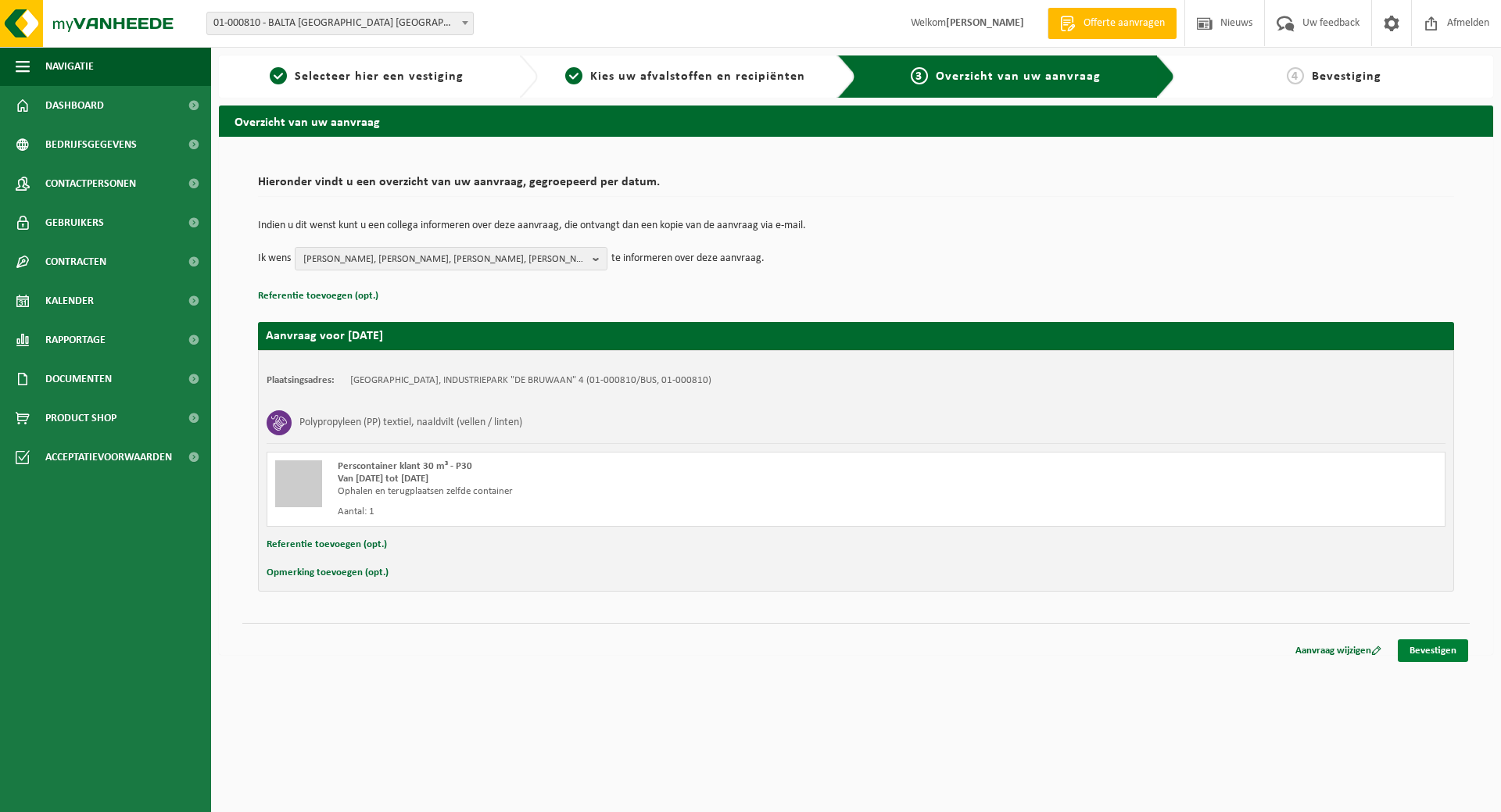
click at [1437, 649] on link "Bevestigen" at bounding box center [1432, 651] width 71 height 23
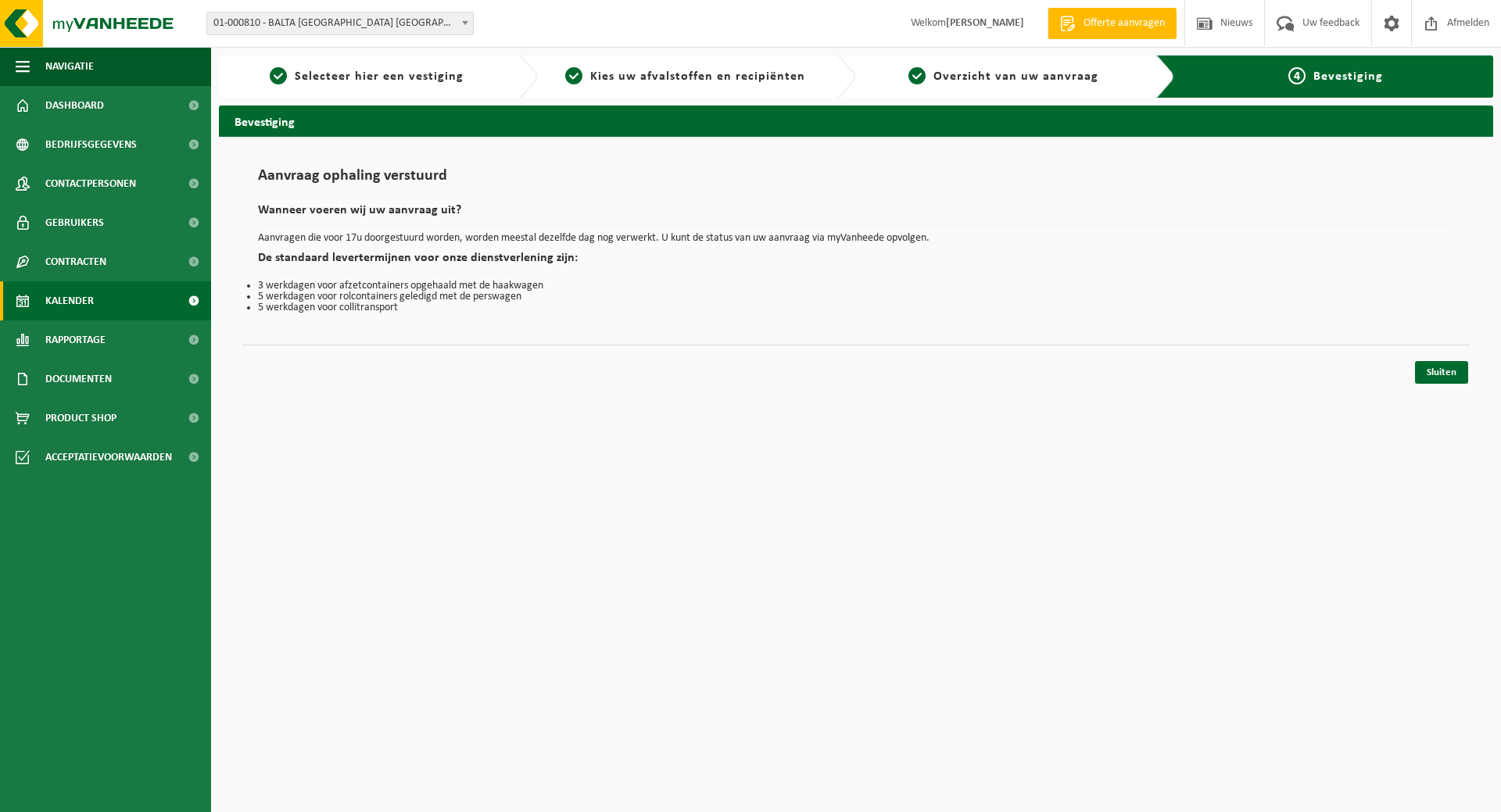
click at [71, 295] on span "Kalender" at bounding box center [70, 300] width 49 height 39
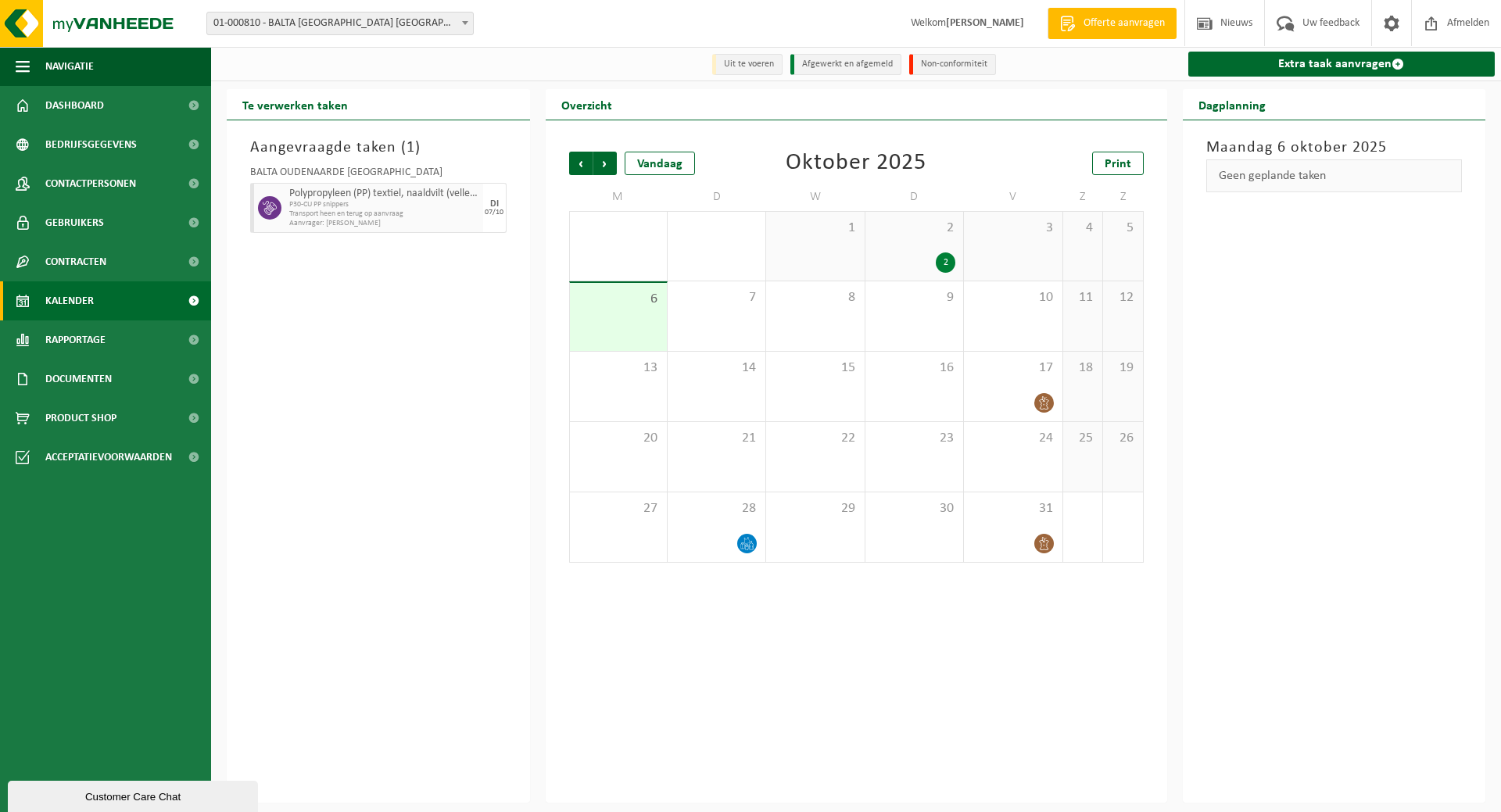
click at [947, 244] on div "2 2" at bounding box center [914, 246] width 98 height 69
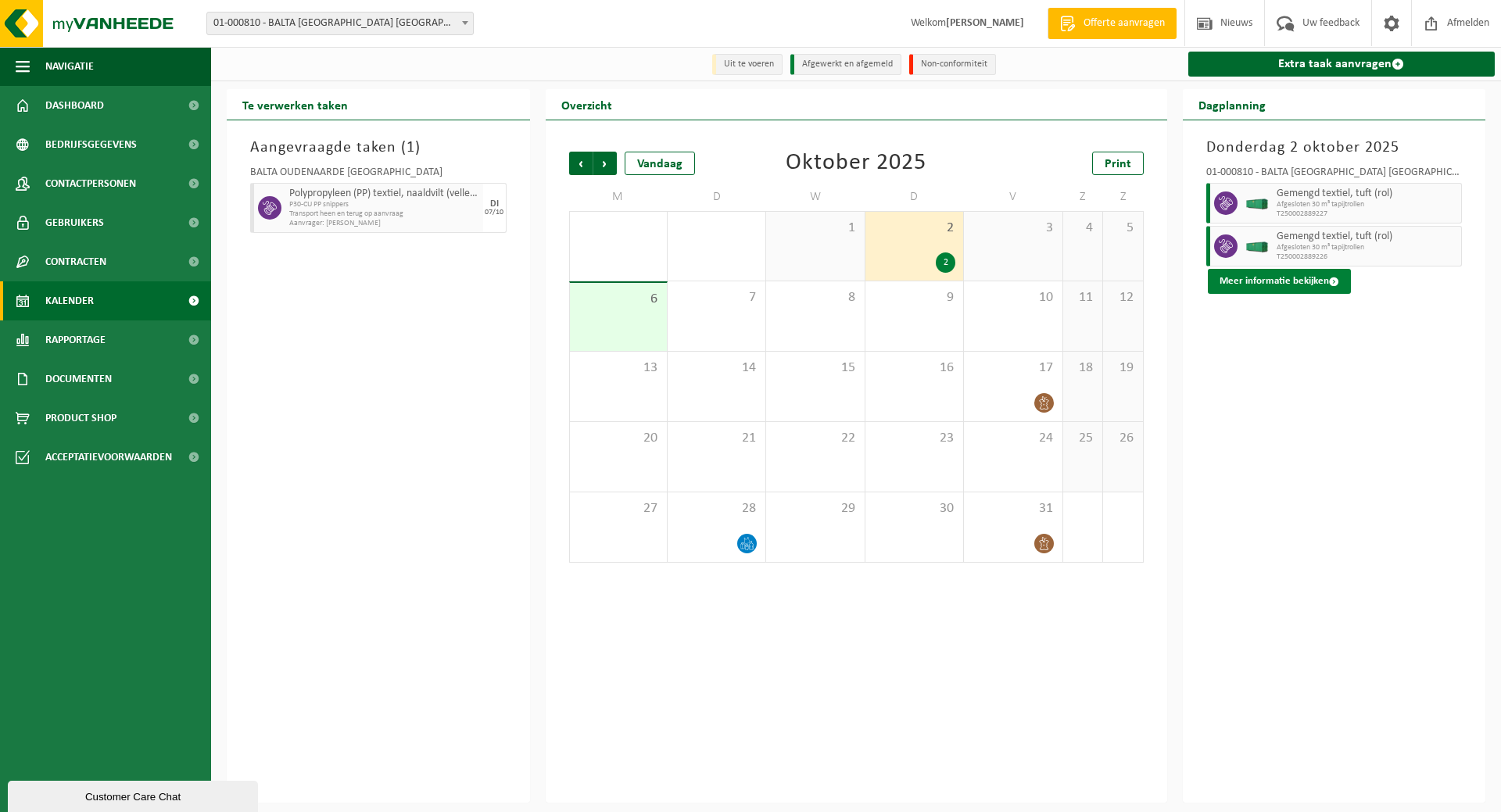
click at [1286, 277] on button "Meer informatie bekijken" at bounding box center [1279, 281] width 143 height 25
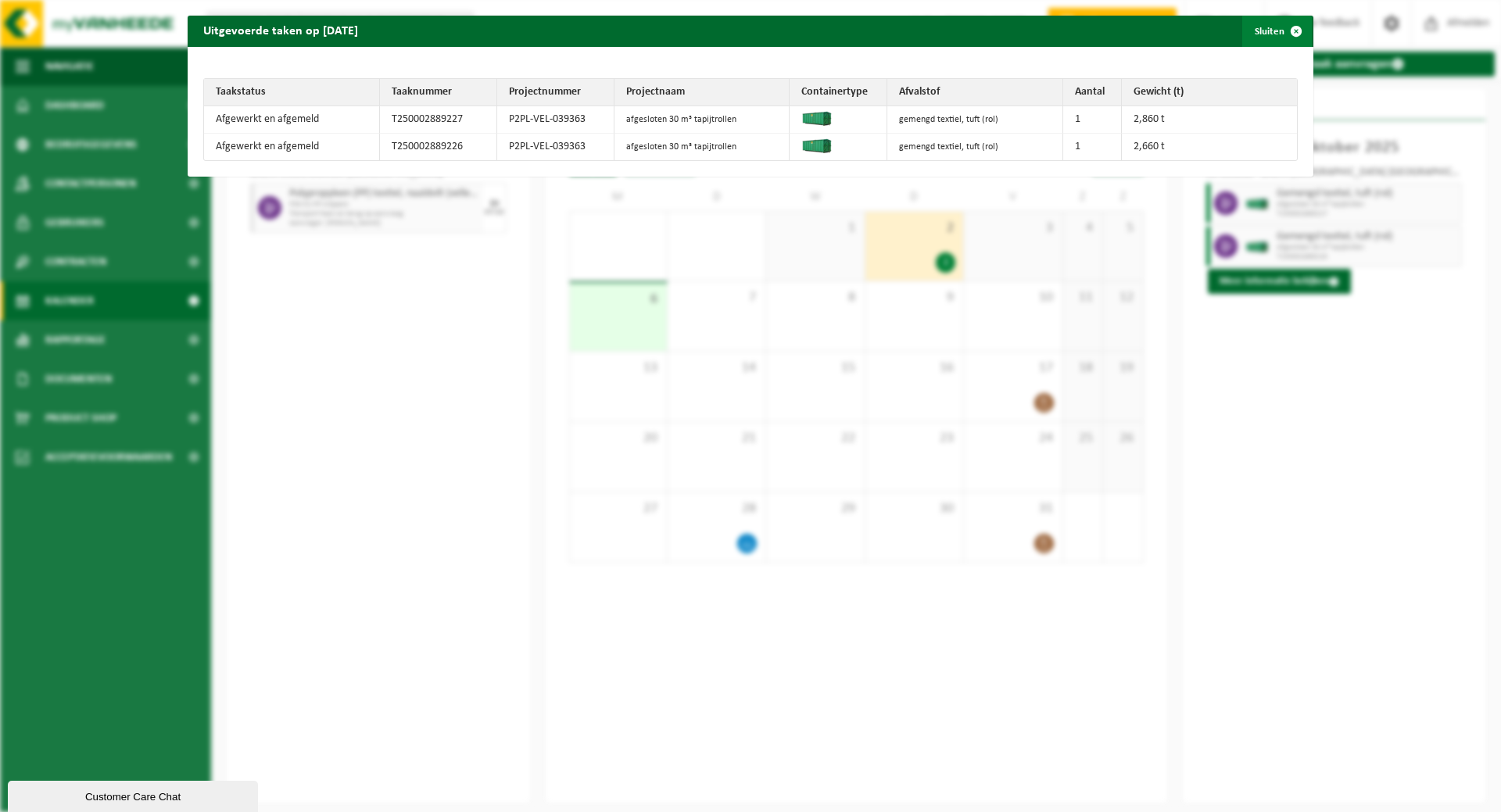
click at [1260, 24] on button "Sluiten" at bounding box center [1276, 30] width 70 height 31
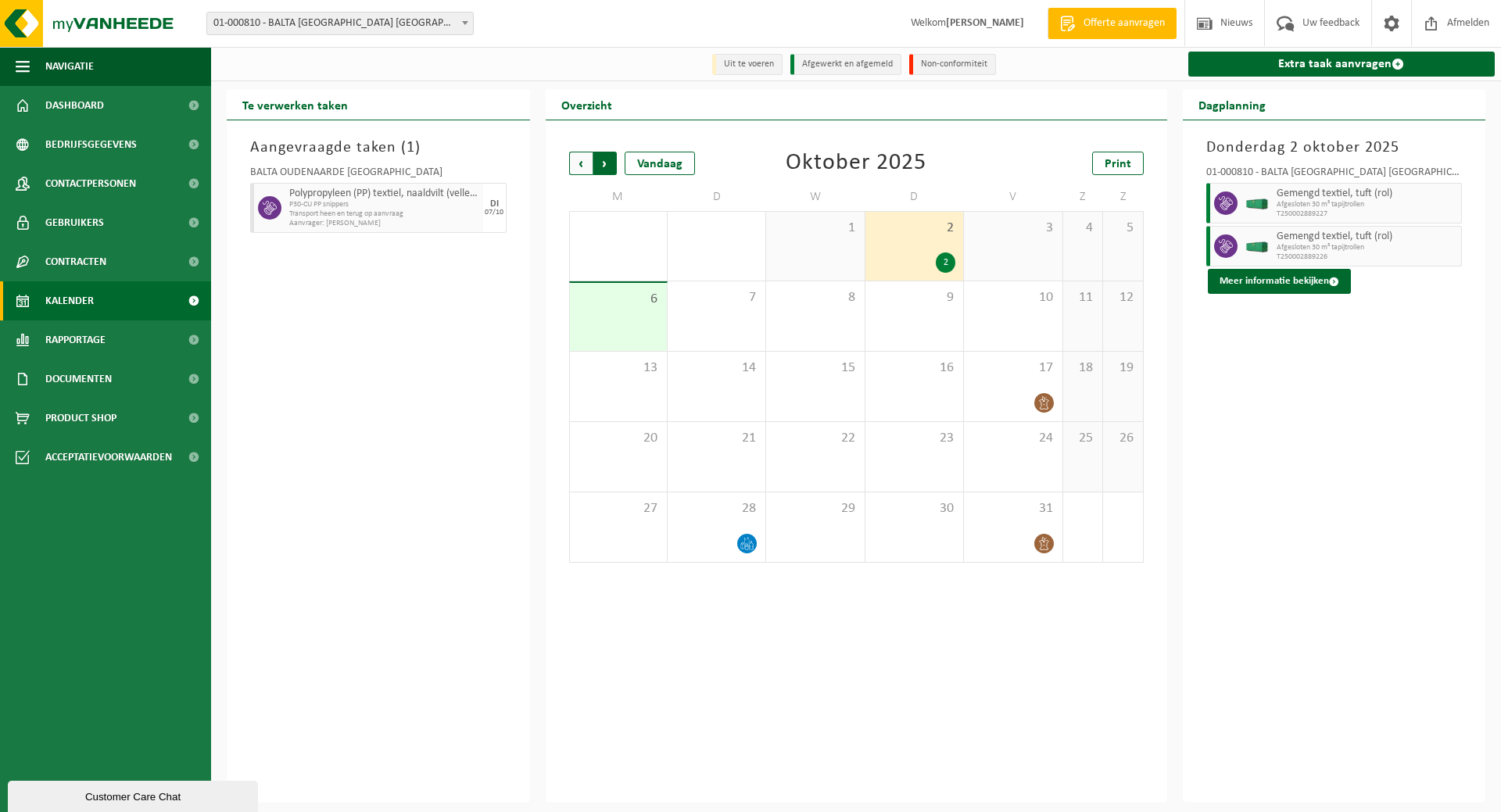
click at [581, 167] on span "Vorige" at bounding box center [580, 163] width 24 height 24
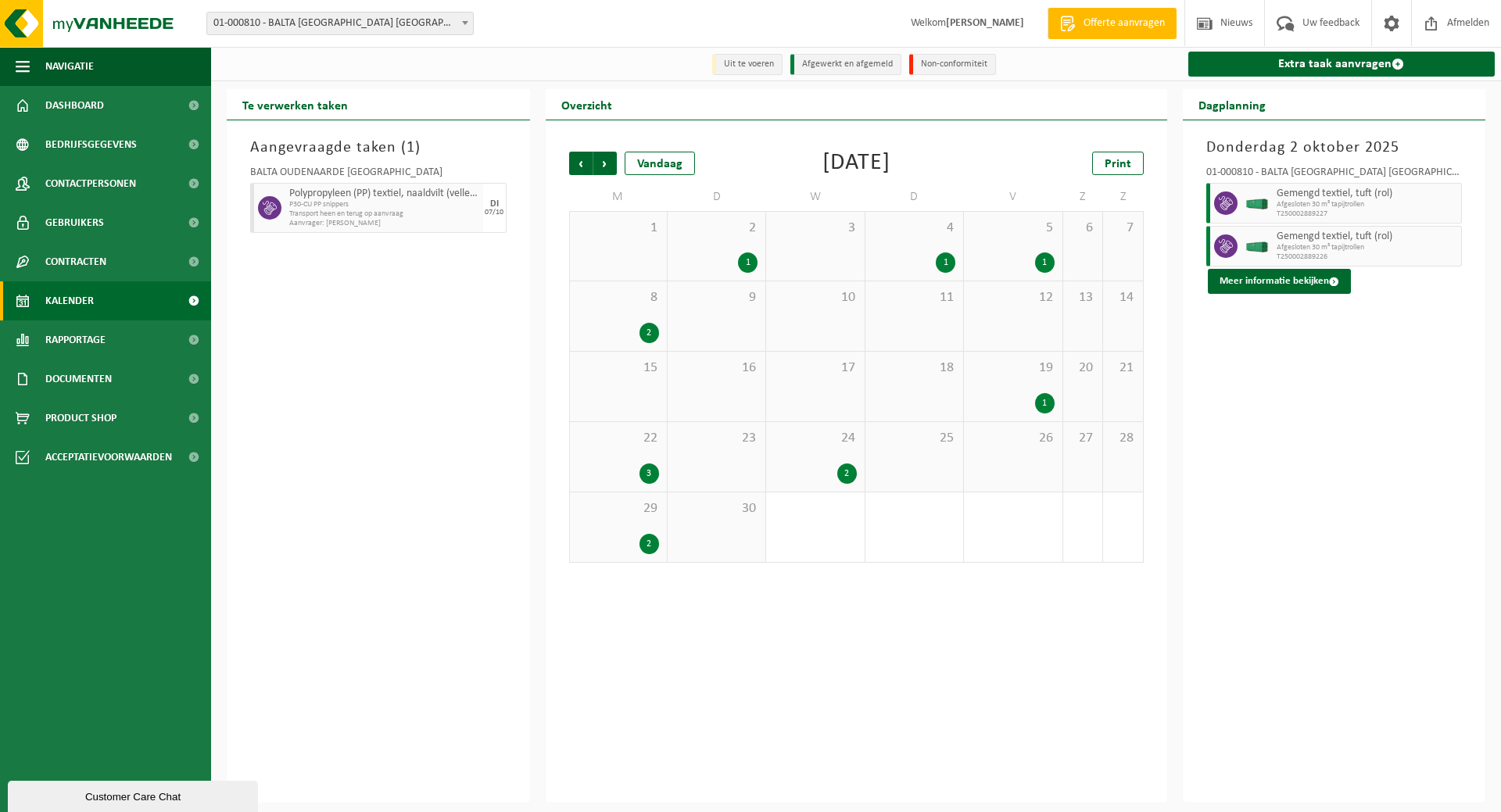
click at [823, 459] on div "24 2" at bounding box center [815, 457] width 98 height 70
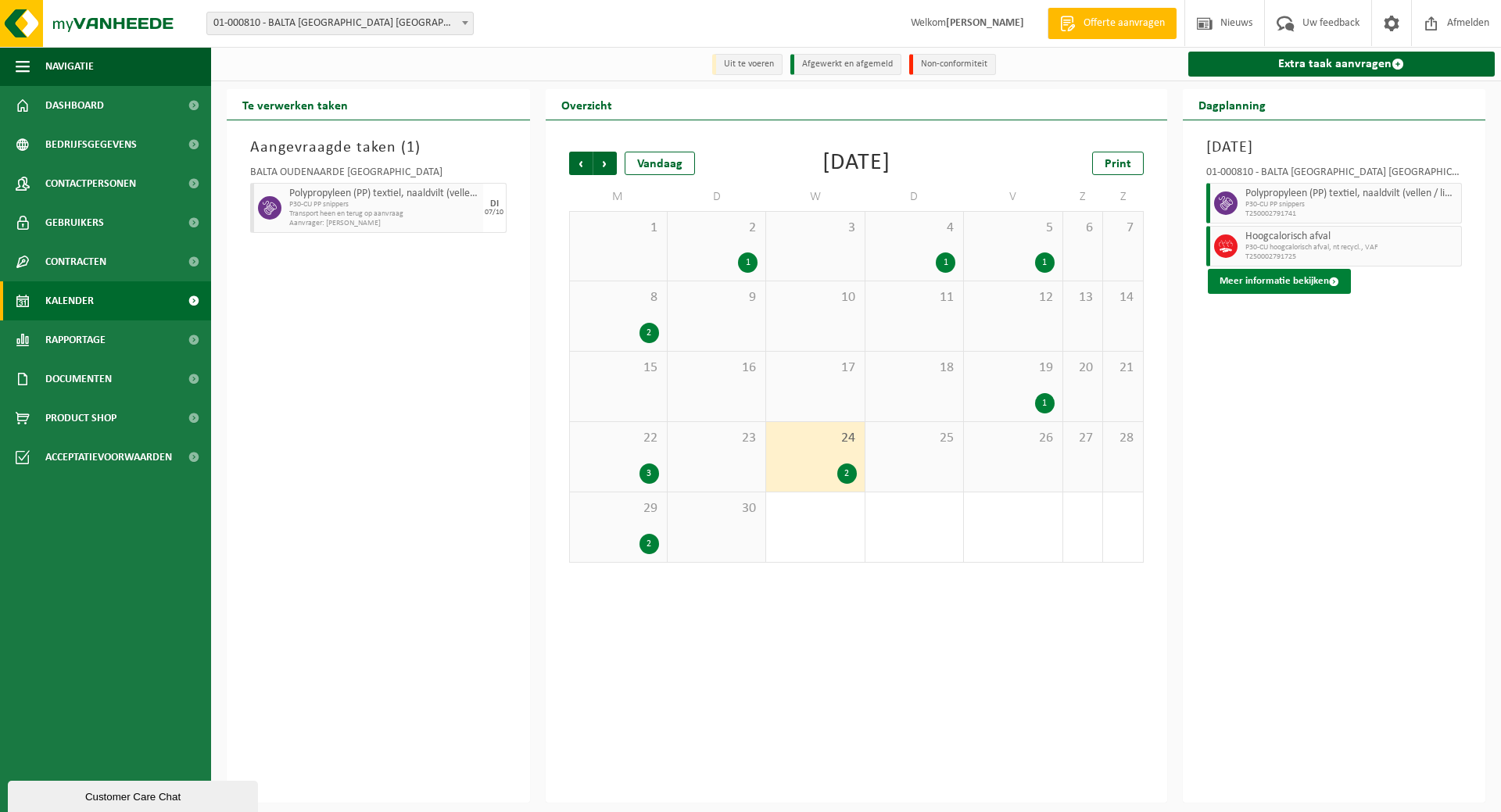
click at [1268, 285] on button "Meer informatie bekijken" at bounding box center [1279, 281] width 143 height 25
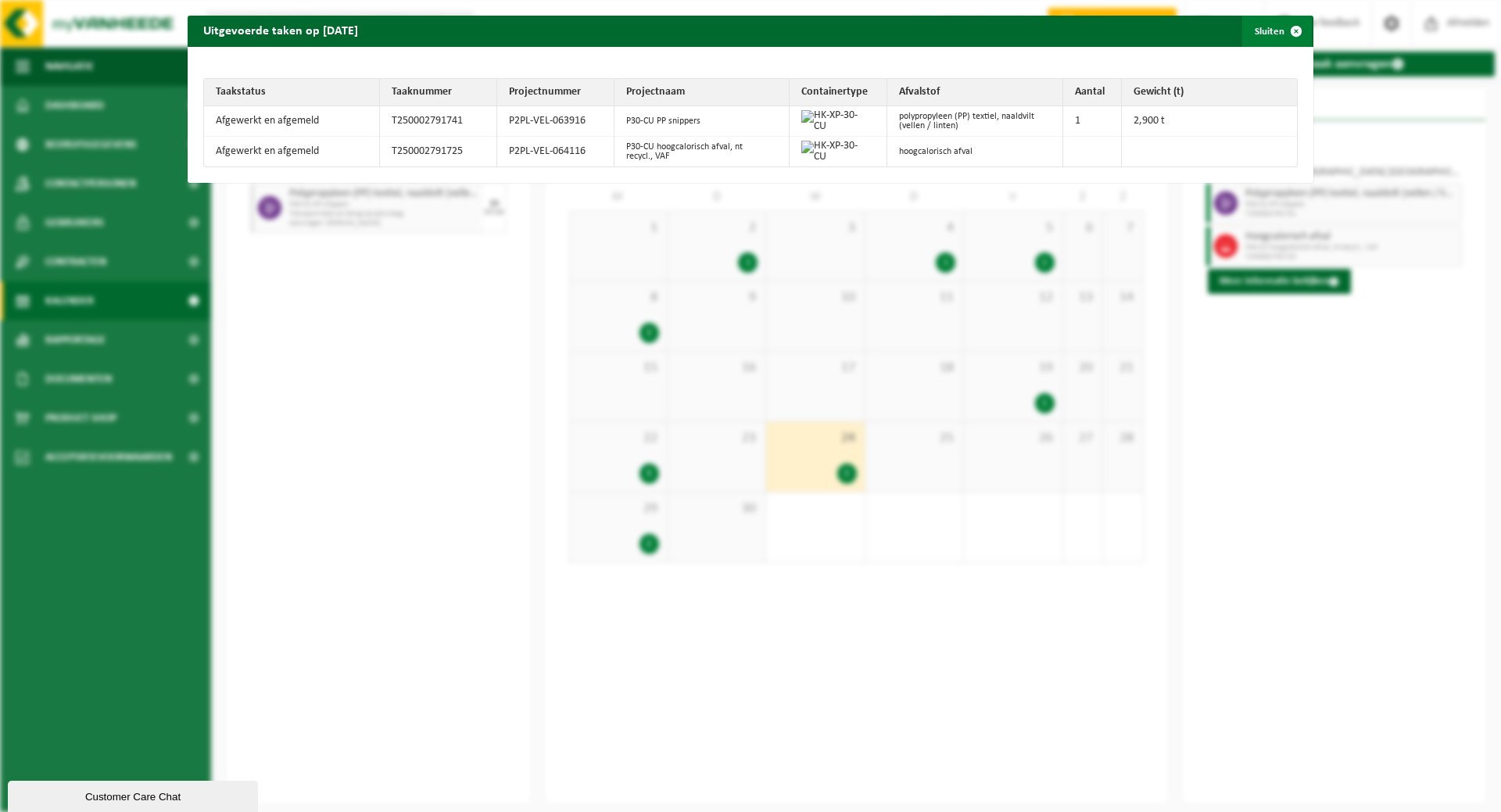
click at [1258, 28] on button "Sluiten" at bounding box center [1276, 30] width 70 height 31
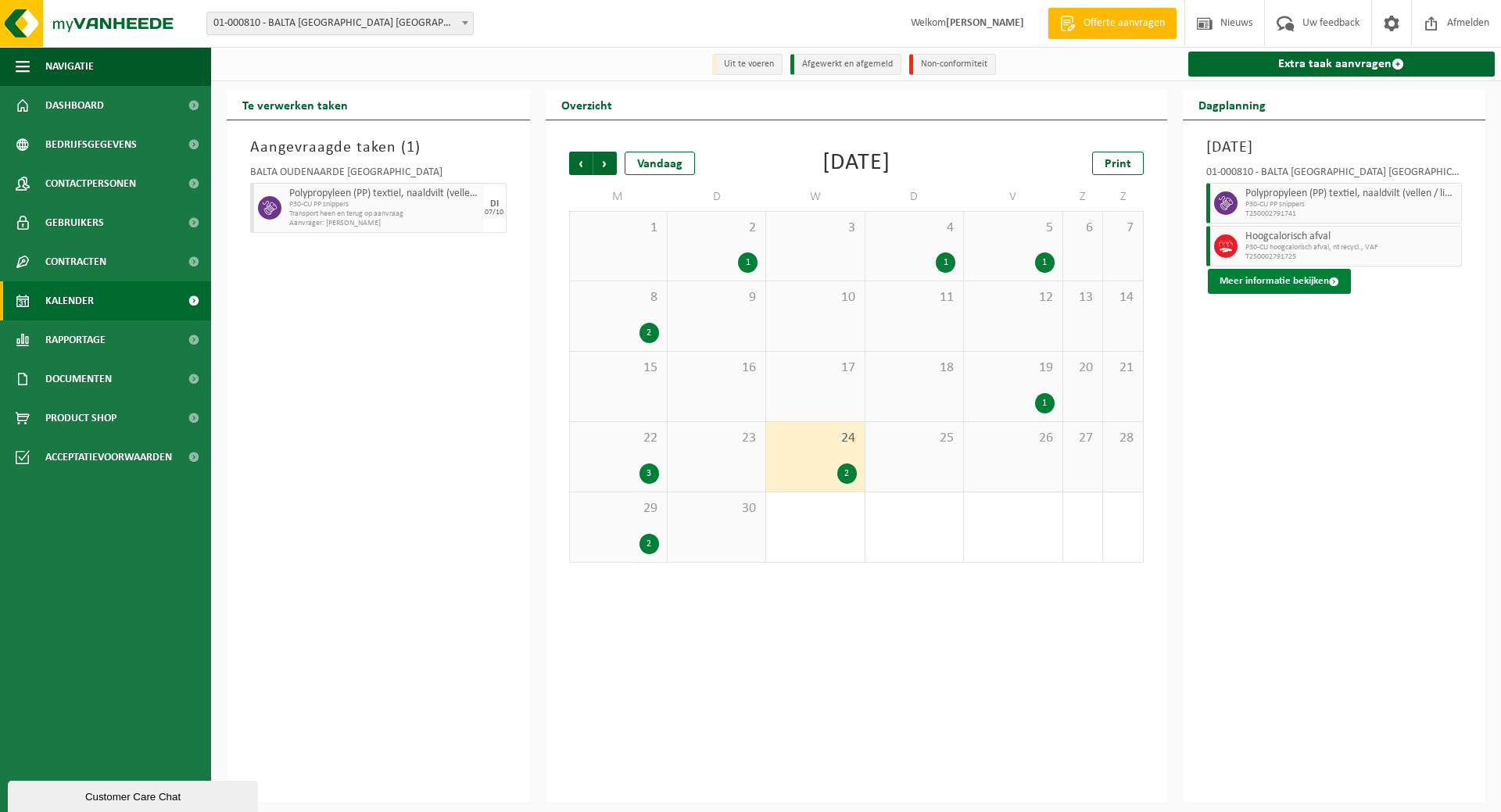
click at [1281, 284] on button "Meer informatie bekijken" at bounding box center [1279, 281] width 143 height 25
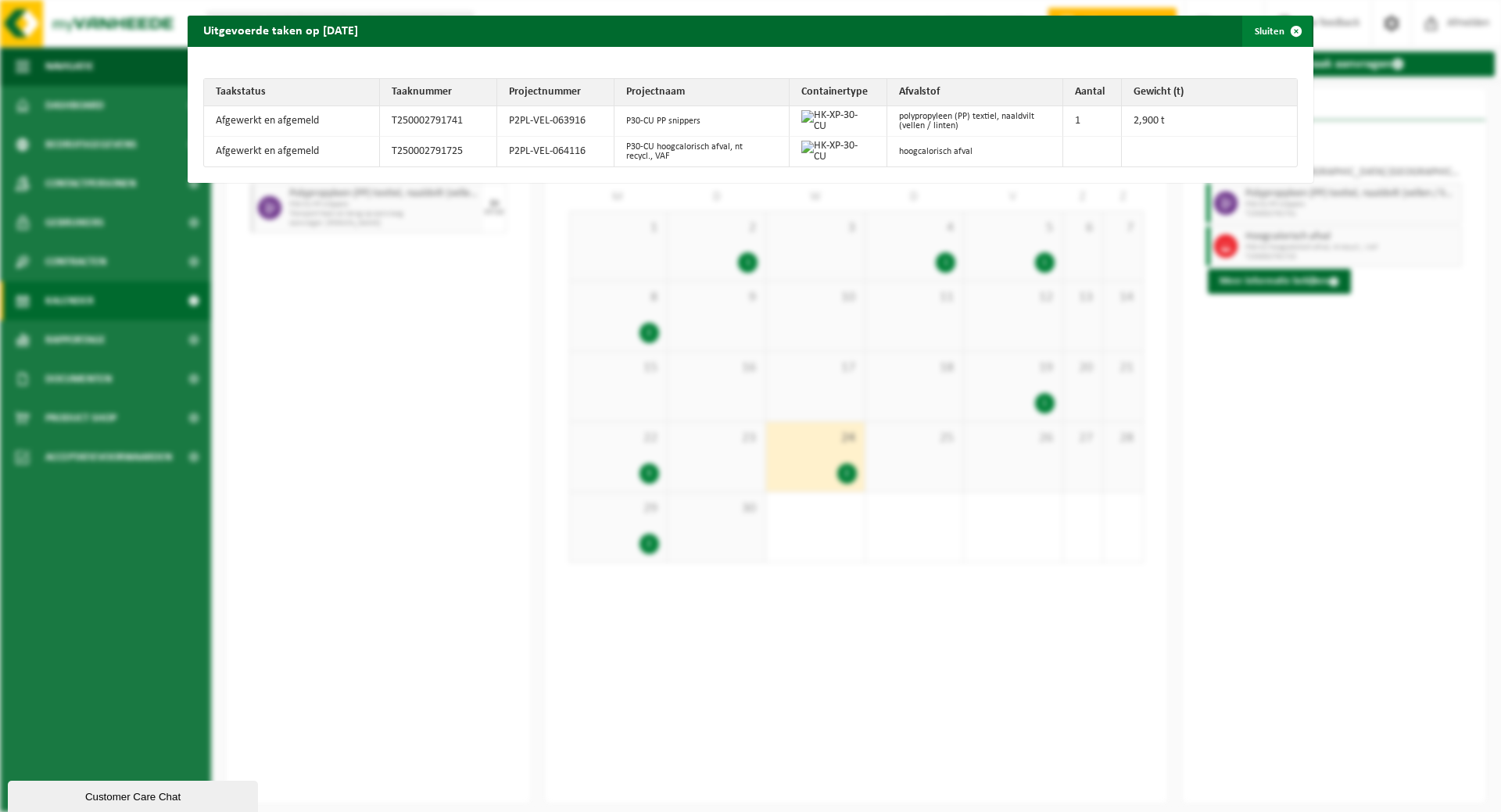
click at [1253, 29] on button "Sluiten" at bounding box center [1276, 30] width 70 height 31
